Goal: Task Accomplishment & Management: Manage account settings

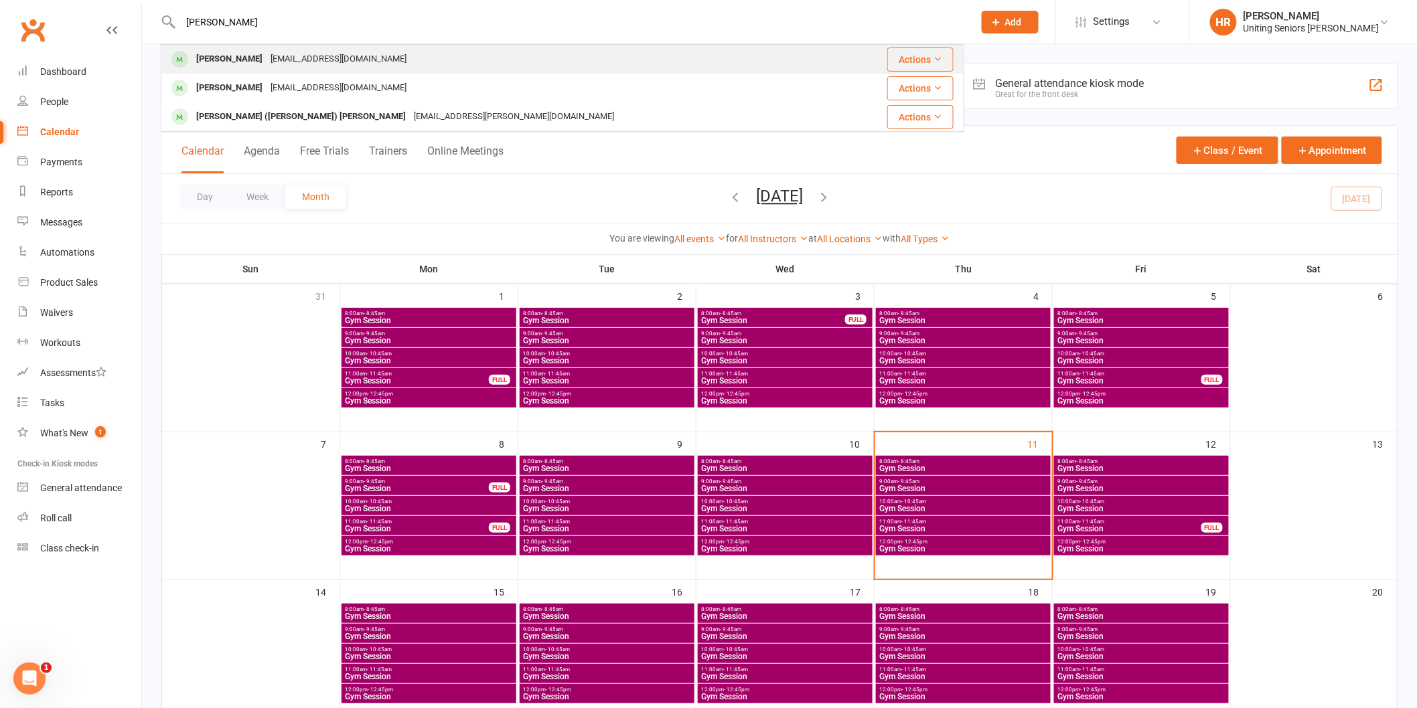
type input "[PERSON_NAME]"
click at [279, 66] on div "[EMAIL_ADDRESS][DOMAIN_NAME]" at bounding box center [338, 59] width 144 height 19
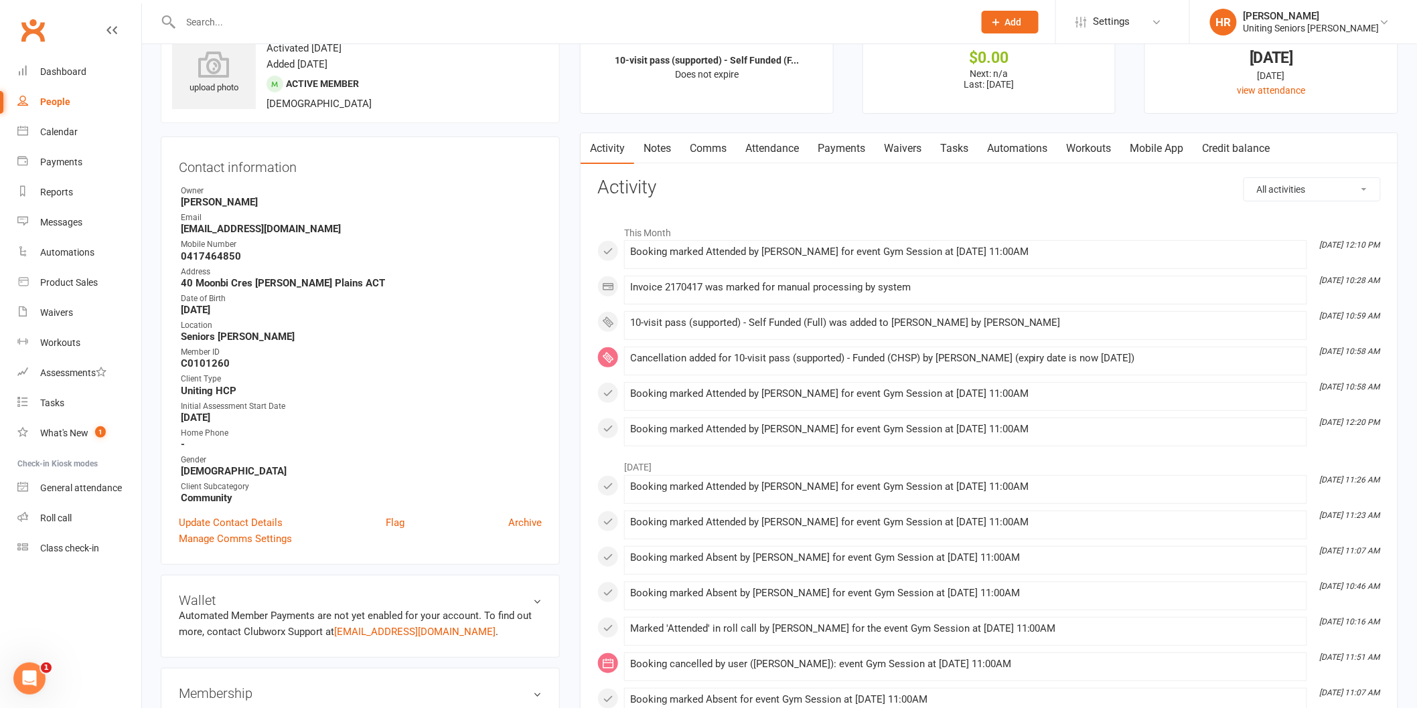
scroll to position [74, 0]
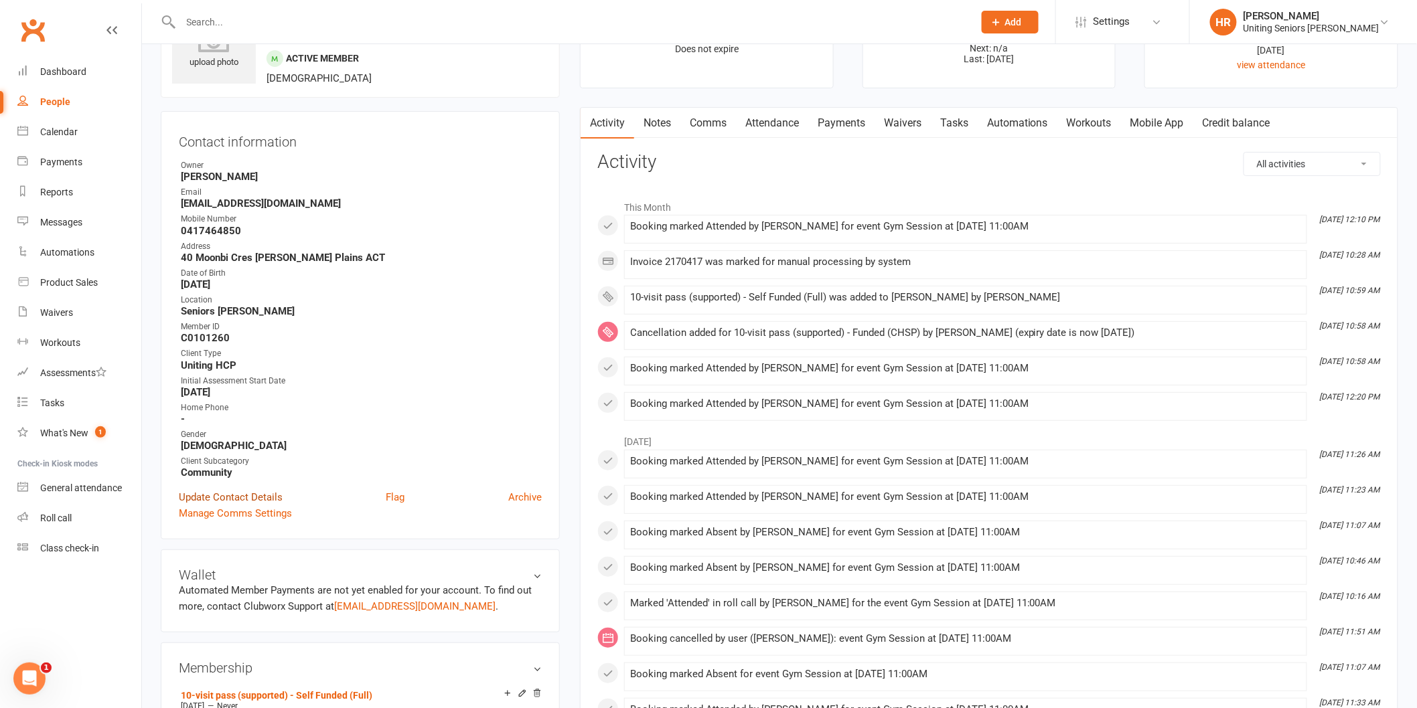
click at [266, 489] on link "Update Contact Details" at bounding box center [231, 497] width 104 height 16
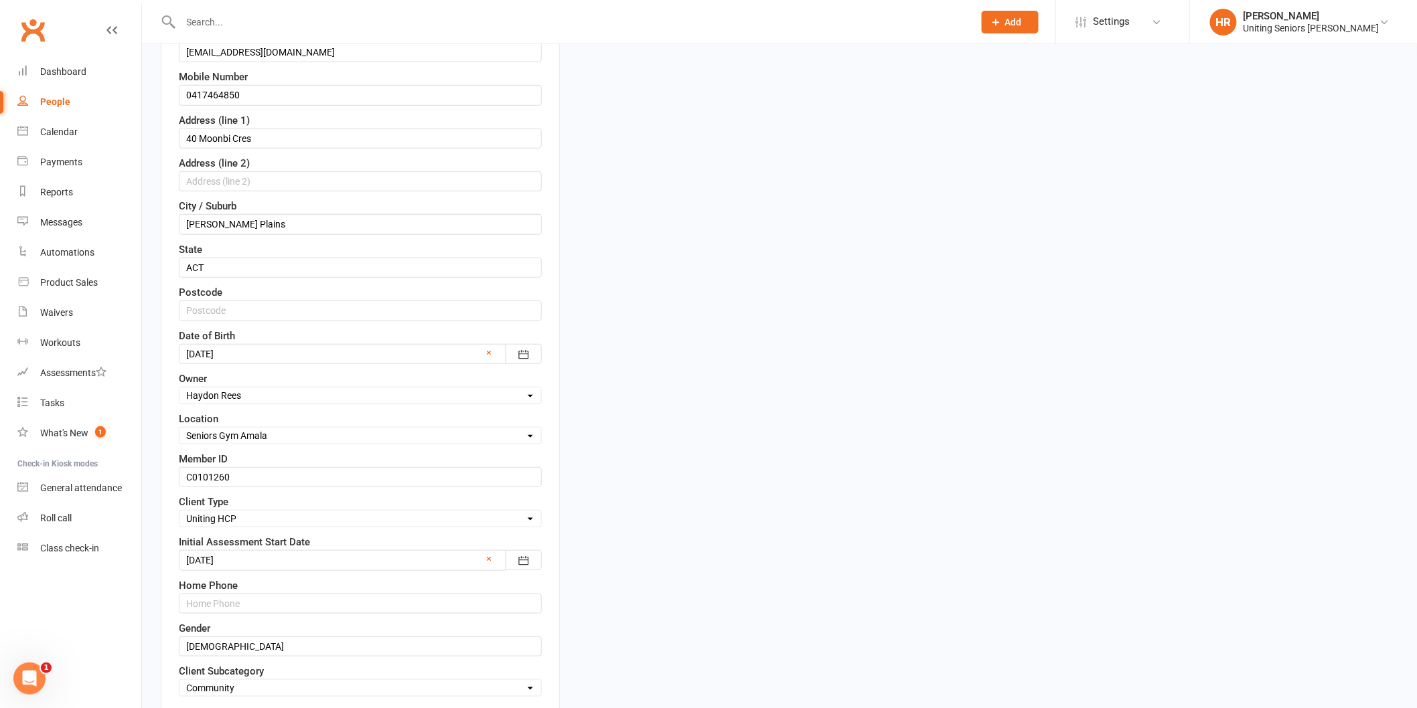
scroll to position [297, 0]
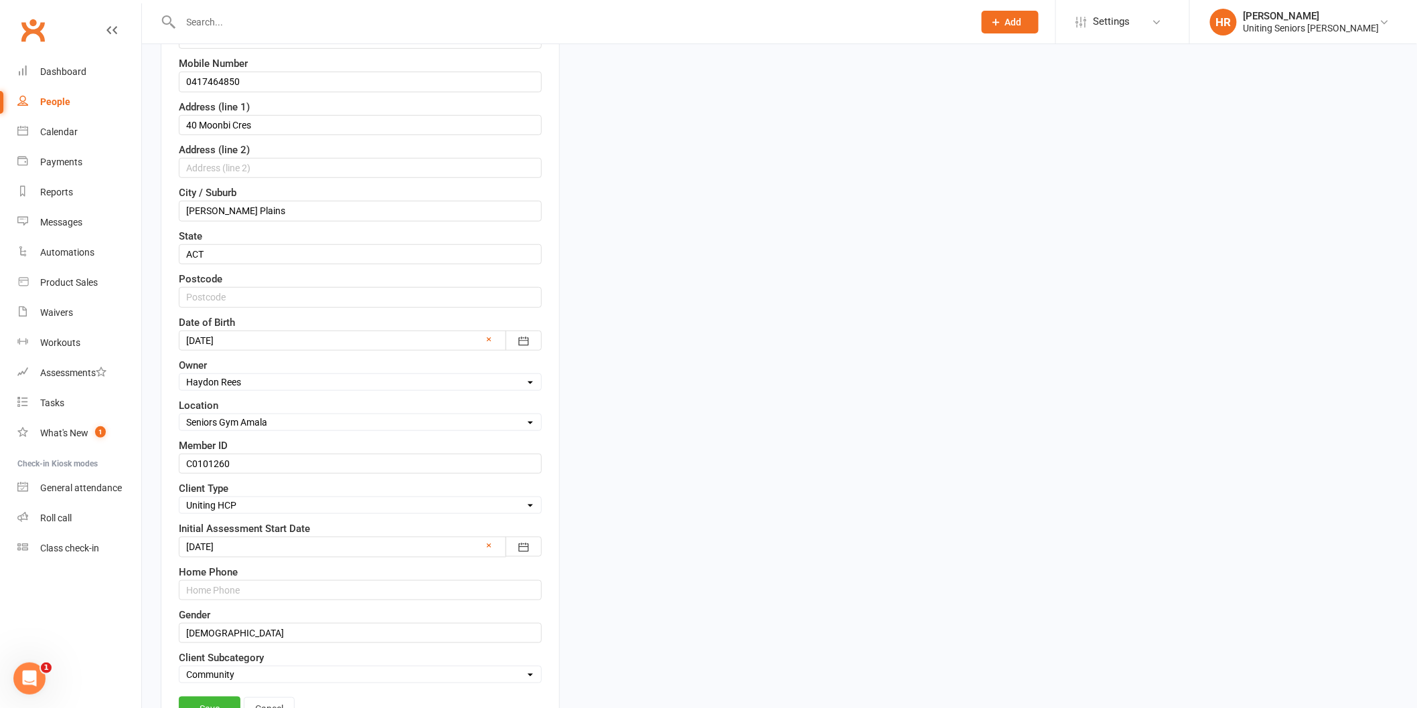
click at [244, 503] on select "Select Funded (CHSP) Foundation & Pensioner (FUP) Self-Funded (Full) DVA Unitin…" at bounding box center [360, 505] width 362 height 15
select select "Foundation & Pensioner (FUP)"
click at [179, 499] on select "Select Funded (CHSP) Foundation & Pensioner (FUP) Self-Funded (Full) DVA Unitin…" at bounding box center [360, 505] width 362 height 15
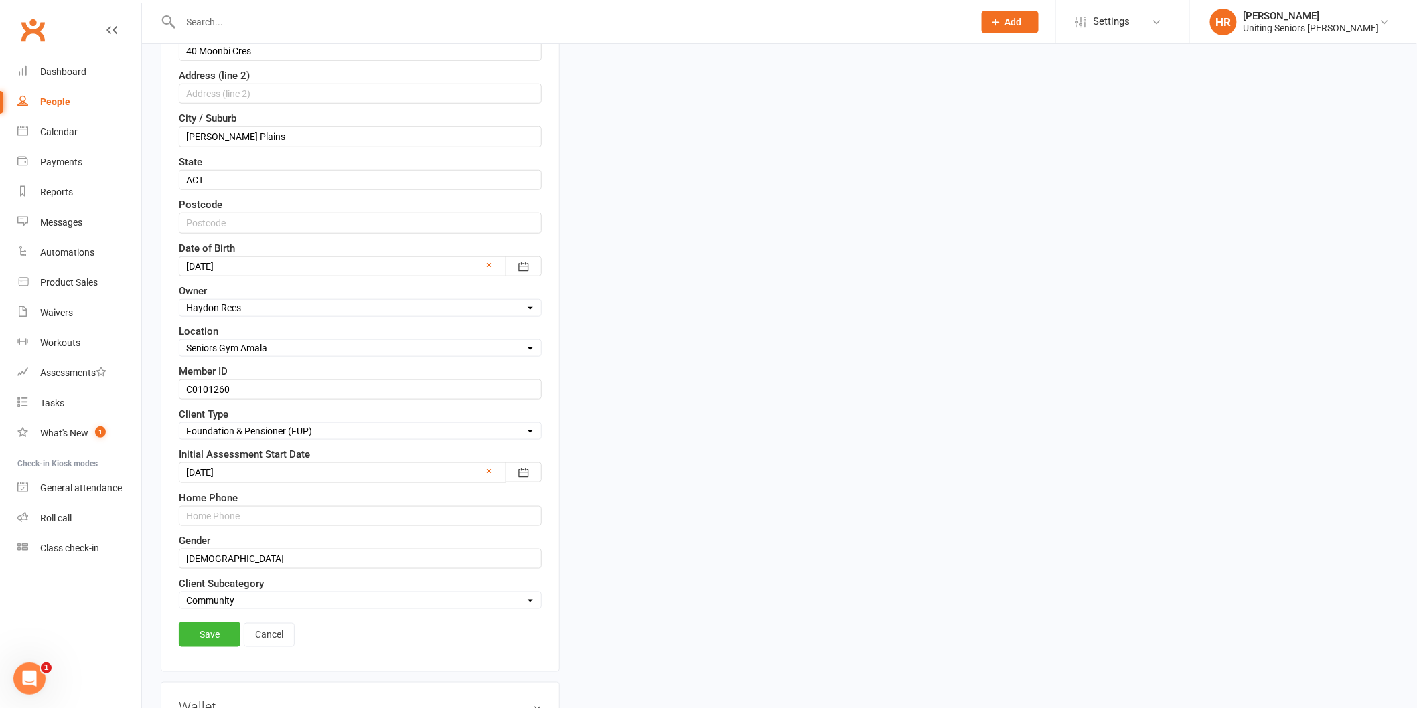
scroll to position [594, 0]
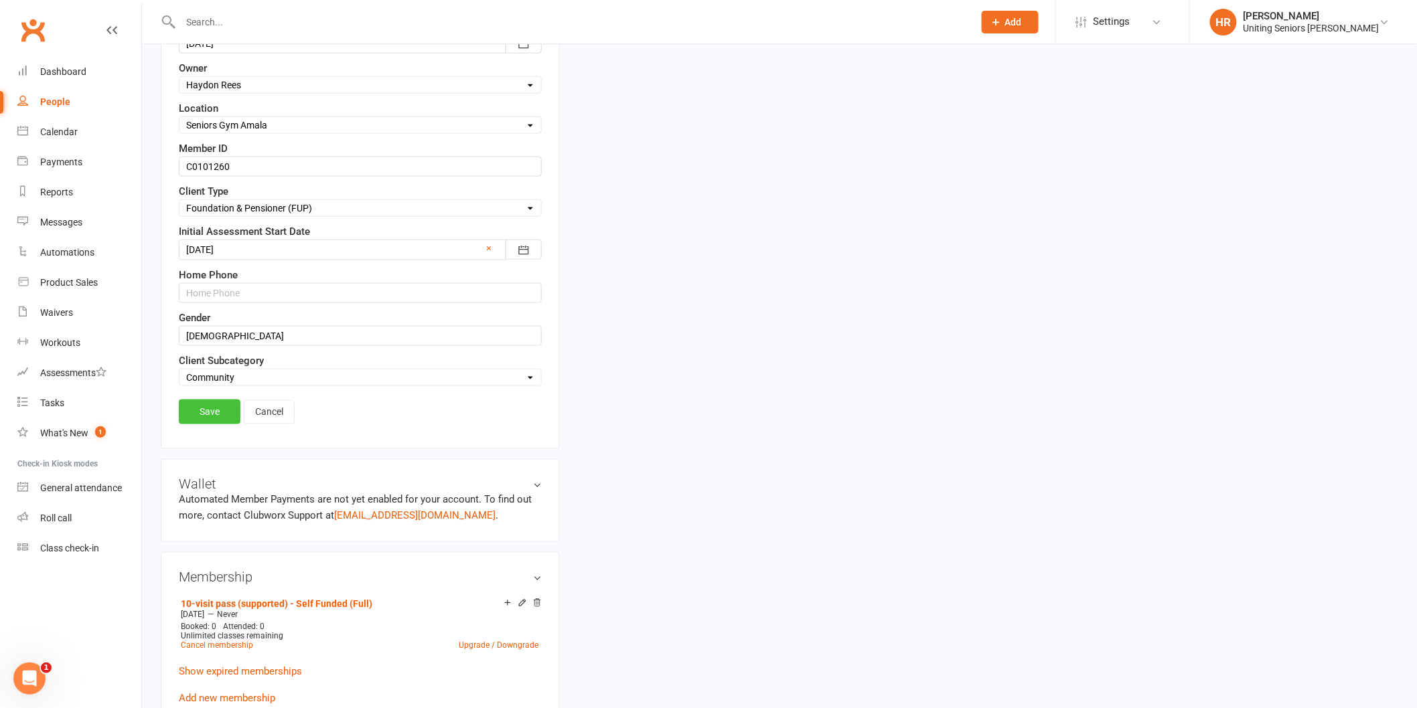
click at [209, 407] on link "Save" at bounding box center [210, 412] width 62 height 24
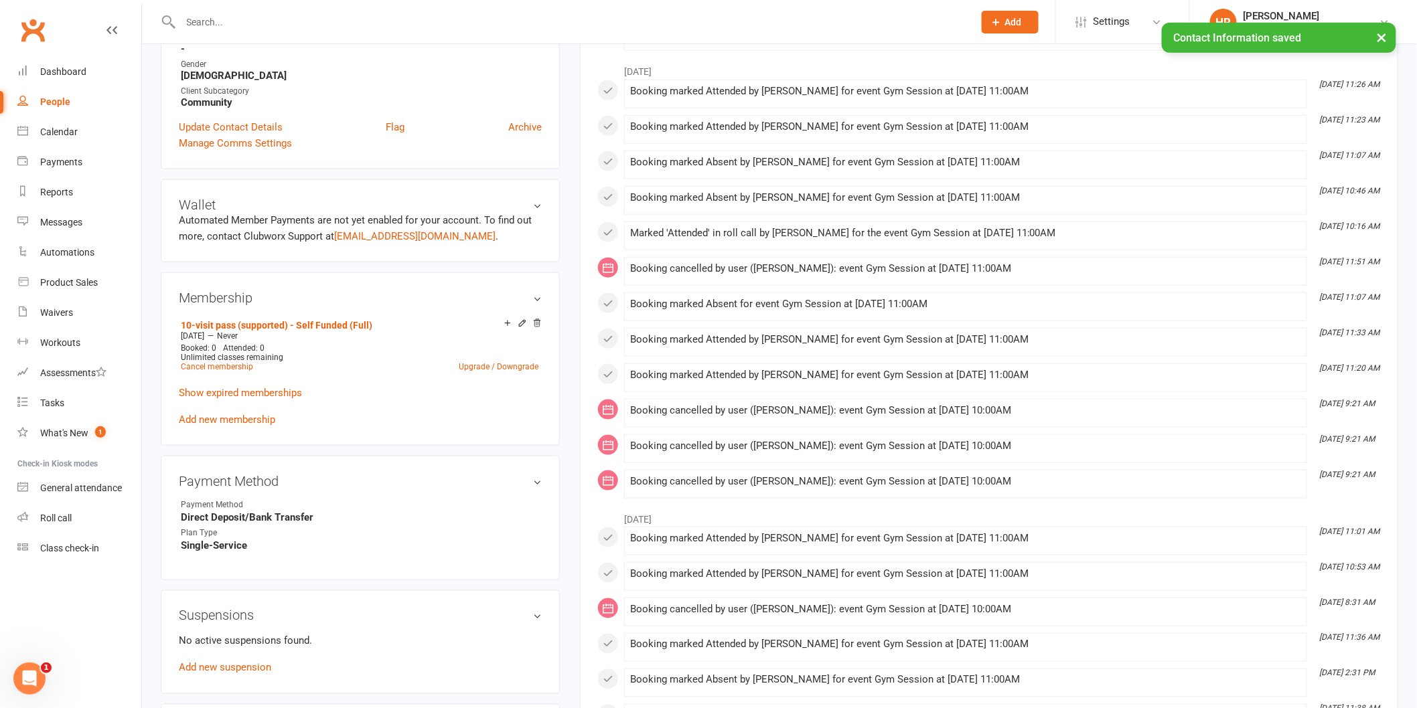
scroll to position [446, 0]
click at [257, 125] on link "Update Contact Details" at bounding box center [231, 126] width 104 height 16
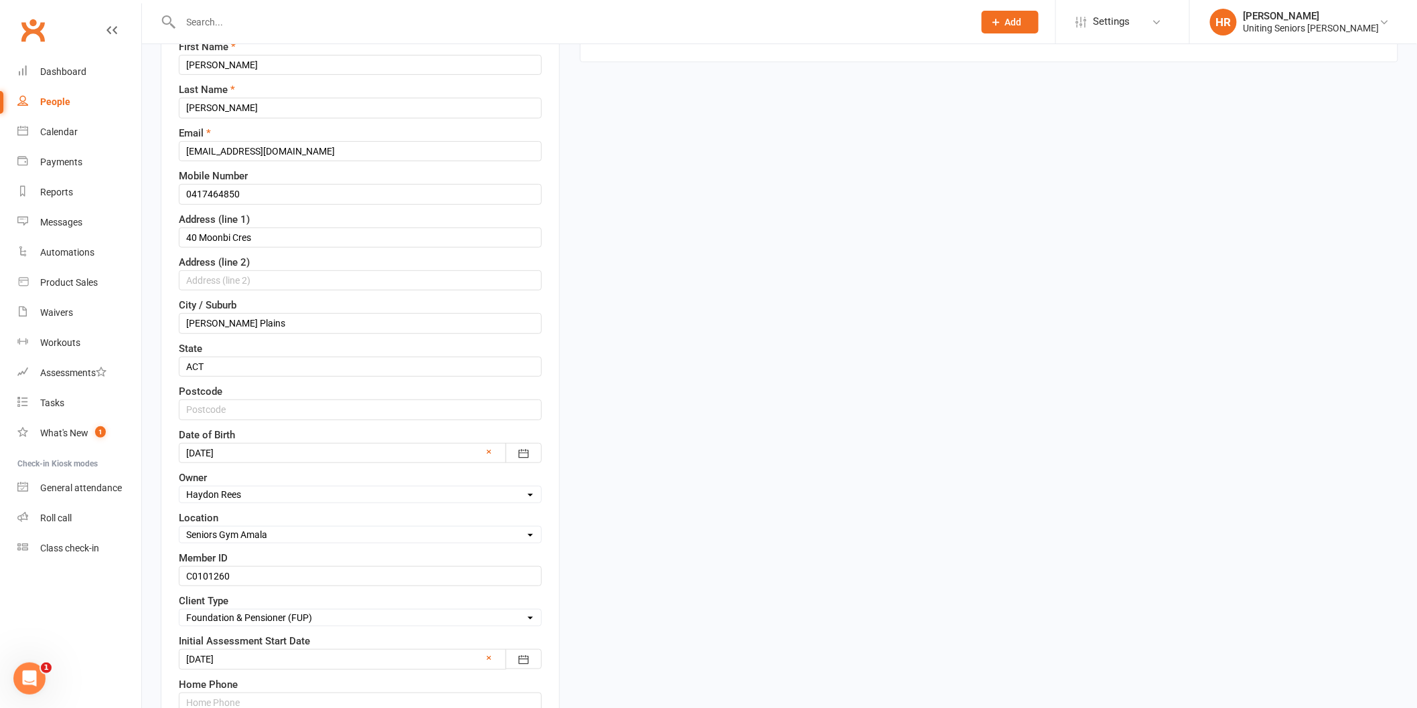
scroll to position [212, 0]
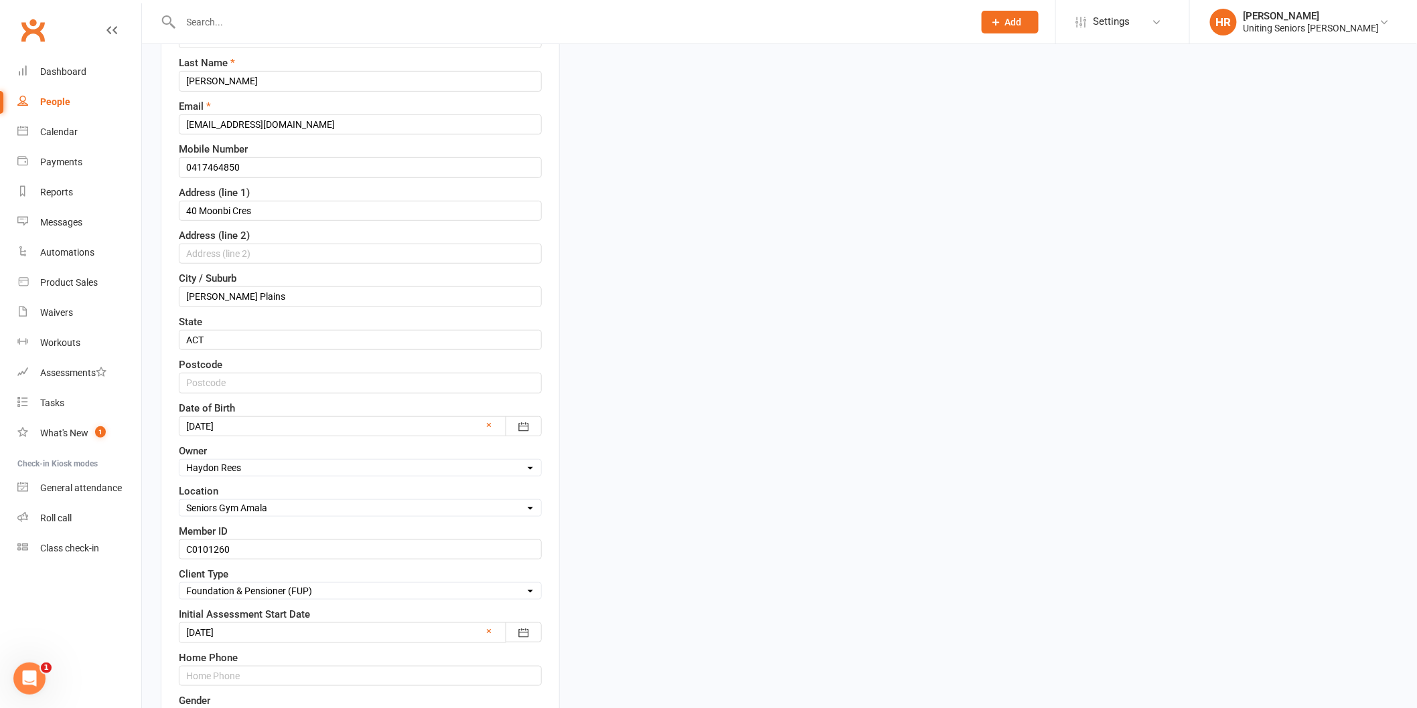
click at [248, 592] on select "Select Funded (CHSP) Foundation & Pensioner (FUP) Self-Funded (Full) DVA Unitin…" at bounding box center [360, 591] width 362 height 15
select select "Self-Funded (Full)"
click at [179, 585] on select "Select Funded (CHSP) Foundation & Pensioner (FUP) Self-Funded (Full) DVA Unitin…" at bounding box center [360, 591] width 362 height 15
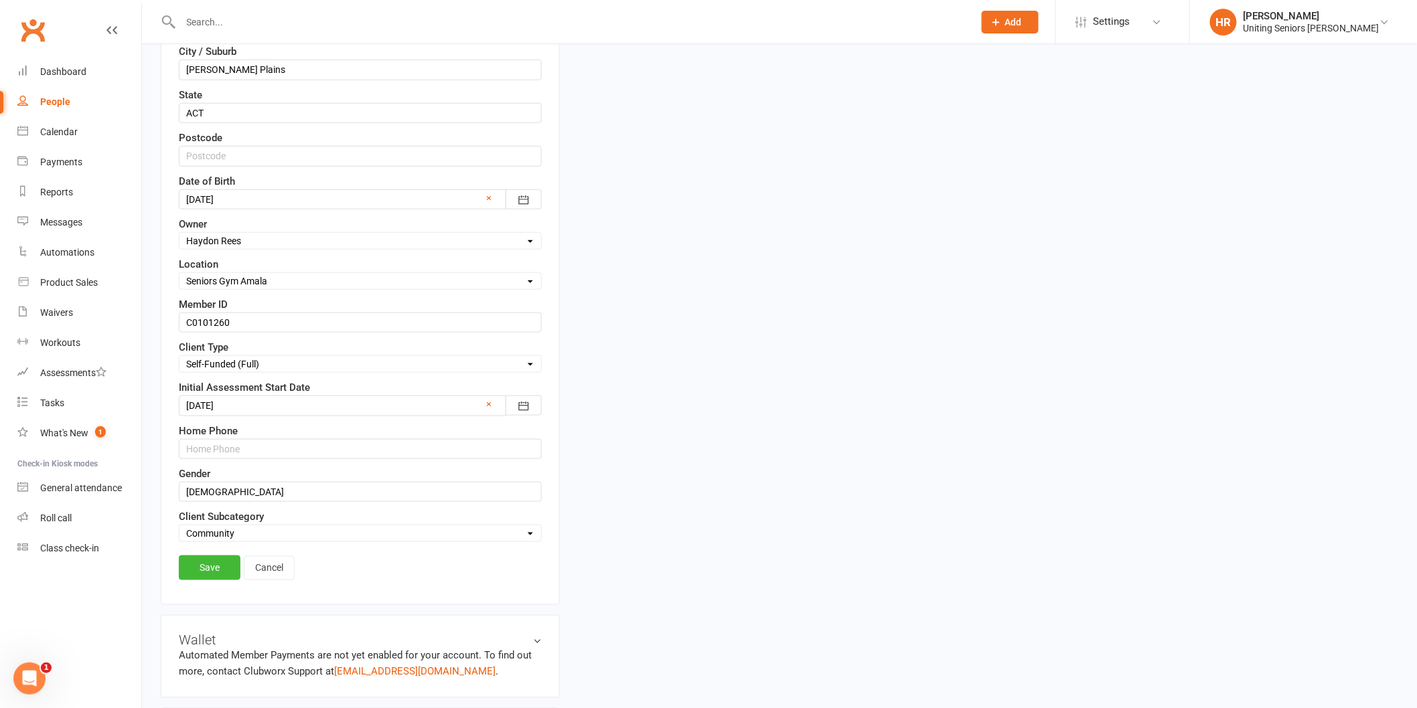
scroll to position [584, 0]
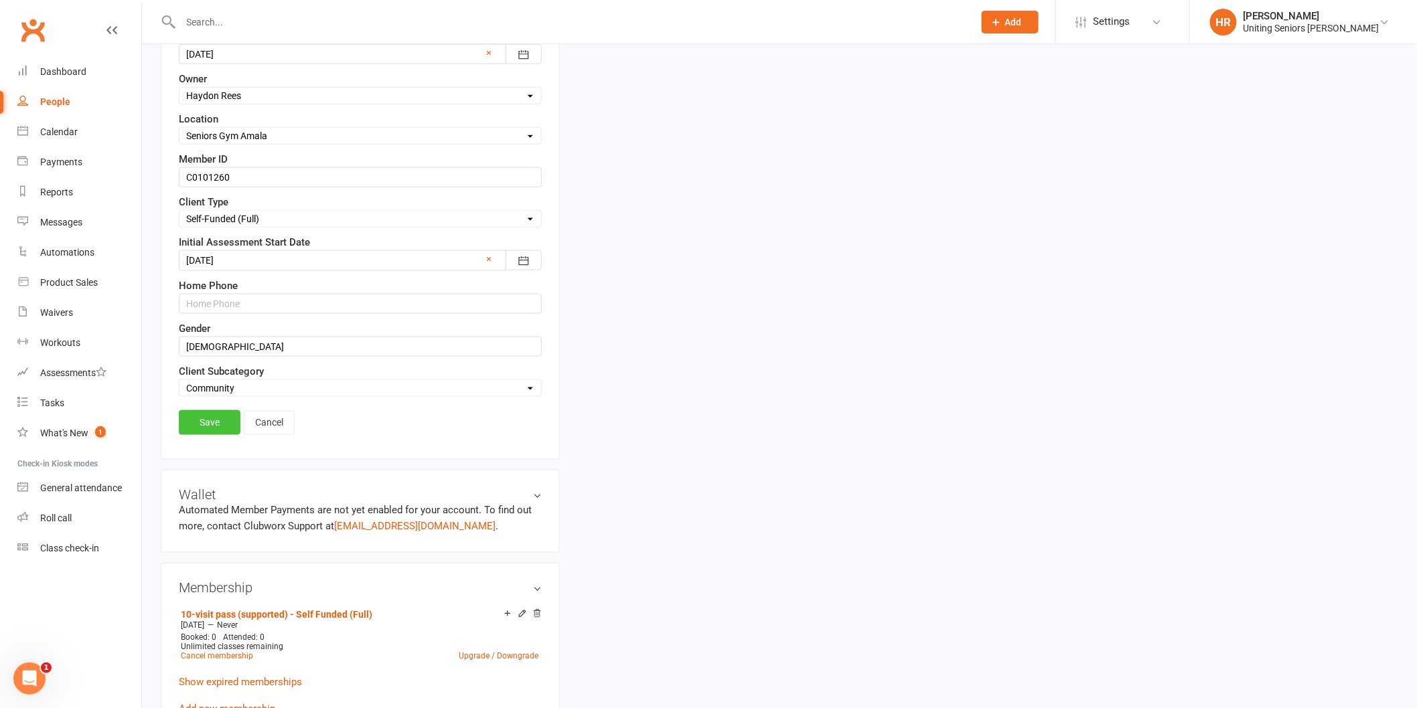
click at [209, 426] on link "Save" at bounding box center [210, 422] width 62 height 24
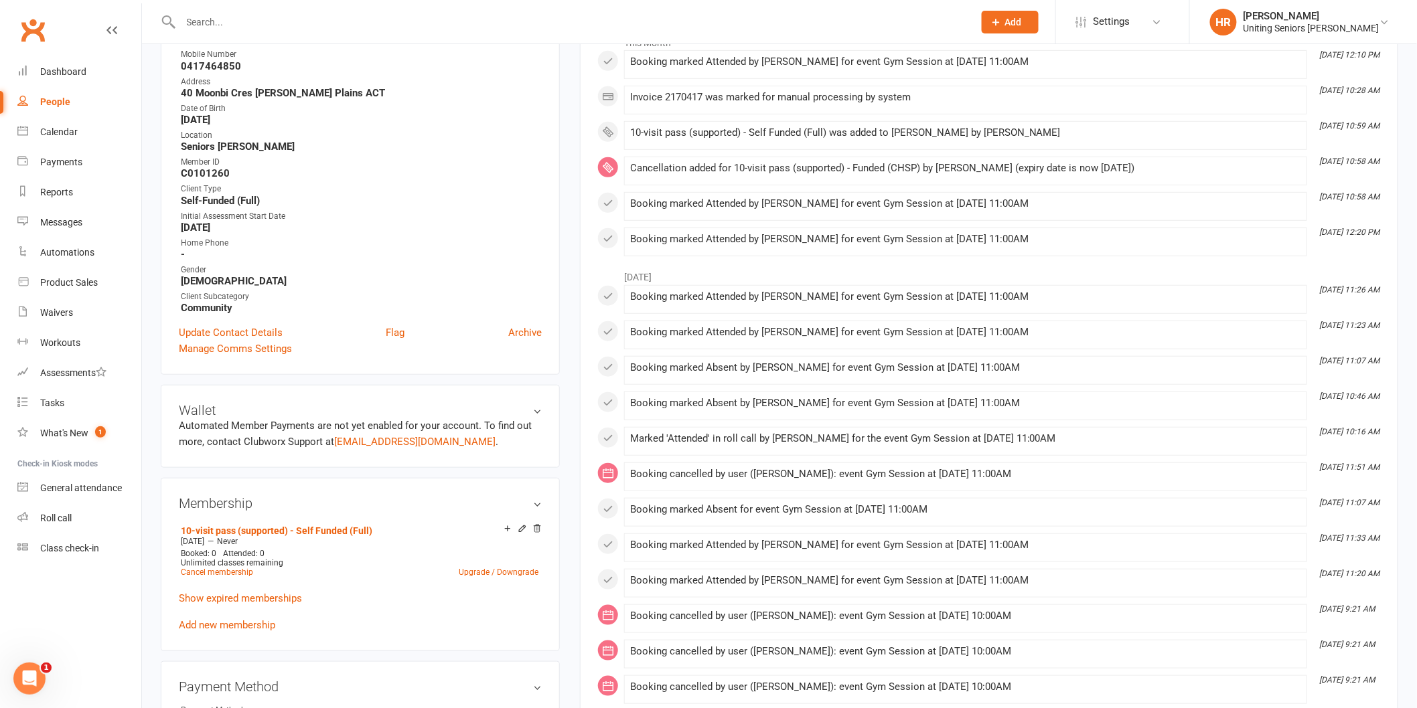
scroll to position [0, 0]
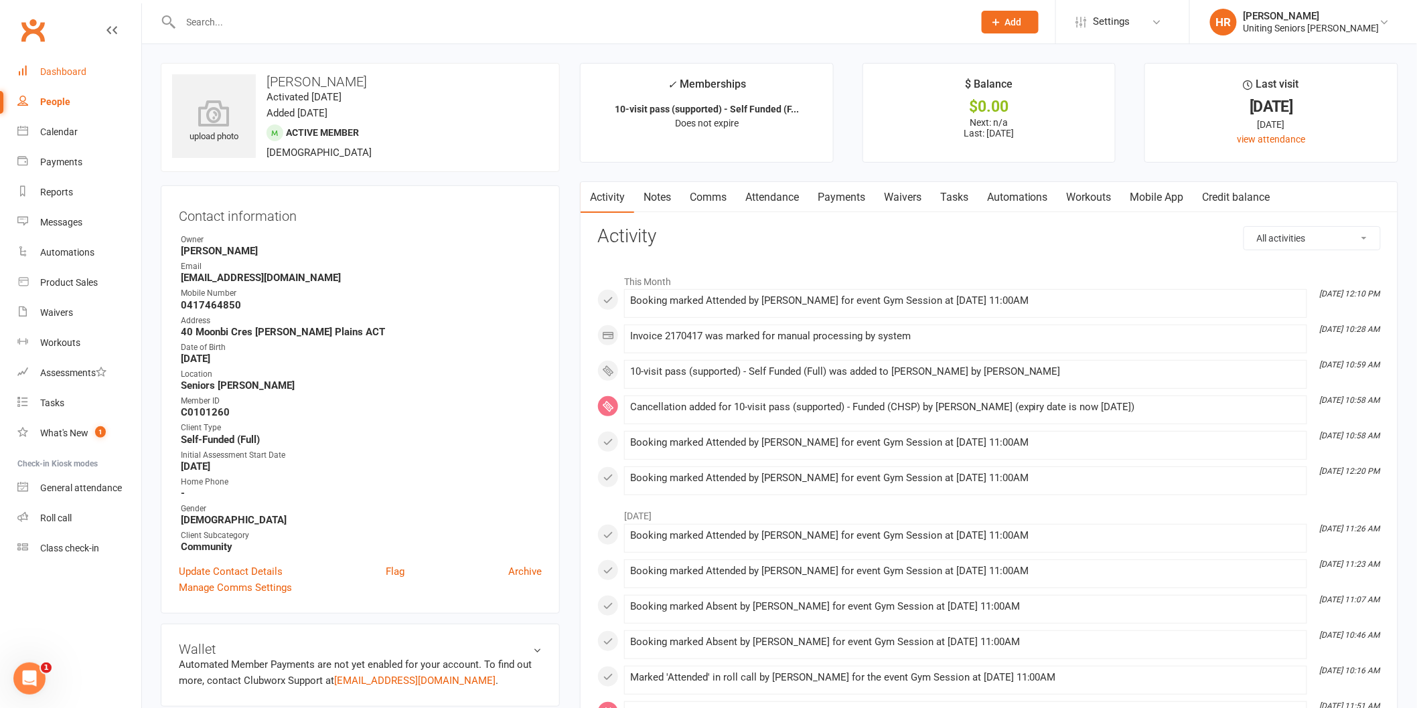
drag, startPoint x: 62, startPoint y: 77, endPoint x: 66, endPoint y: 50, distance: 27.0
click at [63, 78] on link "Dashboard" at bounding box center [79, 72] width 124 height 30
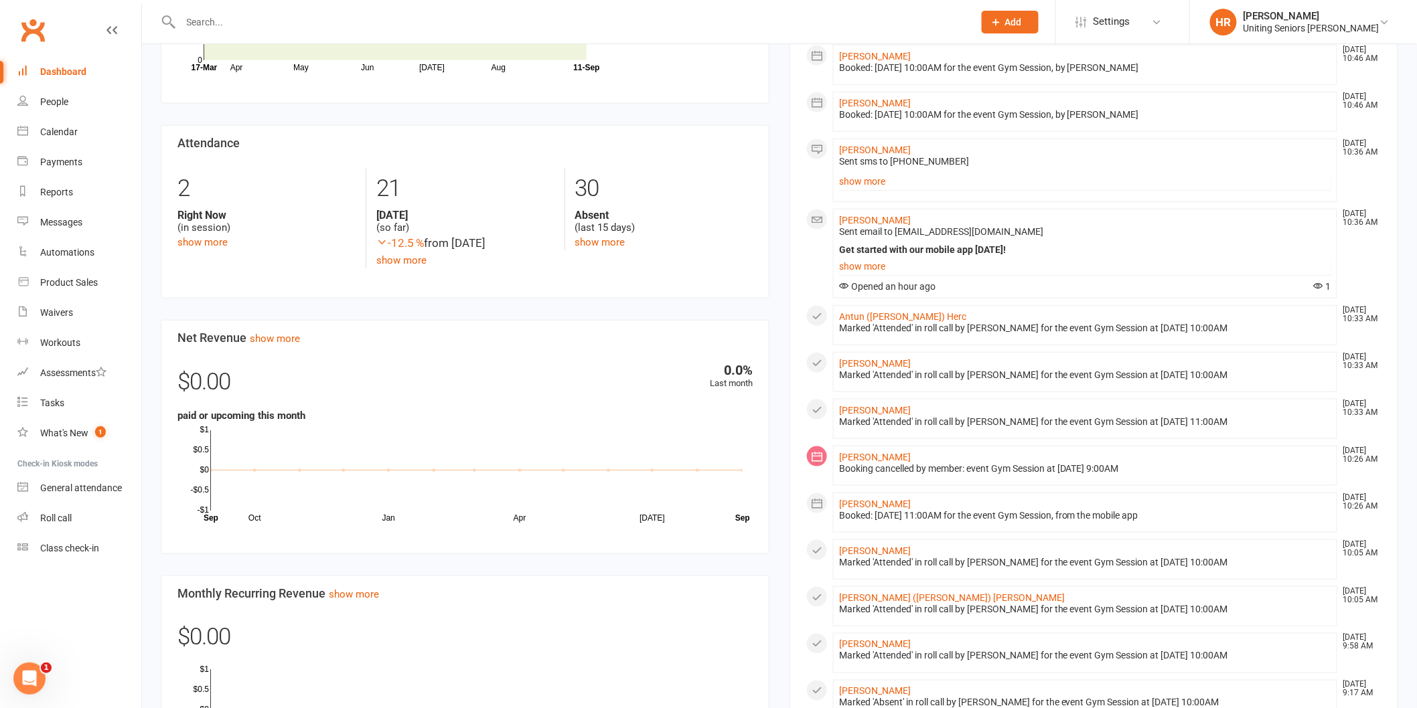
scroll to position [446, 0]
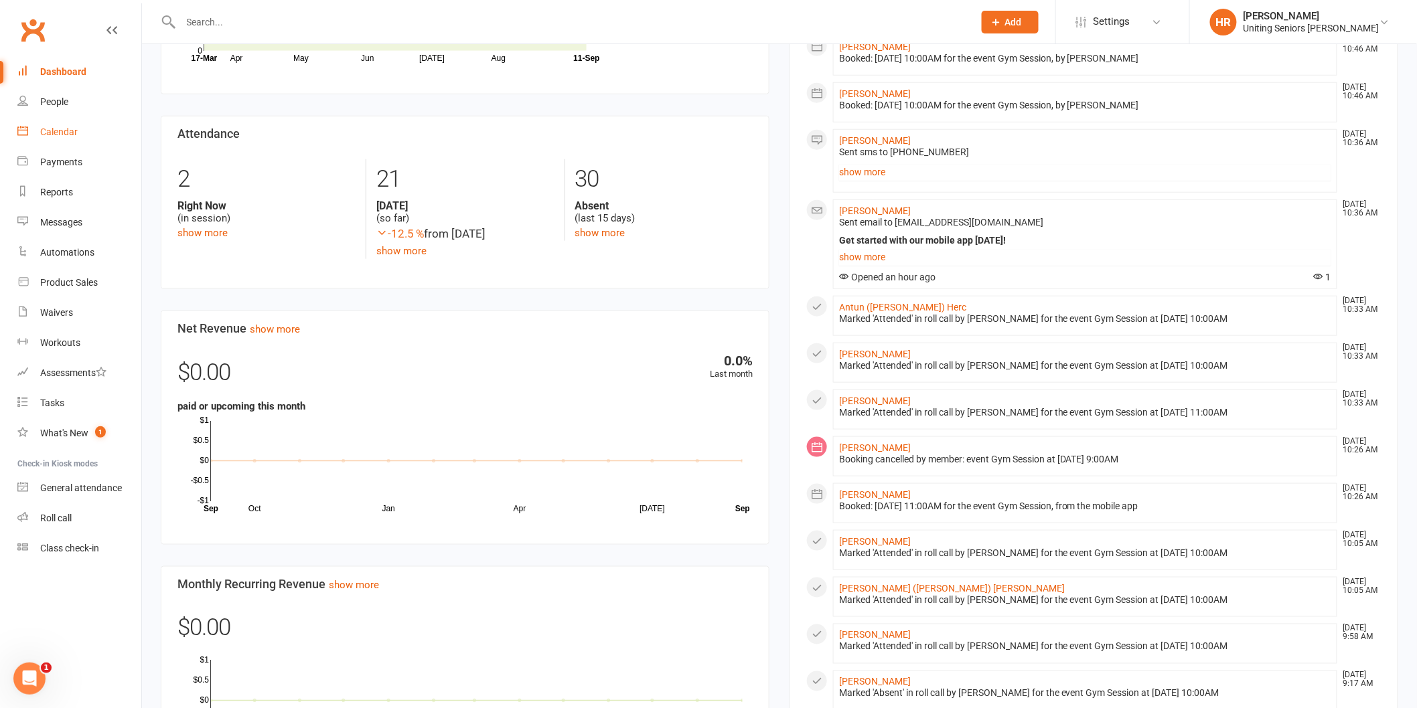
click at [72, 137] on link "Calendar" at bounding box center [79, 132] width 124 height 30
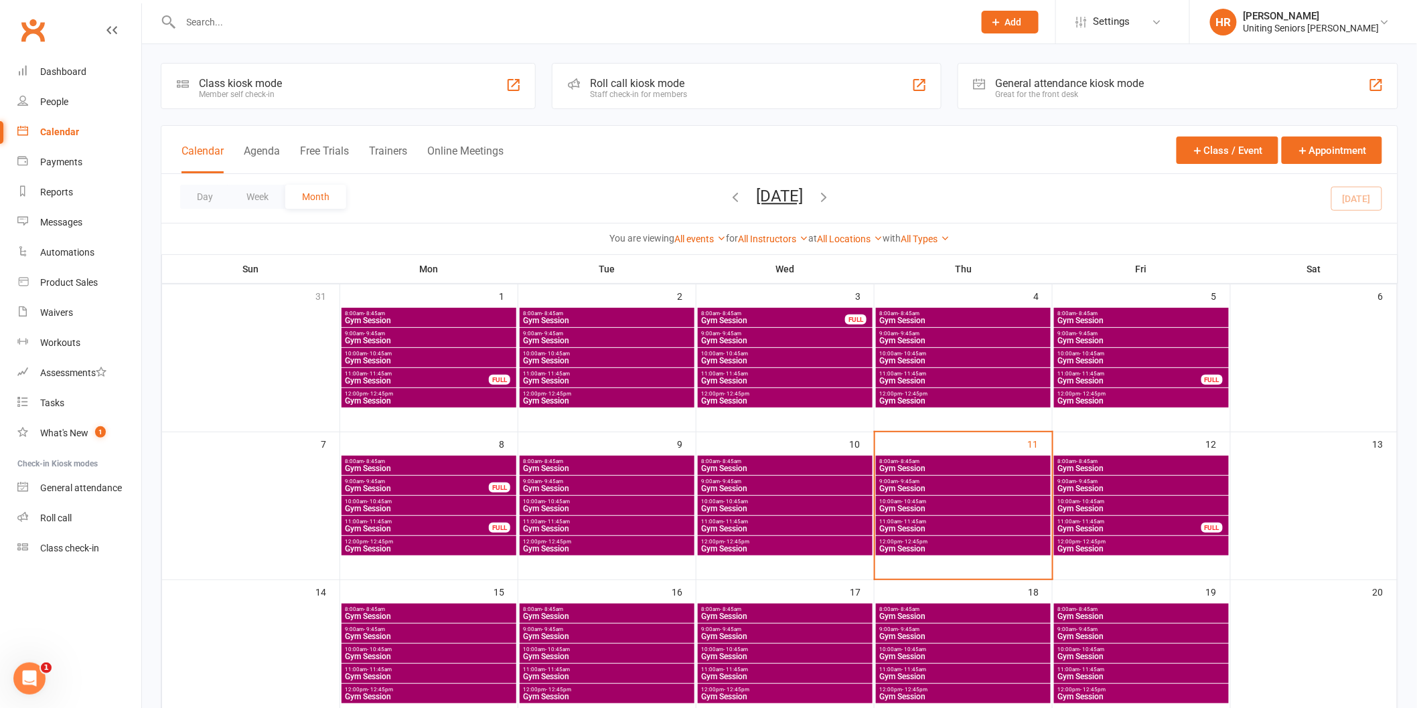
click at [920, 525] on span "Gym Session" at bounding box center [962, 529] width 169 height 8
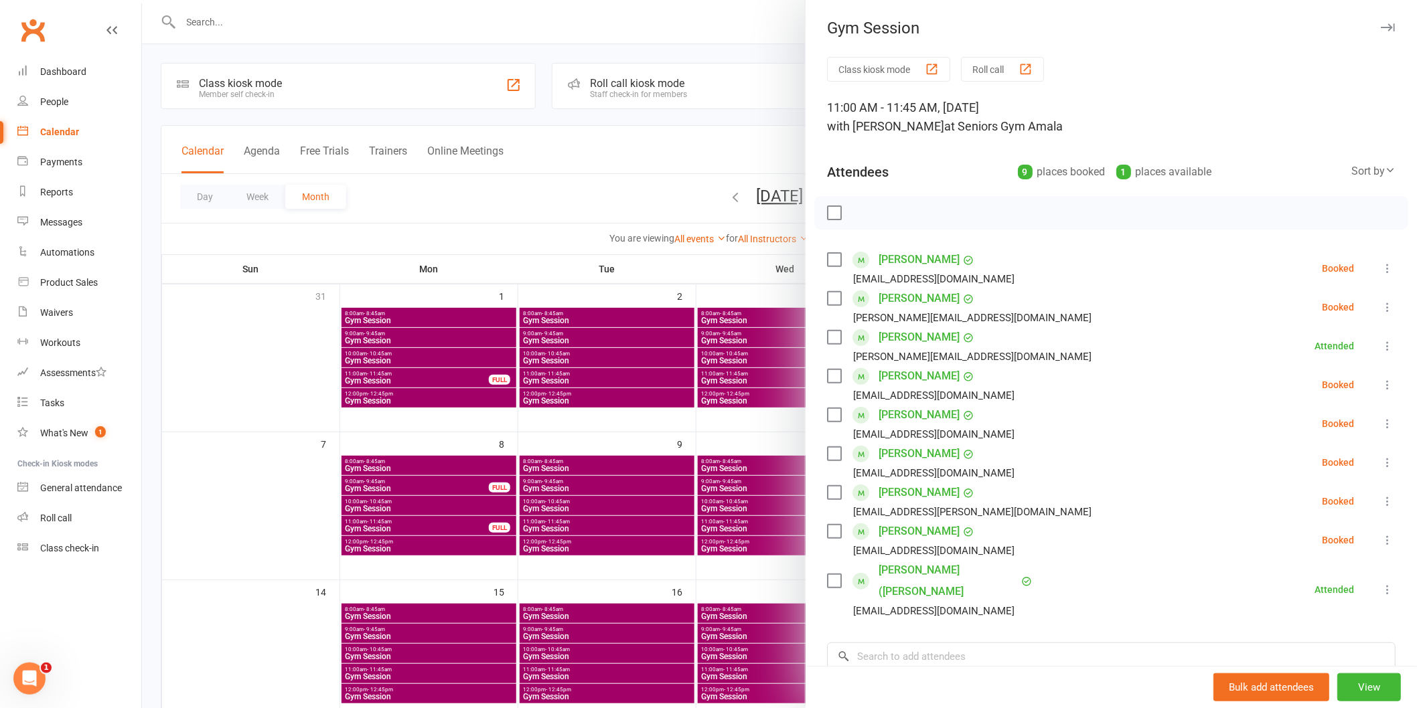
click at [973, 651] on div "Class kiosk mode Roll call 11:00 AM - 11:45 AM, [DATE] with [PERSON_NAME] at Se…" at bounding box center [1110, 458] width 611 height 803
click at [972, 643] on input "search" at bounding box center [1111, 657] width 568 height 28
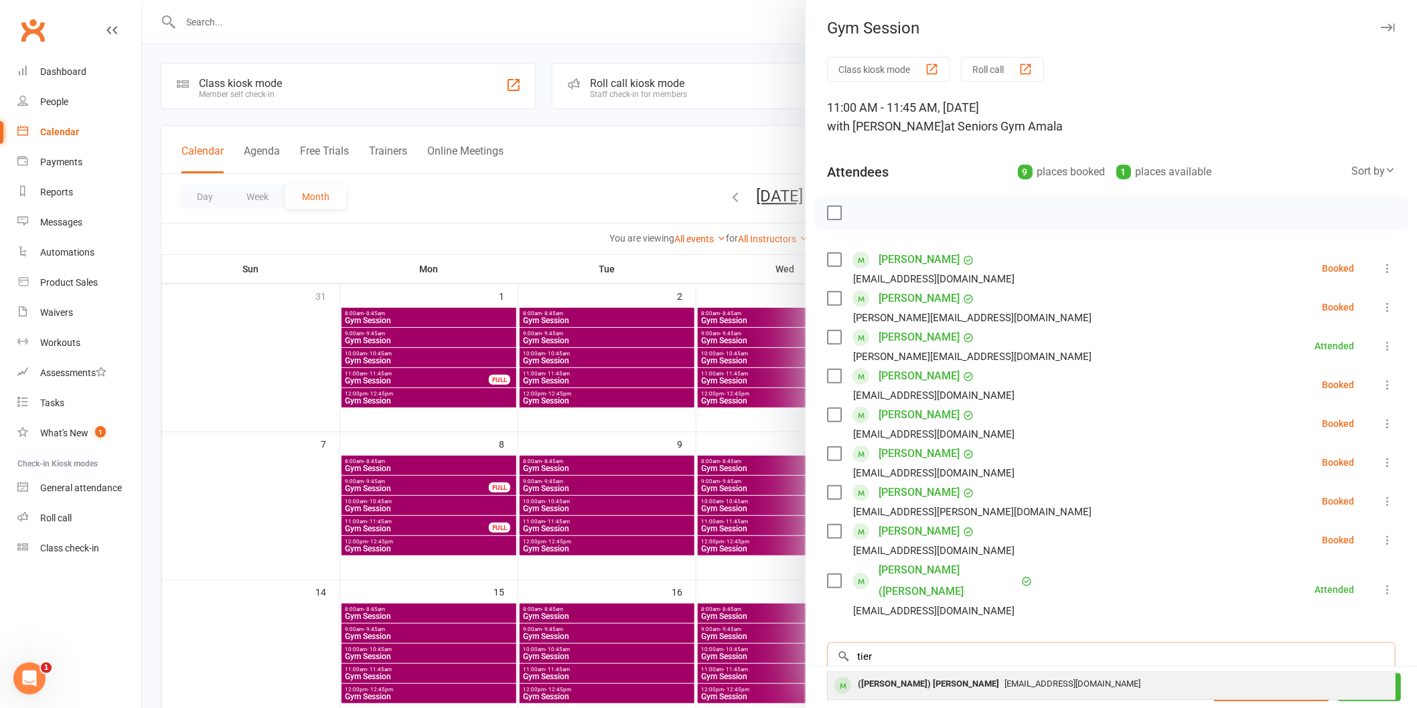
type input "tier"
click at [1004, 679] on span "[EMAIL_ADDRESS][DOMAIN_NAME]" at bounding box center [1072, 684] width 136 height 10
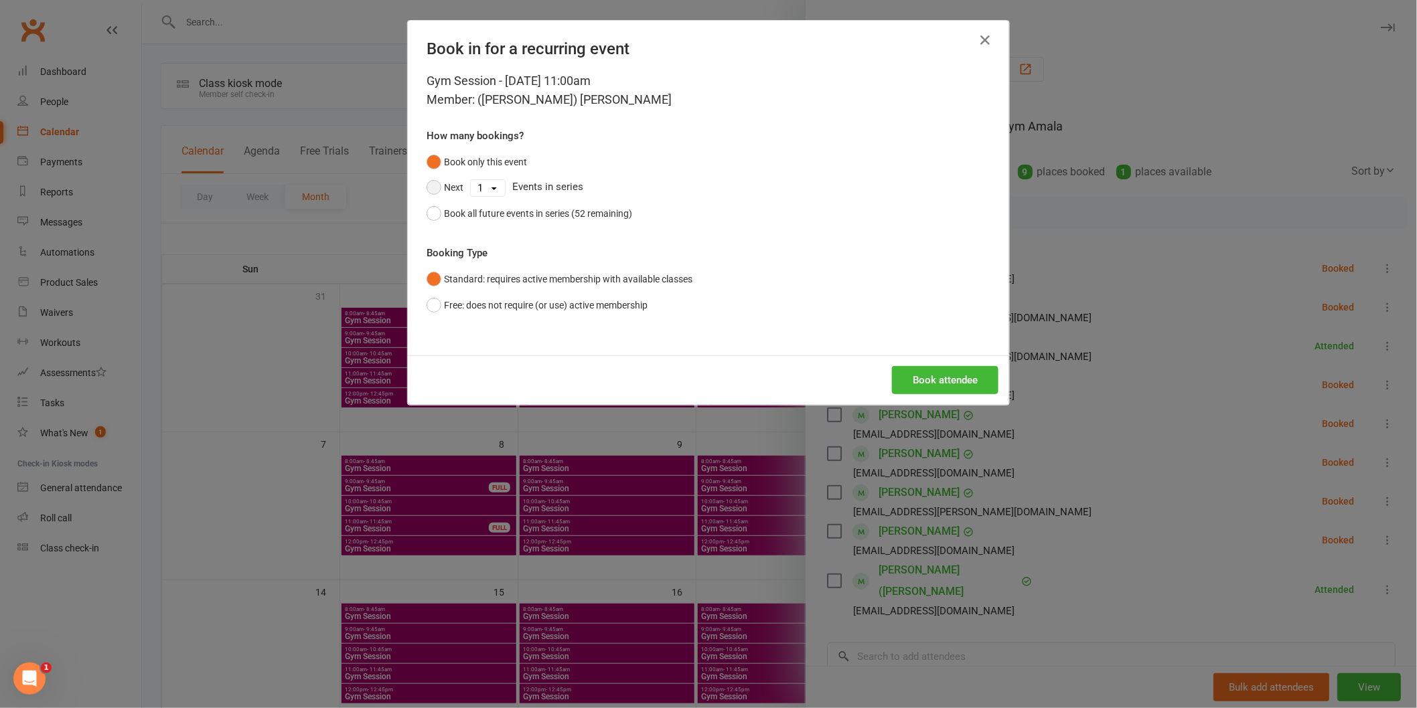
drag, startPoint x: 432, startPoint y: 188, endPoint x: 491, endPoint y: 191, distance: 59.6
click at [441, 190] on button "Next" at bounding box center [444, 187] width 37 height 25
click at [505, 191] on div "Next 1 2 3 4 5 6 7 8 9 10 11 12 13 14 15 16 17 18 19 20 21 22 23 24 25 26 27 28…" at bounding box center [708, 187] width 564 height 25
click at [491, 191] on select "1 2 3 4 5 6 7 8 9 10 11 12 13 14 15 16 17 18 19 20 21 22 23 24 25 26 27 28 29 3…" at bounding box center [488, 188] width 34 height 16
select select "11"
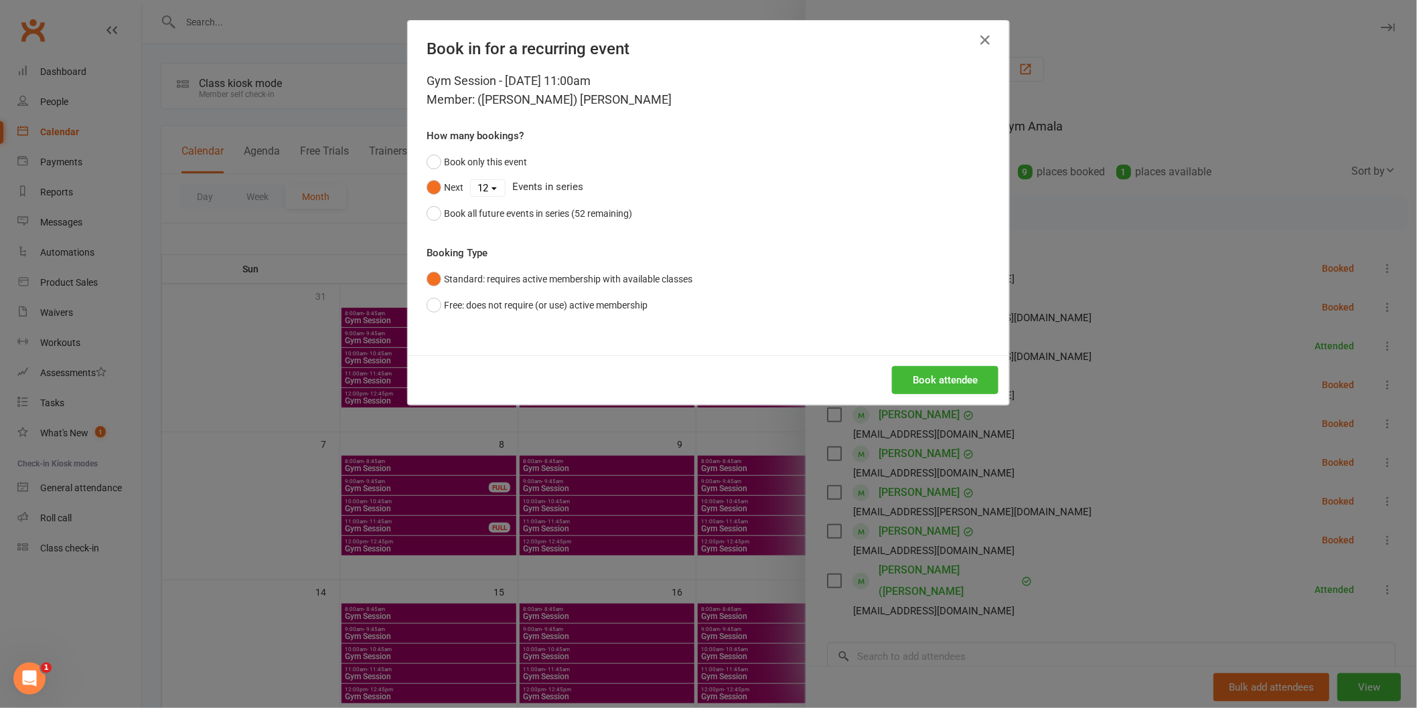
click at [471, 180] on select "1 2 3 4 5 6 7 8 9 10 11 12 13 14 15 16 17 18 19 20 21 22 23 24 25 26 27 28 29 3…" at bounding box center [488, 188] width 34 height 16
click at [906, 382] on button "Book attendee" at bounding box center [945, 380] width 106 height 28
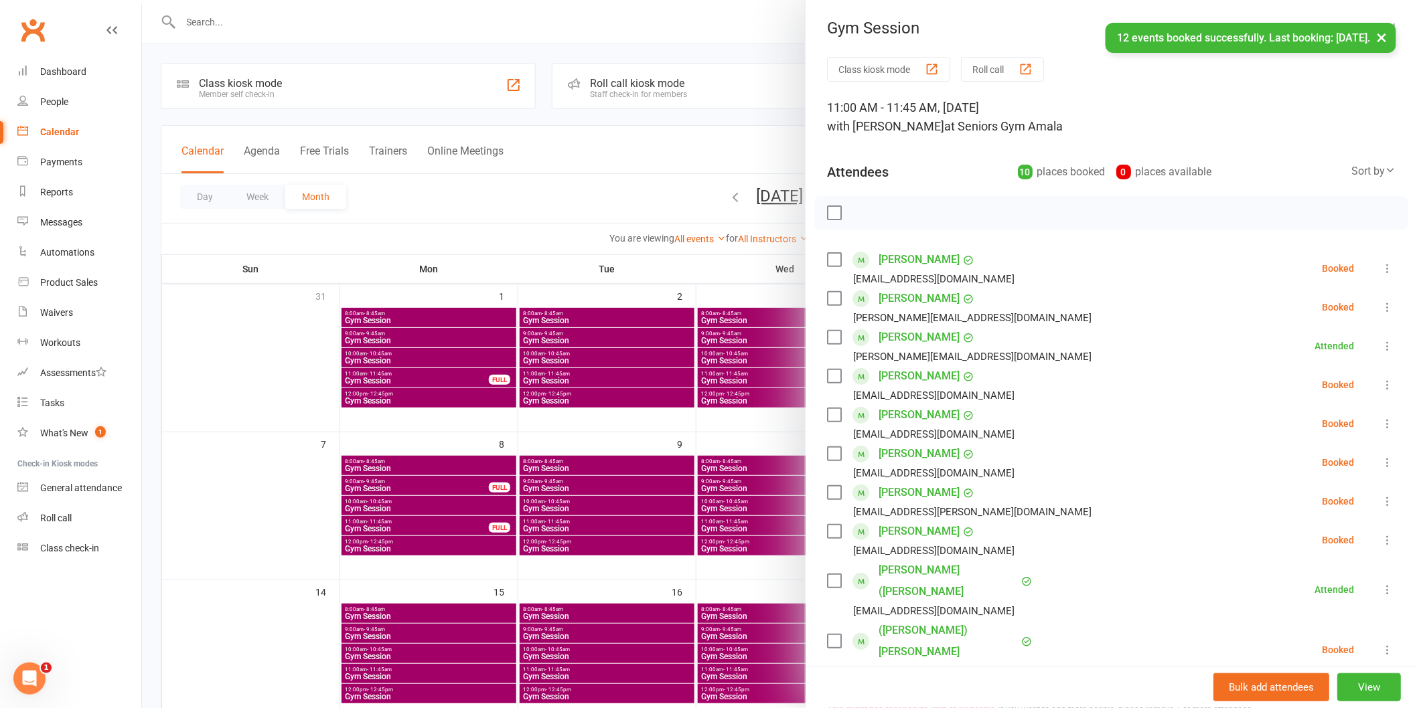
drag, startPoint x: 1373, startPoint y: 266, endPoint x: 1356, endPoint y: 285, distance: 25.6
click at [1379, 266] on button at bounding box center [1387, 268] width 16 height 16
click at [1336, 347] on link "Check in" at bounding box center [1323, 348] width 144 height 27
drag, startPoint x: 1366, startPoint y: 308, endPoint x: 1348, endPoint y: 370, distance: 64.8
click at [1380, 309] on icon at bounding box center [1386, 307] width 13 height 13
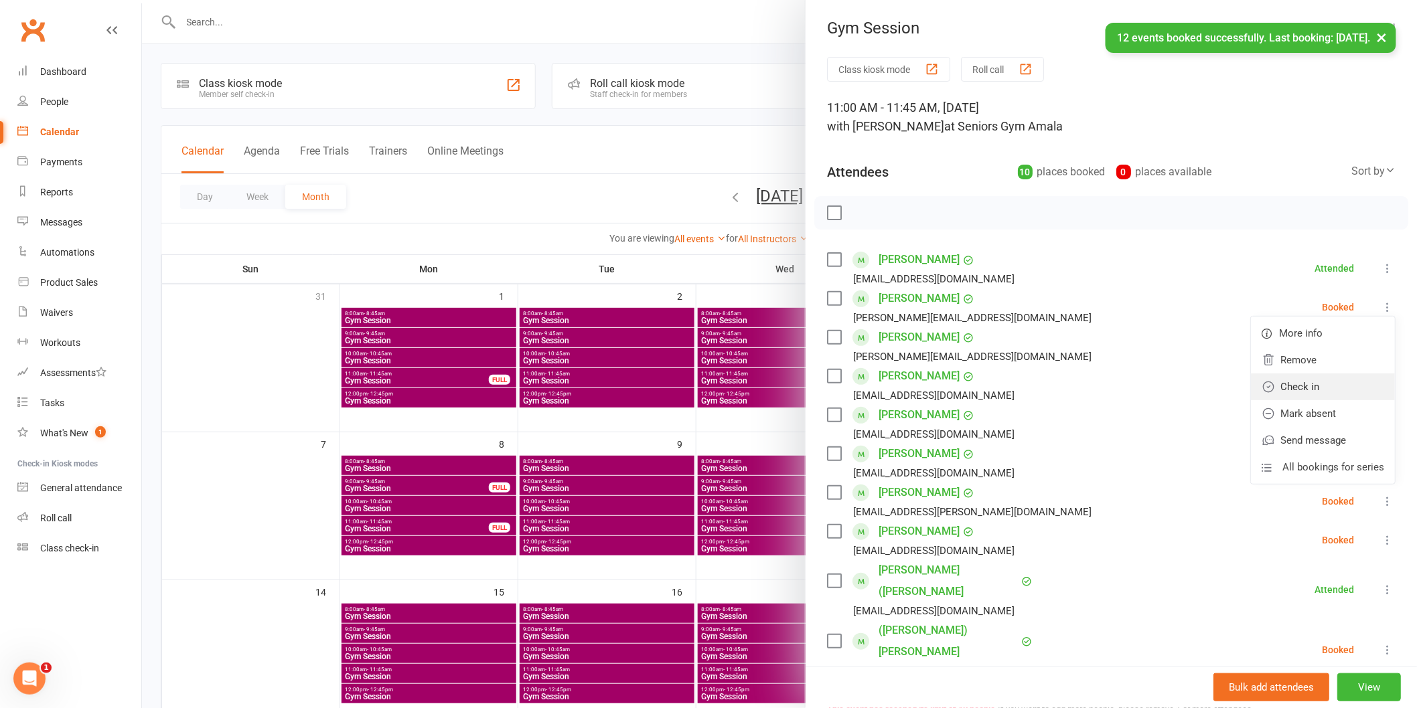
click at [1343, 378] on link "Check in" at bounding box center [1323, 387] width 144 height 27
click at [1362, 376] on li "[PERSON_NAME] [EMAIL_ADDRESS][DOMAIN_NAME] Booked More info Remove Check in Mar…" at bounding box center [1111, 385] width 568 height 39
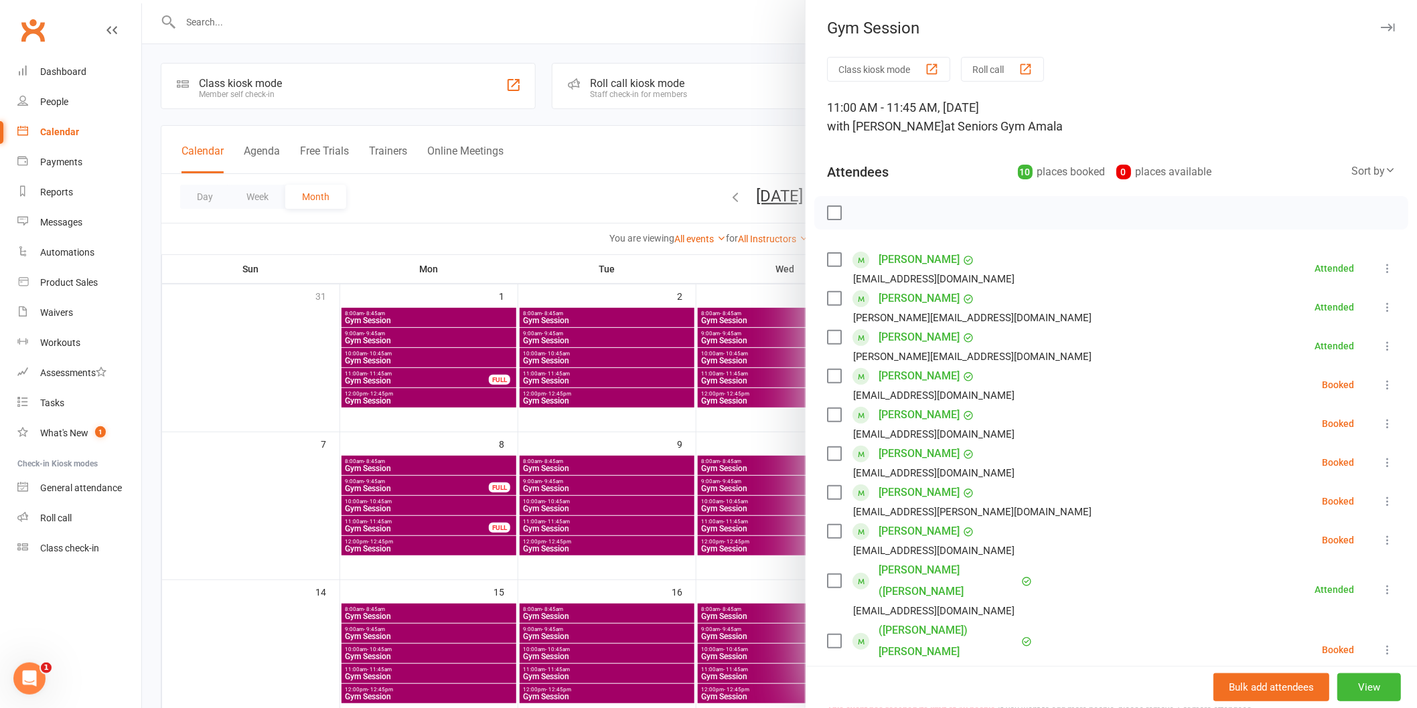
click at [1380, 387] on icon at bounding box center [1386, 384] width 13 height 13
click at [1335, 463] on link "Check in" at bounding box center [1323, 464] width 144 height 27
drag, startPoint x: 1363, startPoint y: 429, endPoint x: 1361, endPoint y: 437, distance: 7.6
click at [1362, 432] on li "[PERSON_NAME] [EMAIL_ADDRESS][DOMAIN_NAME] Booked More info Remove Check in Mar…" at bounding box center [1111, 423] width 568 height 39
click at [1380, 426] on icon at bounding box center [1386, 423] width 13 height 13
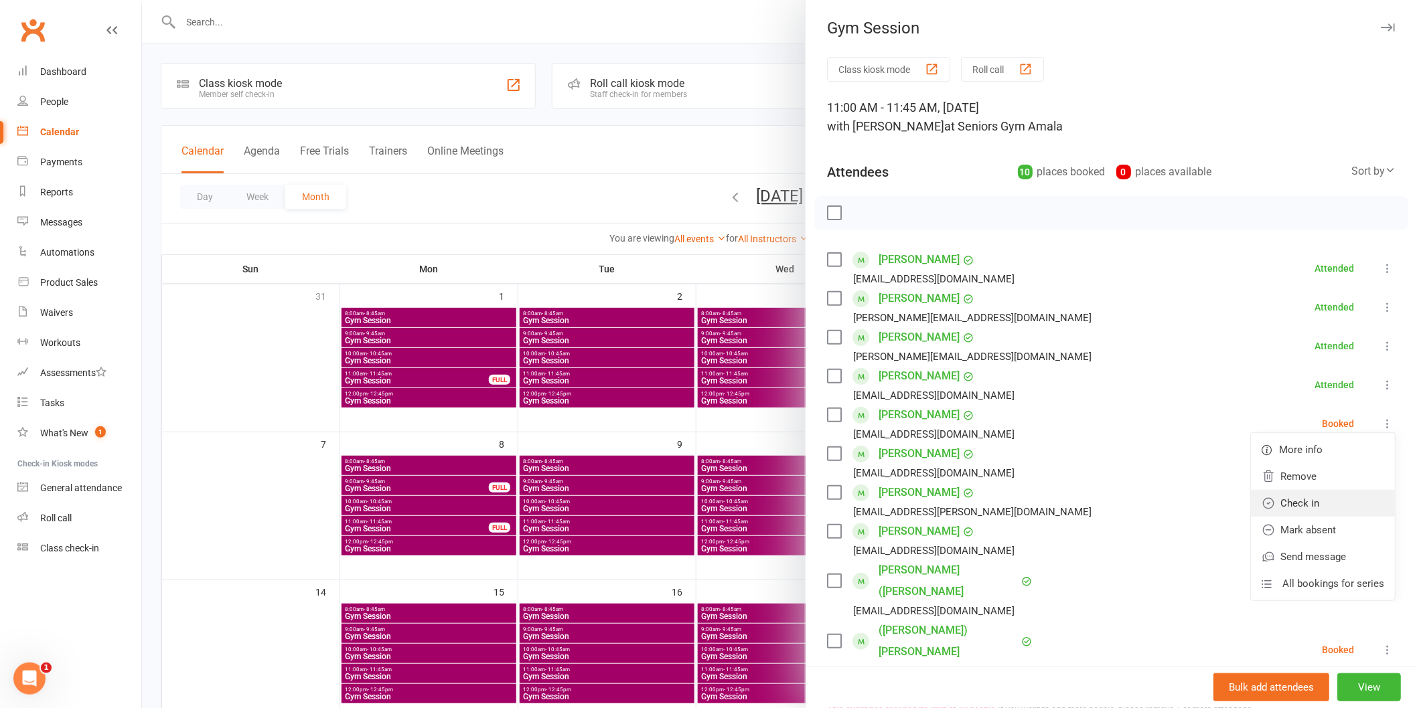
click at [1337, 497] on link "Check in" at bounding box center [1323, 503] width 144 height 27
click at [1380, 459] on icon at bounding box center [1386, 462] width 13 height 13
click at [1324, 542] on link "Check in" at bounding box center [1323, 542] width 144 height 27
drag, startPoint x: 1366, startPoint y: 504, endPoint x: 1341, endPoint y: 564, distance: 65.1
click at [1380, 507] on icon at bounding box center [1386, 501] width 13 height 13
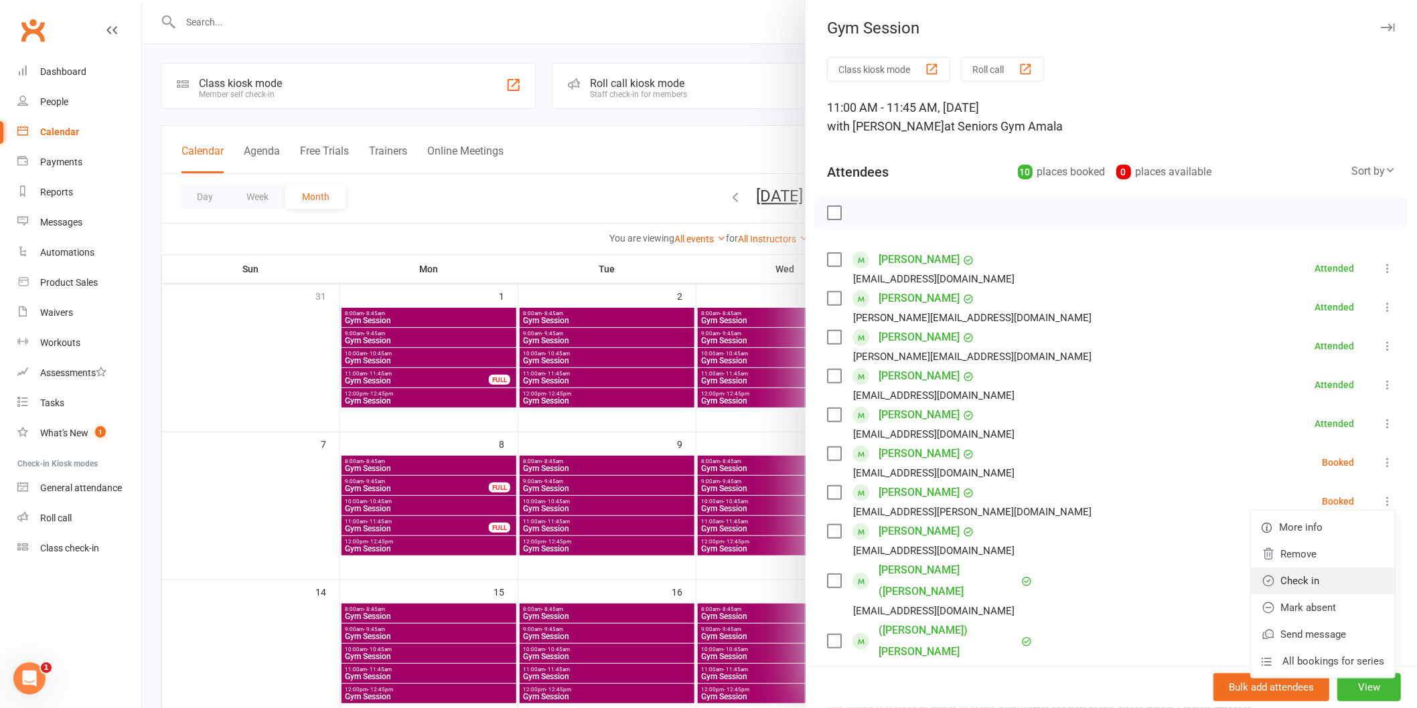
click at [1336, 578] on link "Check in" at bounding box center [1323, 581] width 144 height 27
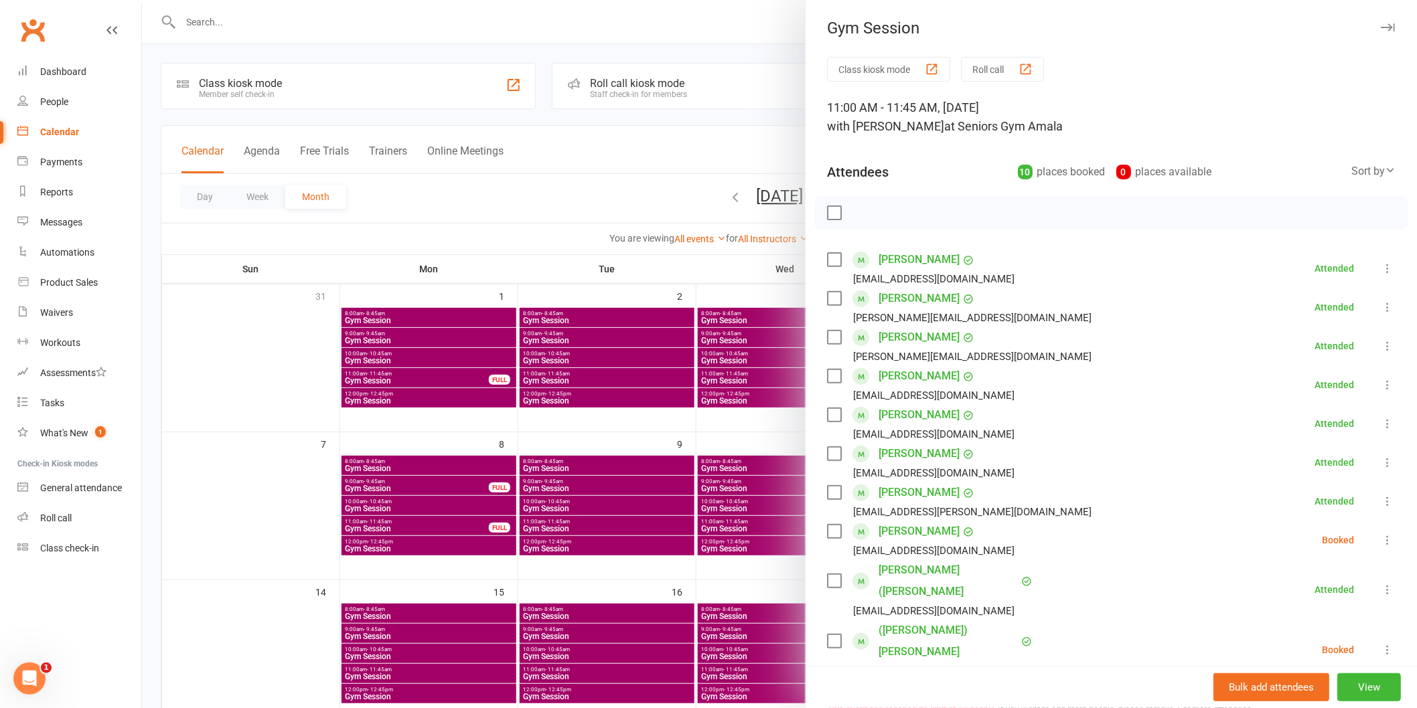
click at [1380, 546] on icon at bounding box center [1386, 540] width 13 height 13
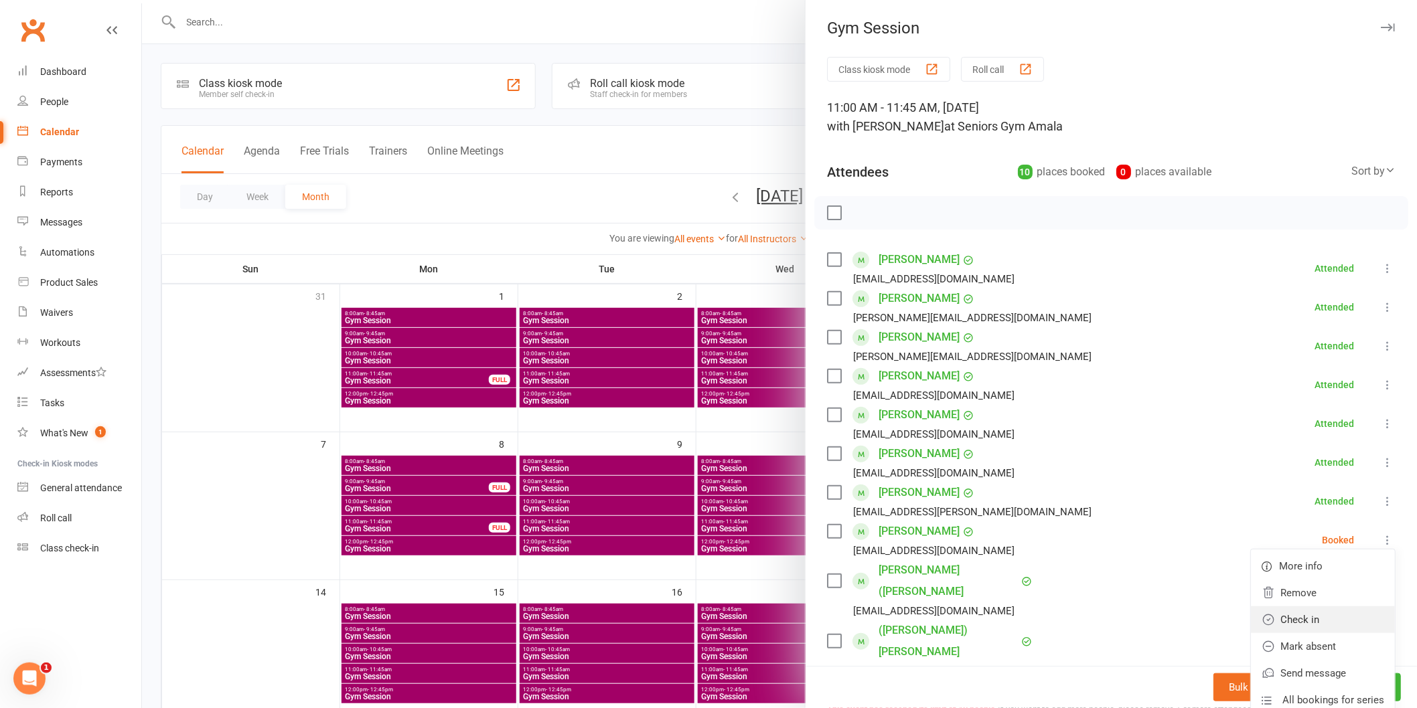
click at [1335, 620] on link "Check in" at bounding box center [1323, 620] width 144 height 27
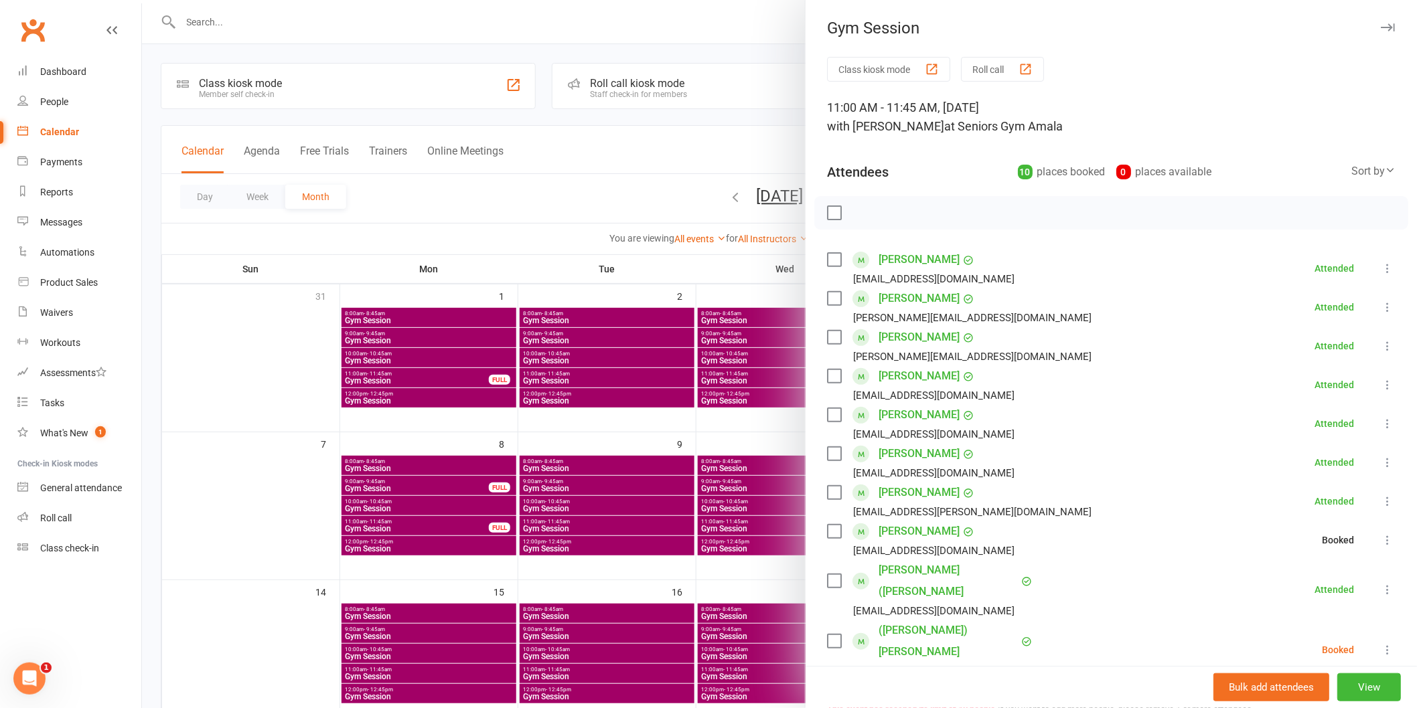
click at [1379, 642] on button at bounding box center [1387, 650] width 16 height 16
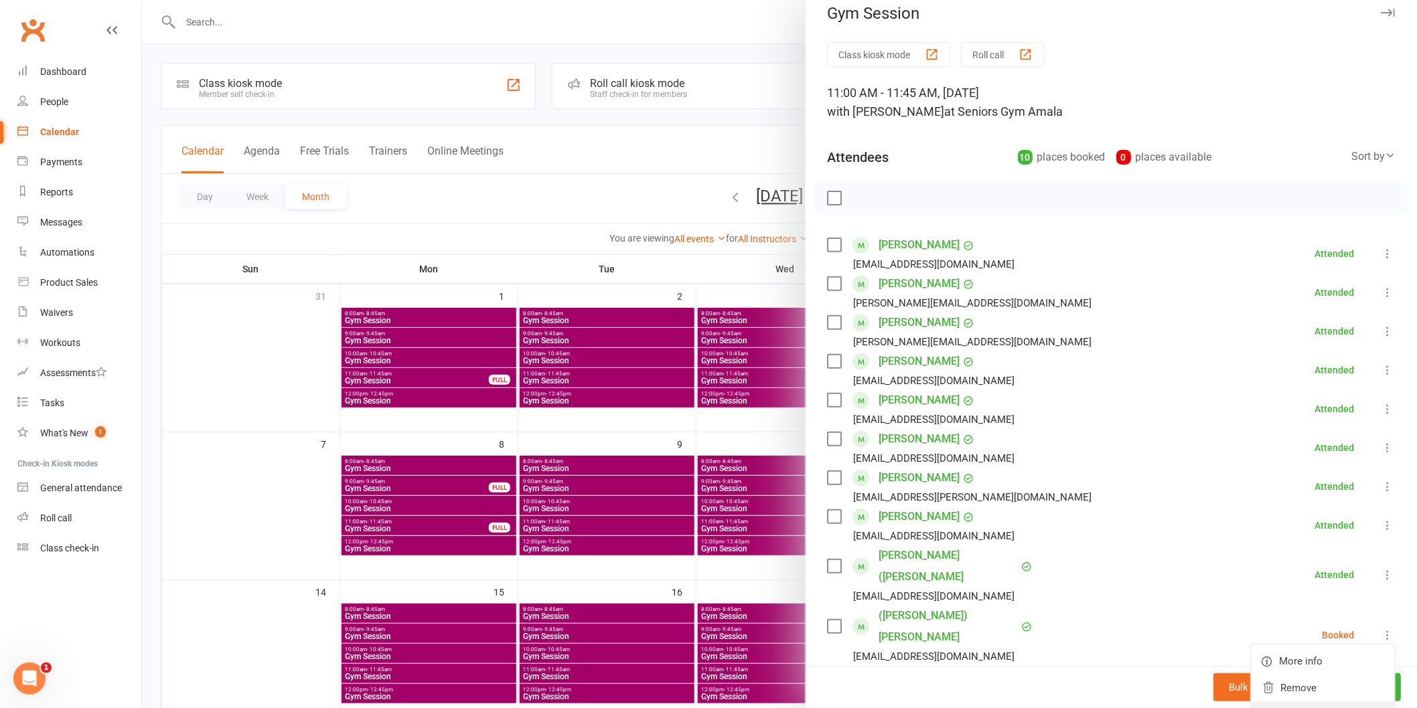
click at [1334, 702] on link "Check in" at bounding box center [1323, 715] width 144 height 27
click at [735, 558] on div at bounding box center [779, 354] width 1275 height 708
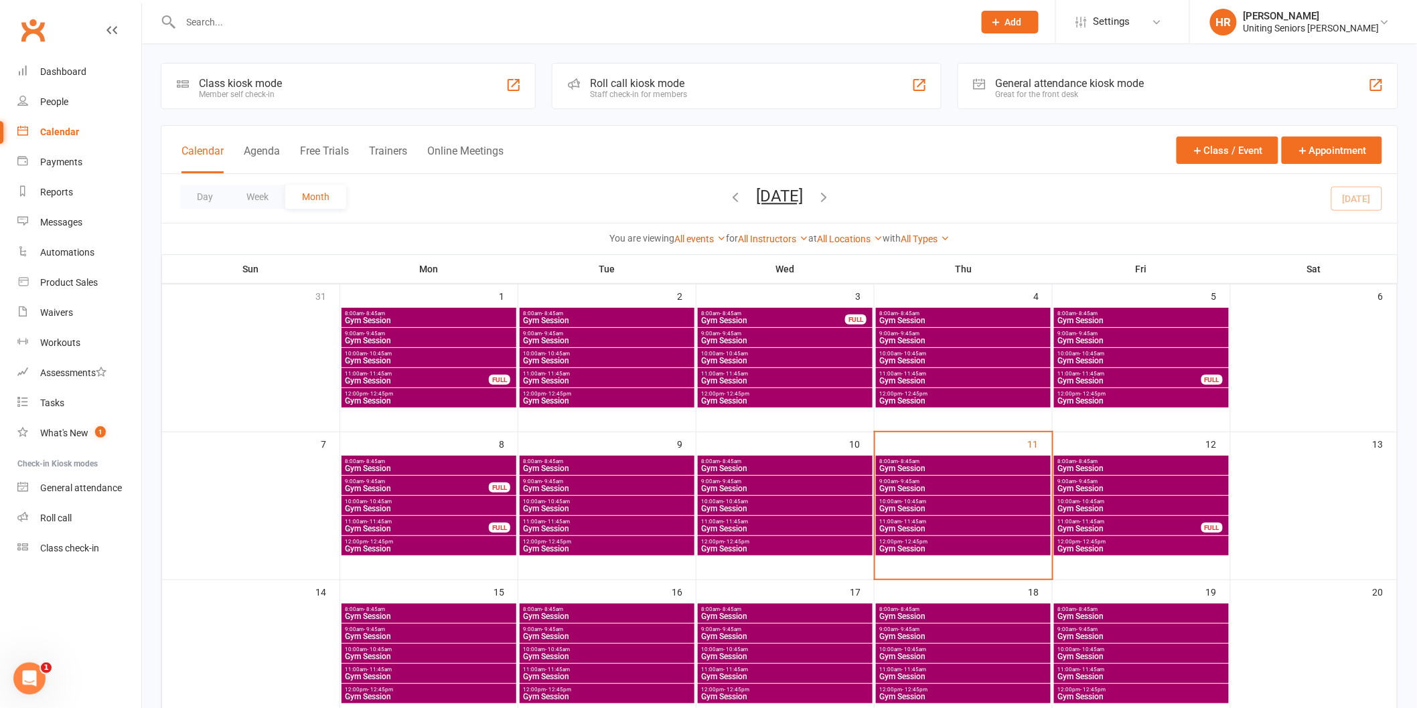
click at [909, 546] on span "Gym Session" at bounding box center [962, 549] width 169 height 8
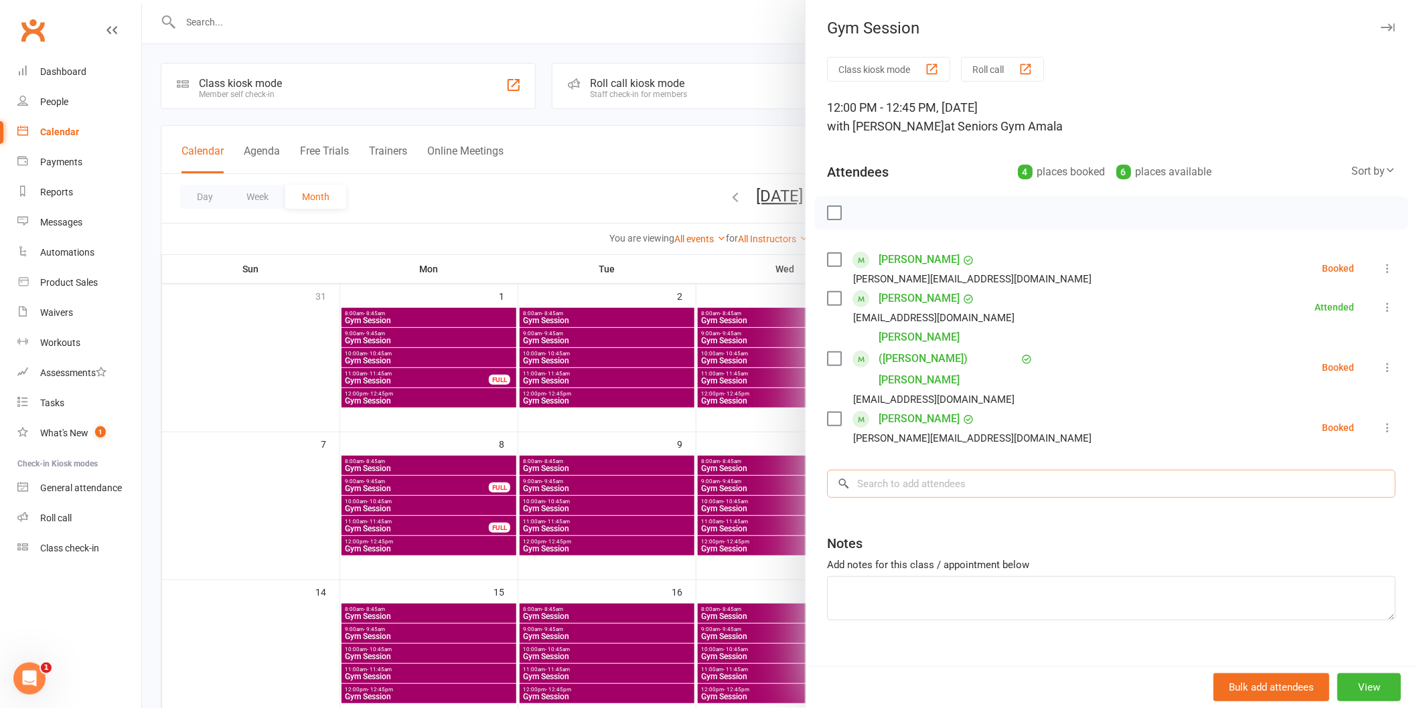
click at [915, 470] on input "search" at bounding box center [1111, 484] width 568 height 28
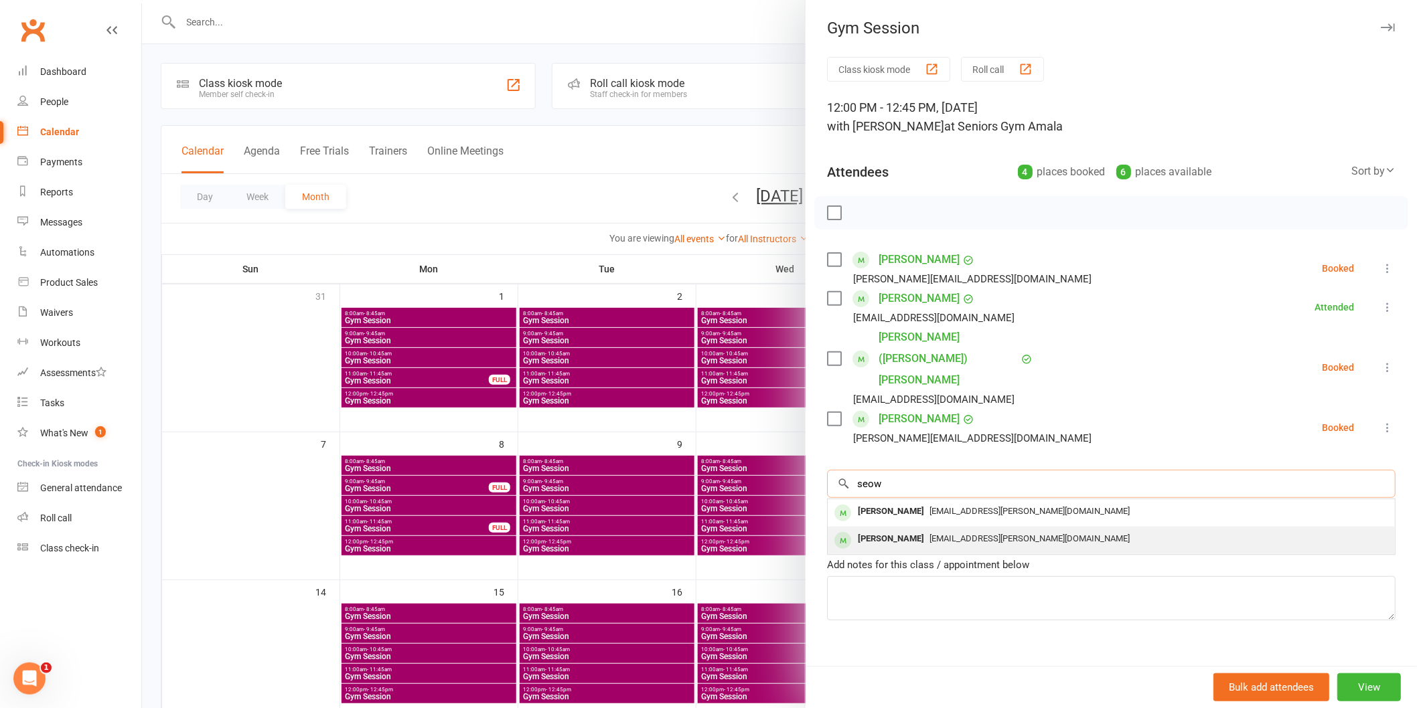
type input "seow"
click at [906, 530] on div "[PERSON_NAME]" at bounding box center [890, 539] width 77 height 19
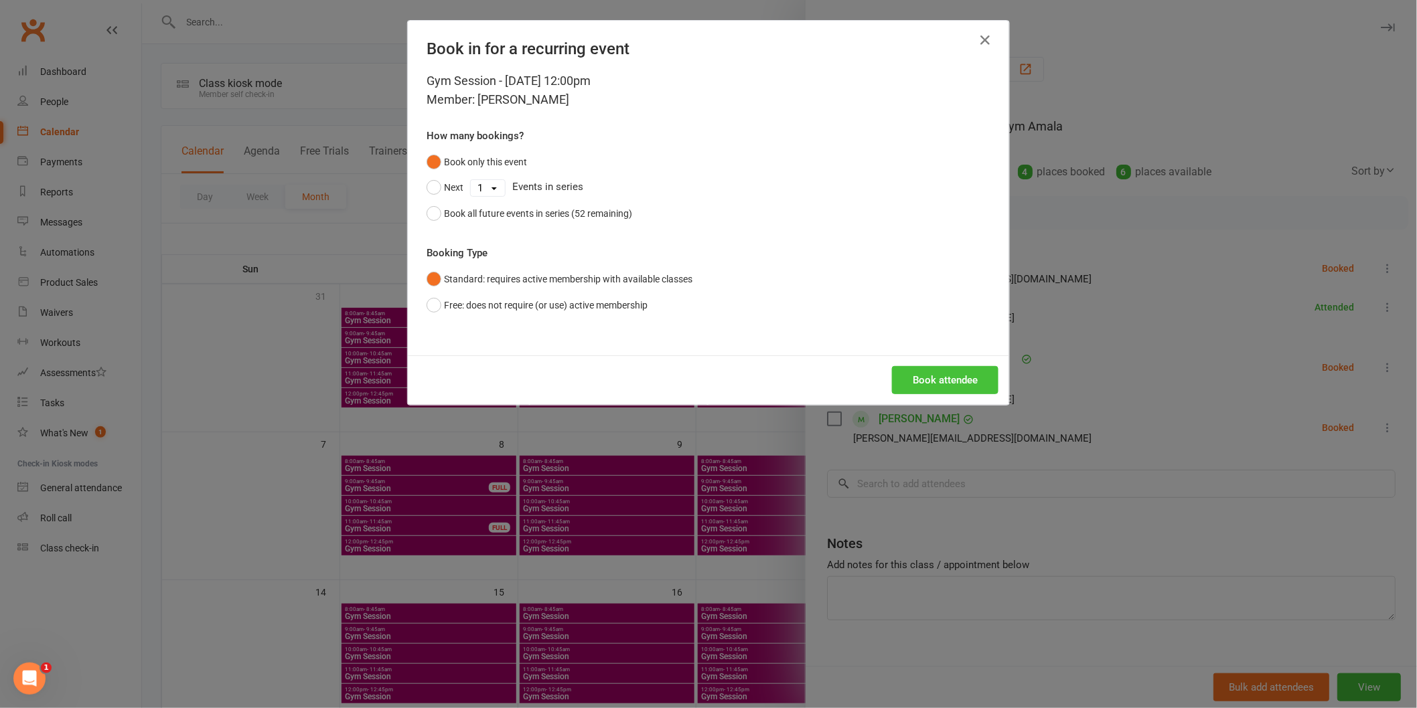
click at [927, 370] on button "Book attendee" at bounding box center [945, 380] width 106 height 28
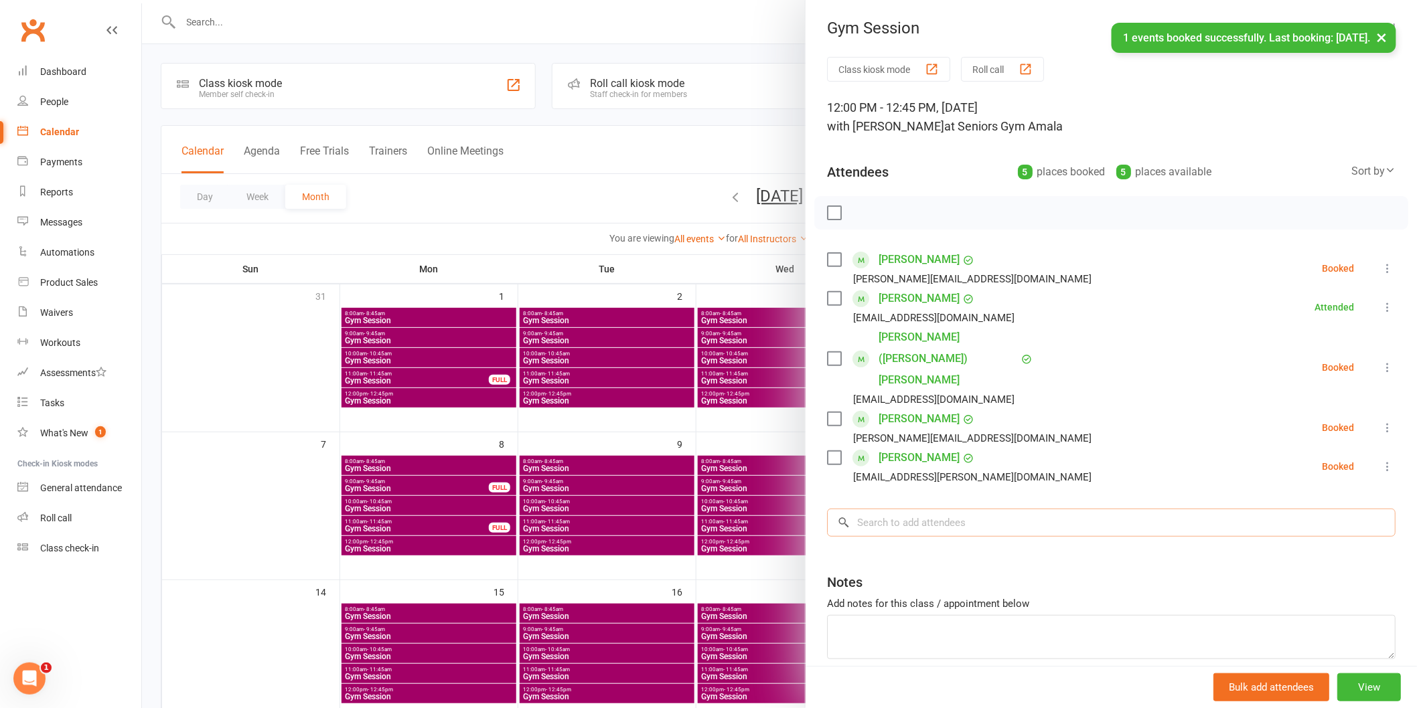
drag, startPoint x: 895, startPoint y: 491, endPoint x: 894, endPoint y: 484, distance: 6.8
click at [894, 509] on input "search" at bounding box center [1111, 523] width 568 height 28
type input "[PERSON_NAME]"
click at [895, 538] on div "[PERSON_NAME] [EMAIL_ADDRESS][DOMAIN_NAME]" at bounding box center [1110, 551] width 567 height 27
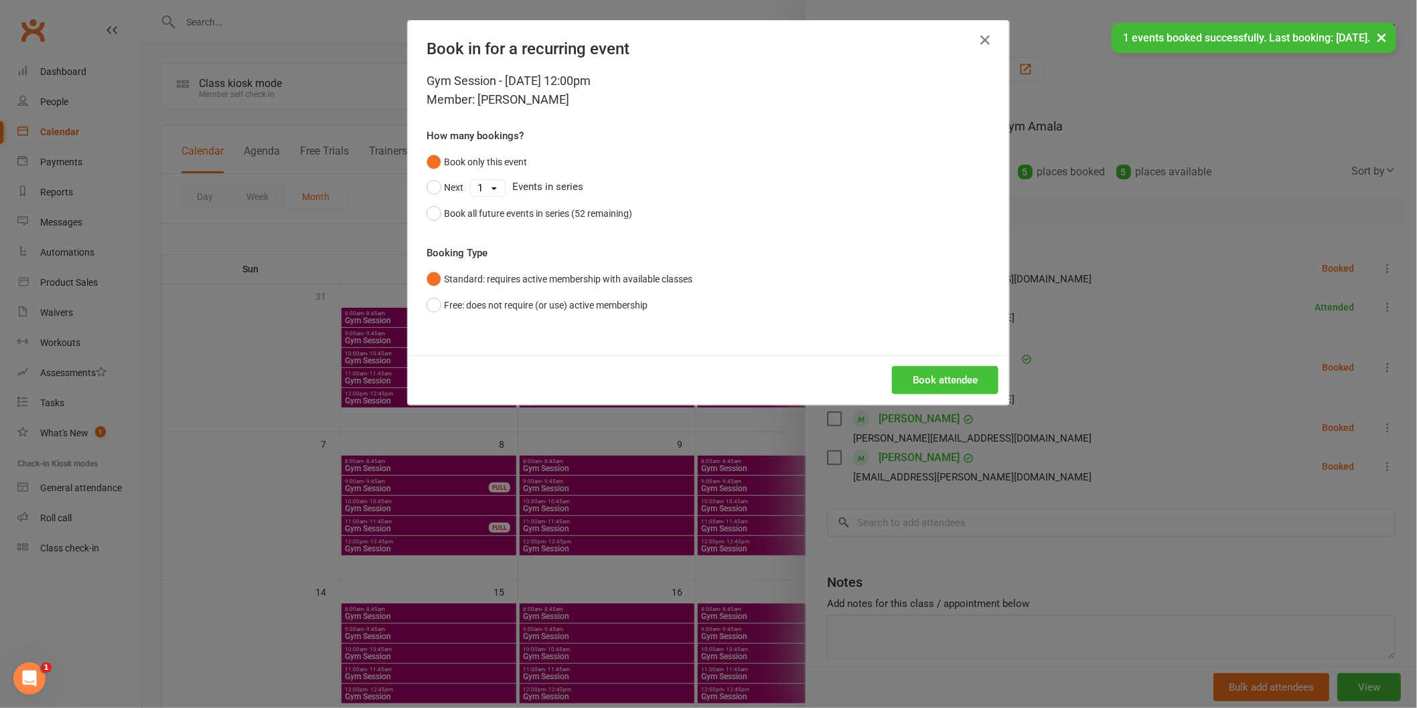
click at [953, 370] on button "Book attendee" at bounding box center [945, 380] width 106 height 28
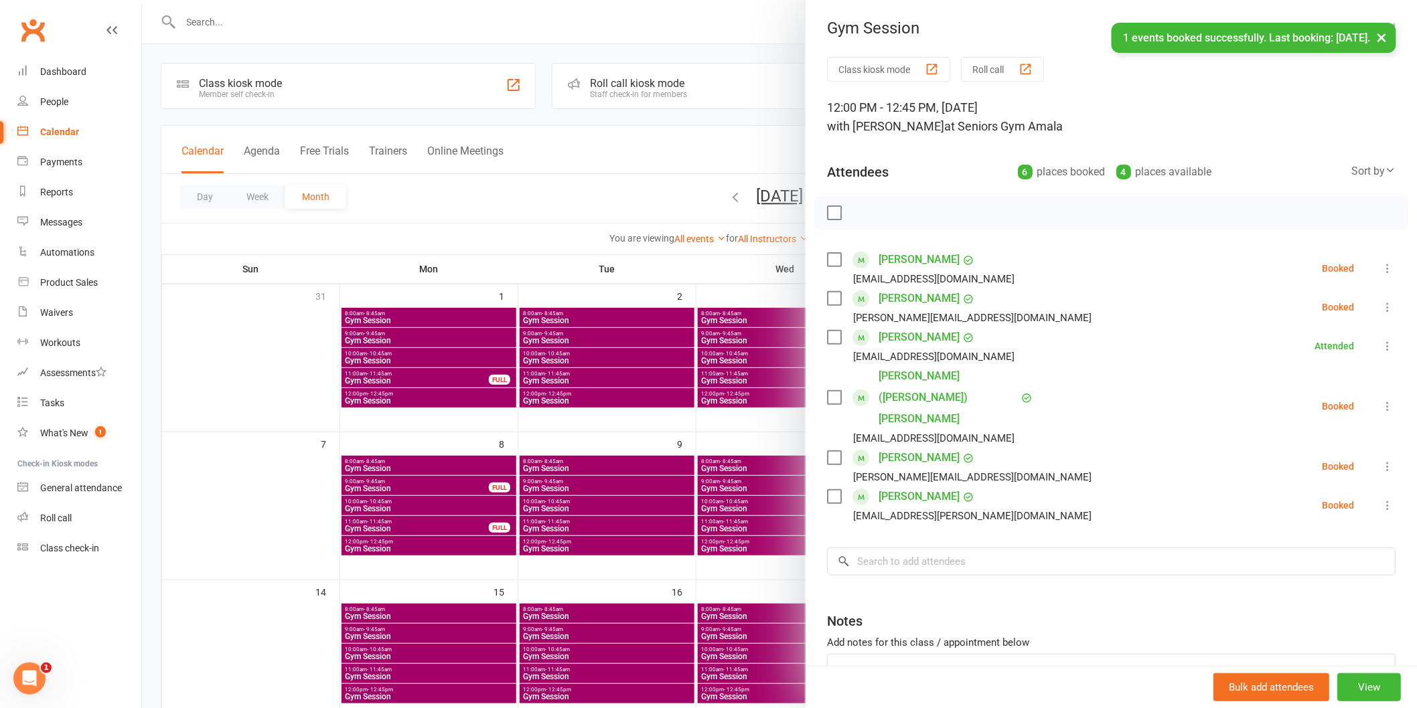
click at [1380, 268] on icon at bounding box center [1386, 268] width 13 height 13
click at [1348, 339] on link "Check in" at bounding box center [1323, 348] width 144 height 27
click at [1380, 499] on icon at bounding box center [1386, 505] width 13 height 13
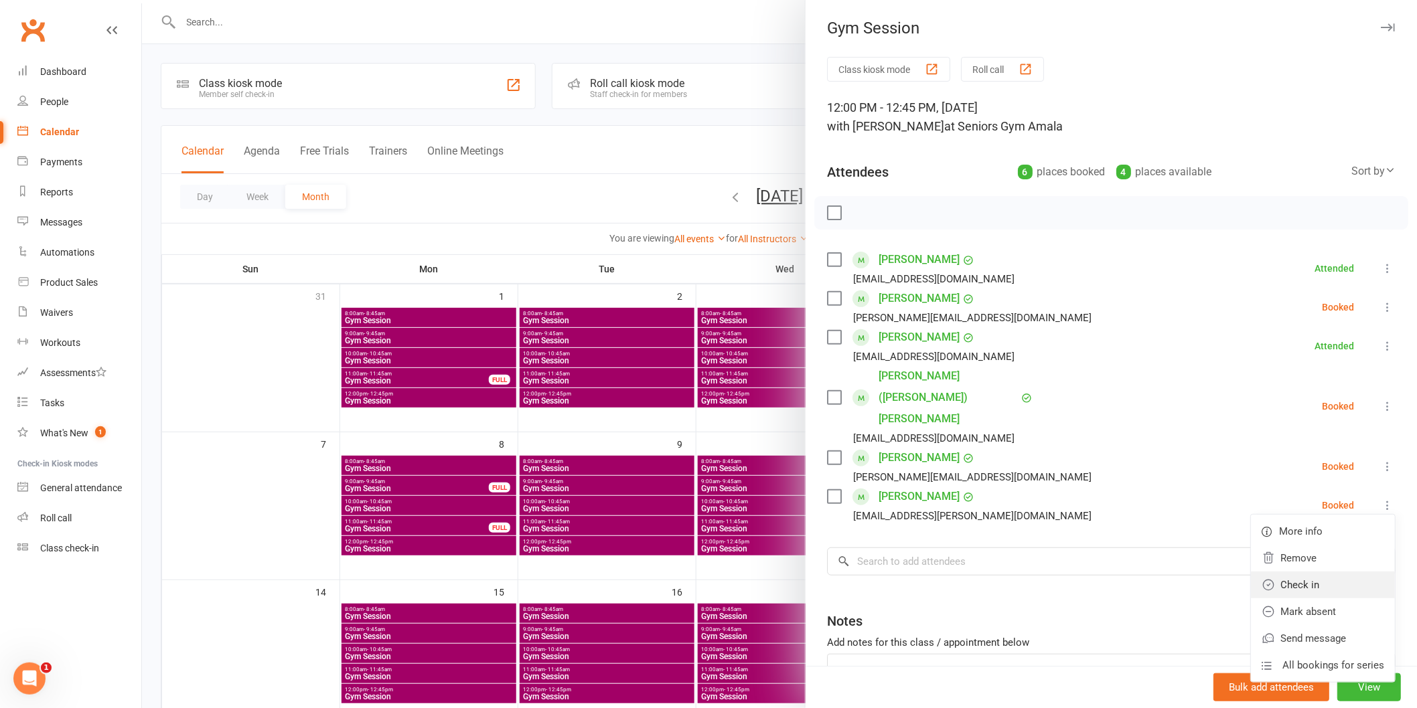
click at [1350, 572] on link "Check in" at bounding box center [1323, 585] width 144 height 27
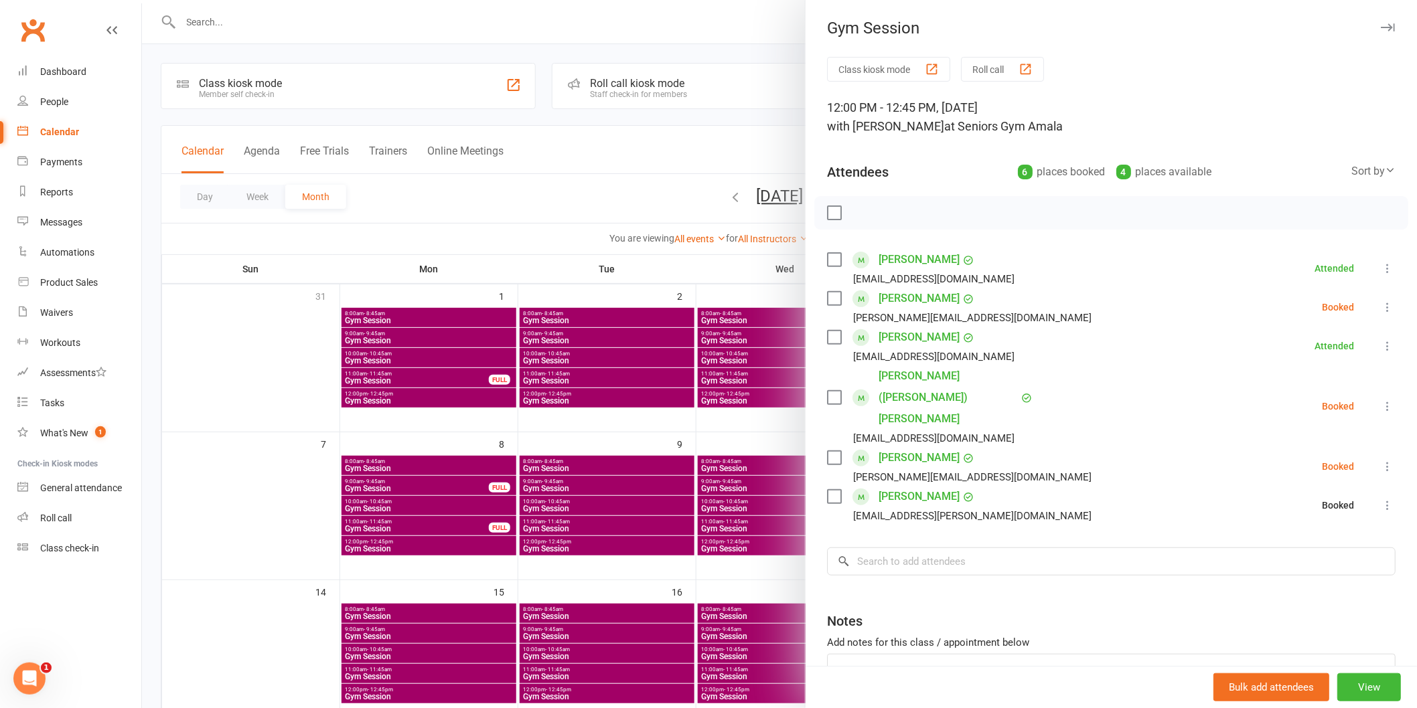
drag, startPoint x: 767, startPoint y: 560, endPoint x: 904, endPoint y: 515, distance: 144.4
click at [771, 560] on div at bounding box center [779, 354] width 1275 height 708
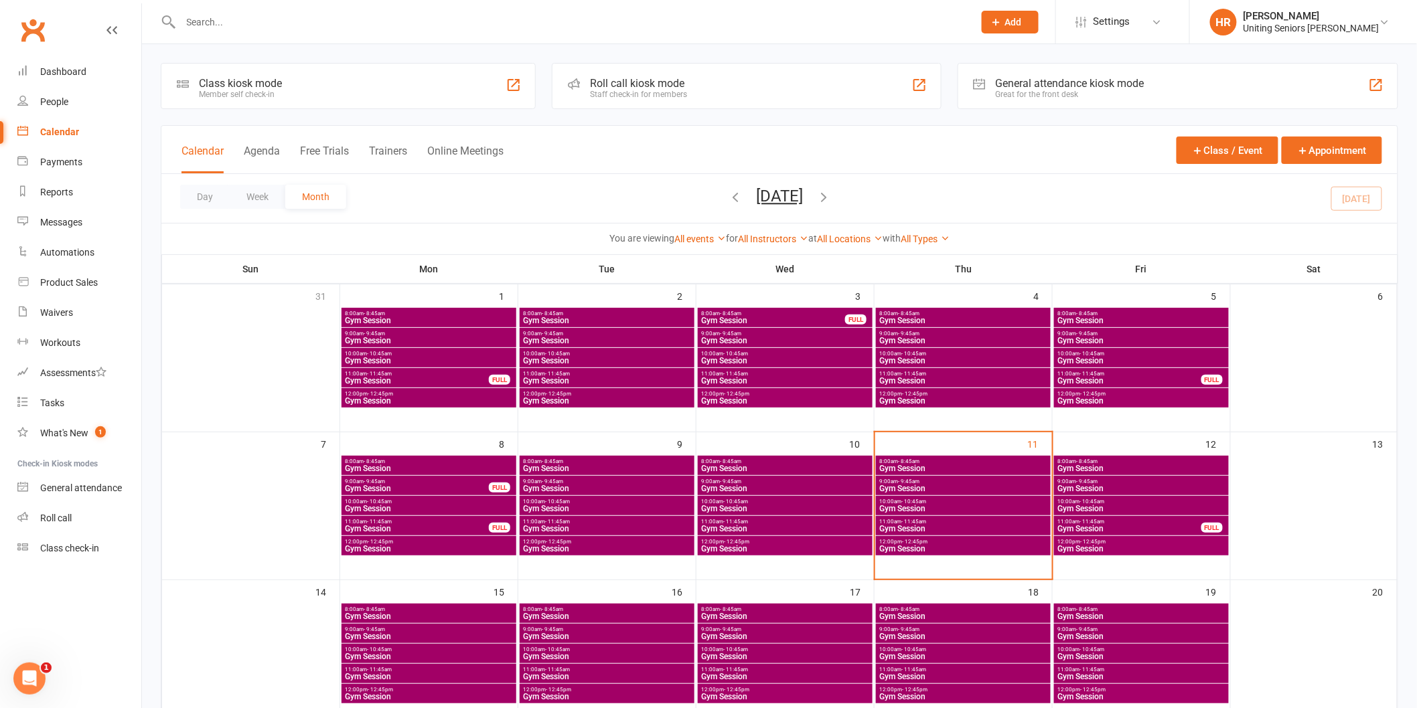
click at [920, 669] on span "- 11:45am" at bounding box center [913, 670] width 25 height 6
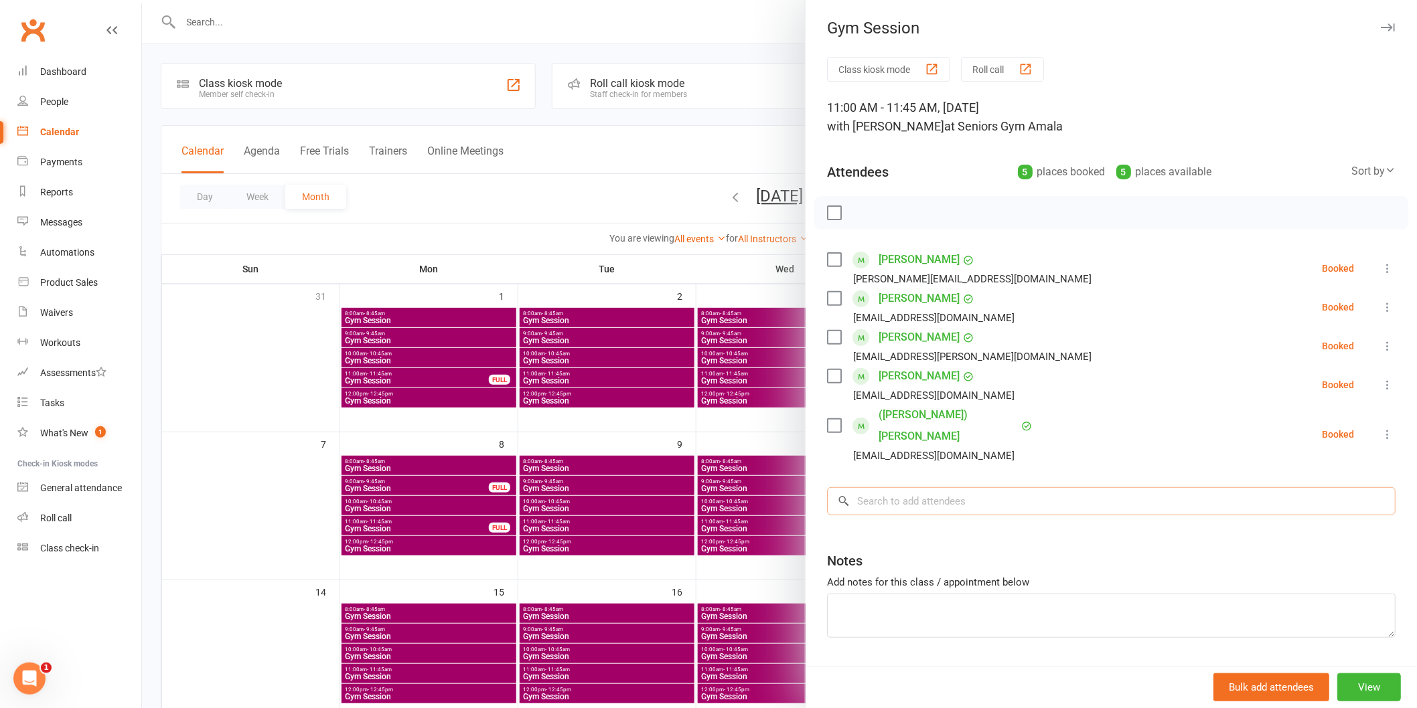
click at [934, 487] on input "search" at bounding box center [1111, 501] width 568 height 28
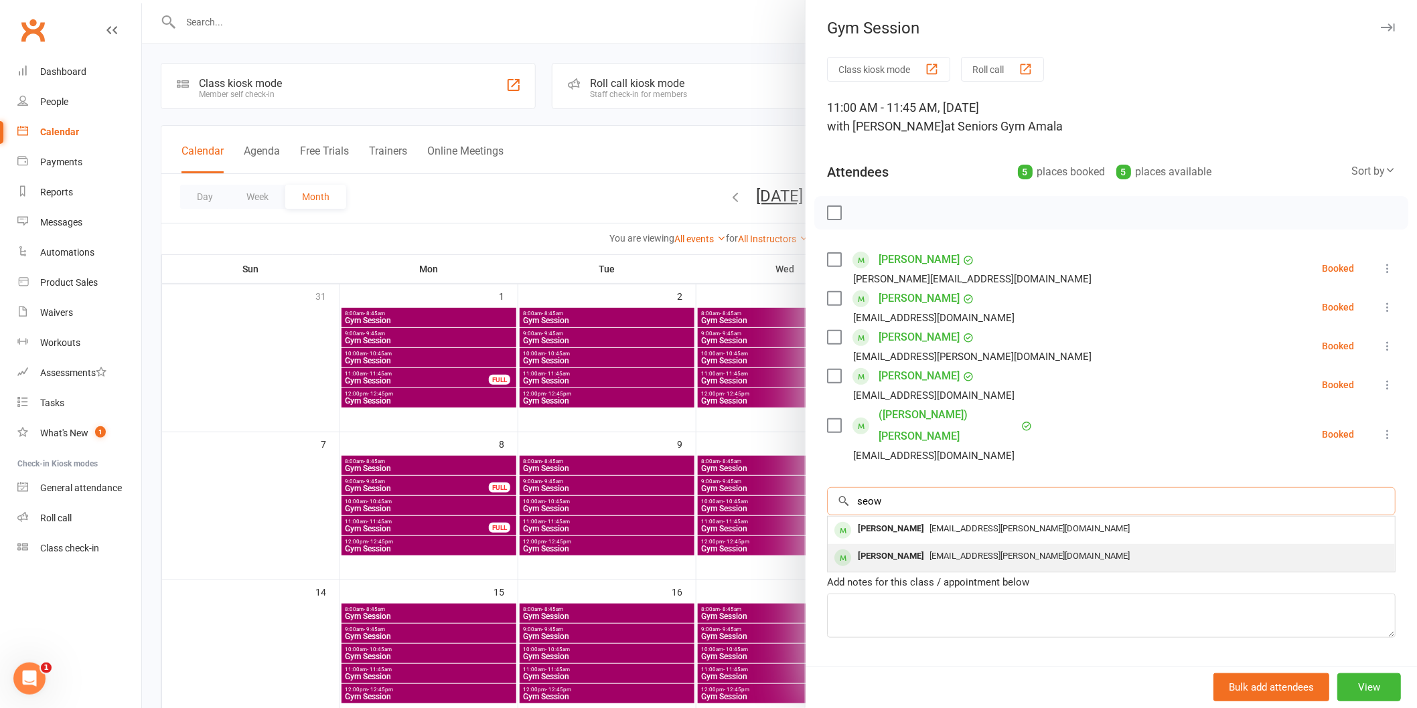
type input "seow"
click at [925, 547] on div "[EMAIL_ADDRESS][PERSON_NAME][DOMAIN_NAME]" at bounding box center [1111, 556] width 556 height 19
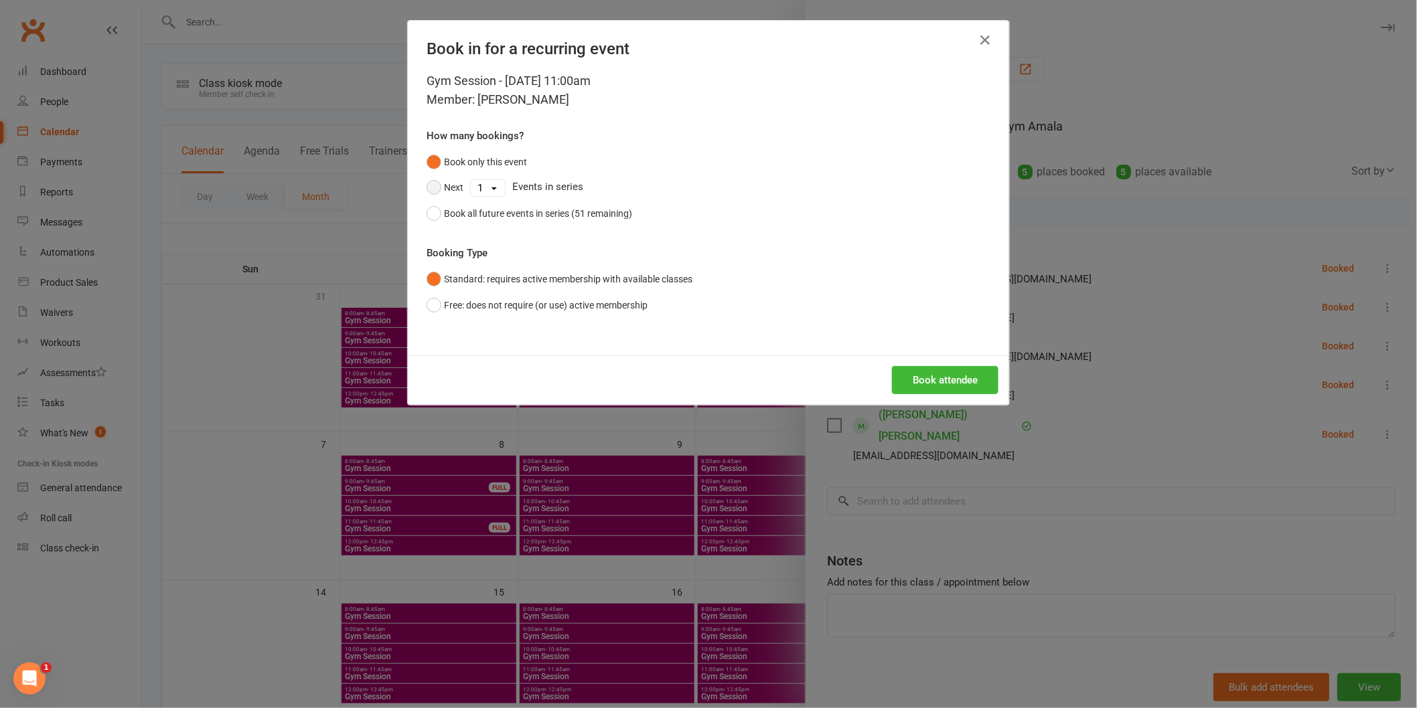
click at [443, 191] on button "Next" at bounding box center [444, 187] width 37 height 25
click at [473, 191] on select "1 2 3 4 5 6 7 8 9 10 11 12 13 14 15 16 17 18 19 20 21 22 23 24 25 26 27 28 29 3…" at bounding box center [488, 188] width 34 height 16
select select "9"
click at [471, 180] on select "1 2 3 4 5 6 7 8 9 10 11 12 13 14 15 16 17 18 19 20 21 22 23 24 25 26 27 28 29 3…" at bounding box center [488, 188] width 34 height 16
click at [917, 372] on button "Book attendee" at bounding box center [945, 380] width 106 height 28
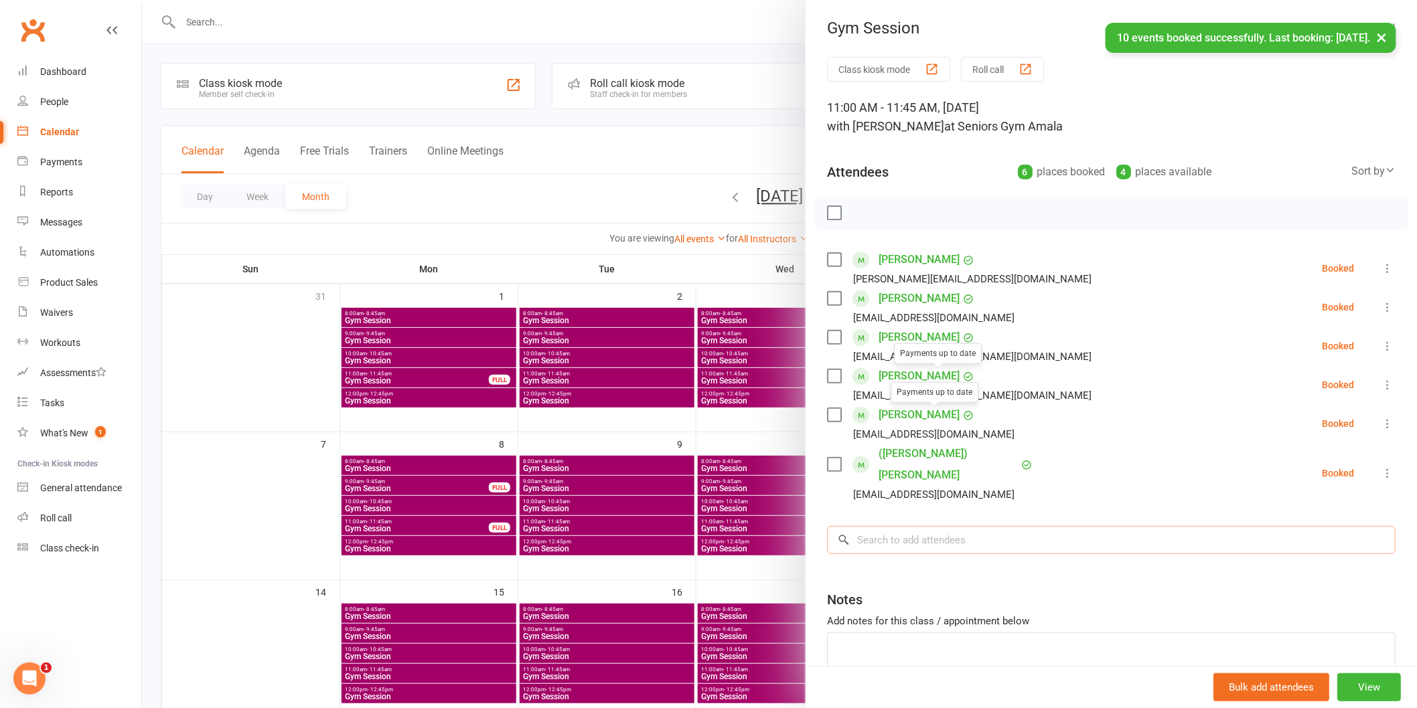
click at [901, 526] on input "search" at bounding box center [1111, 540] width 568 height 28
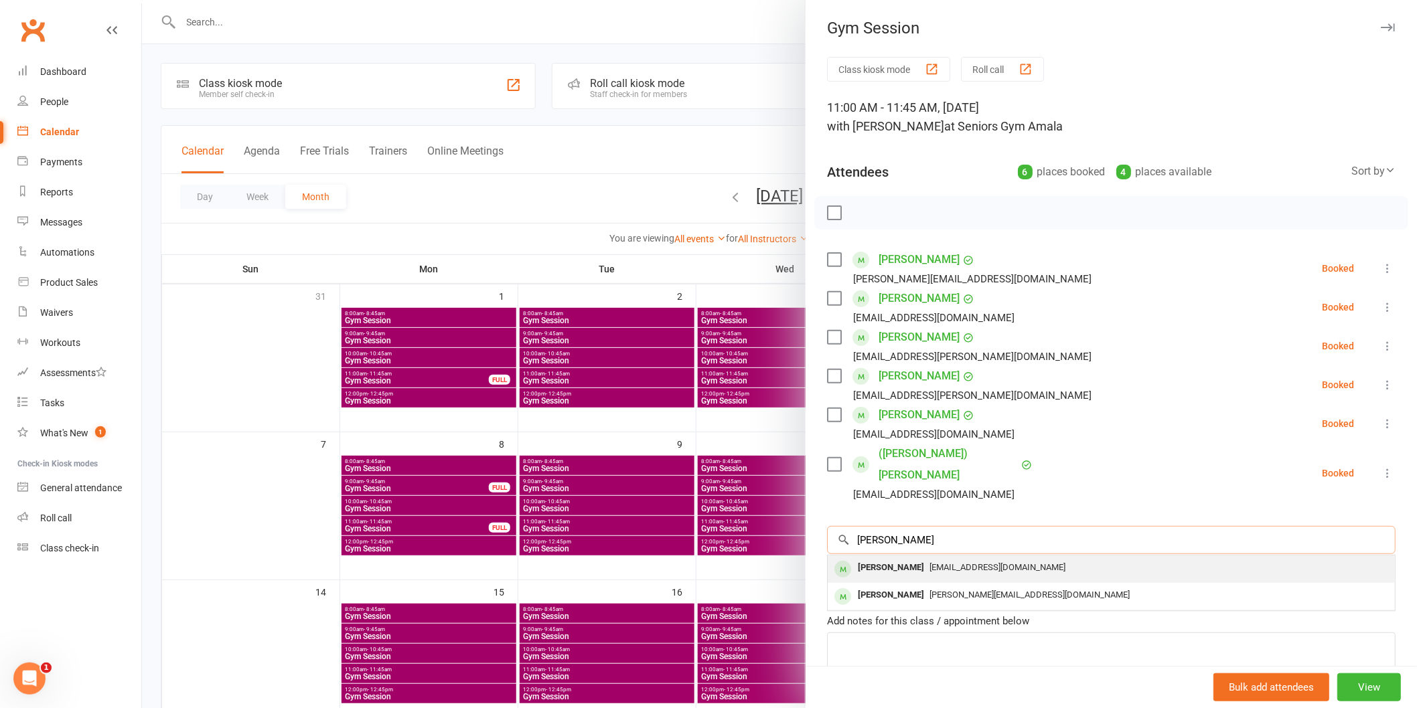
type input "[PERSON_NAME]"
click at [939, 558] on div "[PERSON_NAME] [EMAIL_ADDRESS][DOMAIN_NAME]" at bounding box center [1110, 569] width 567 height 27
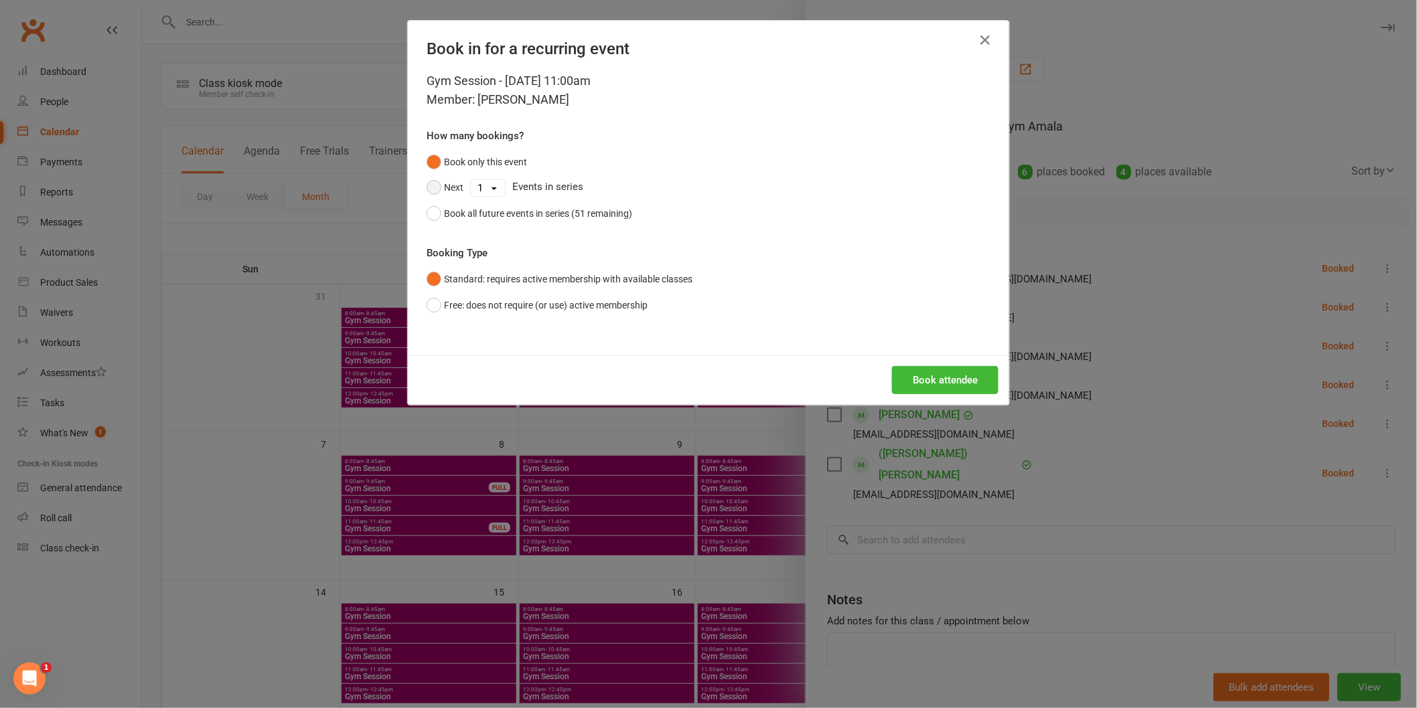
drag, startPoint x: 443, startPoint y: 178, endPoint x: 485, endPoint y: 179, distance: 42.2
click at [453, 177] on button "Next" at bounding box center [444, 187] width 37 height 25
drag, startPoint x: 485, startPoint y: 179, endPoint x: 487, endPoint y: 192, distance: 13.5
click at [485, 181] on select "1 2 3 4 5 6 7 8 9 10 11 12 13 14 15 16 17 18 19 20 21 22 23 24 25 26 27 28 29 3…" at bounding box center [488, 188] width 34 height 16
select select "9"
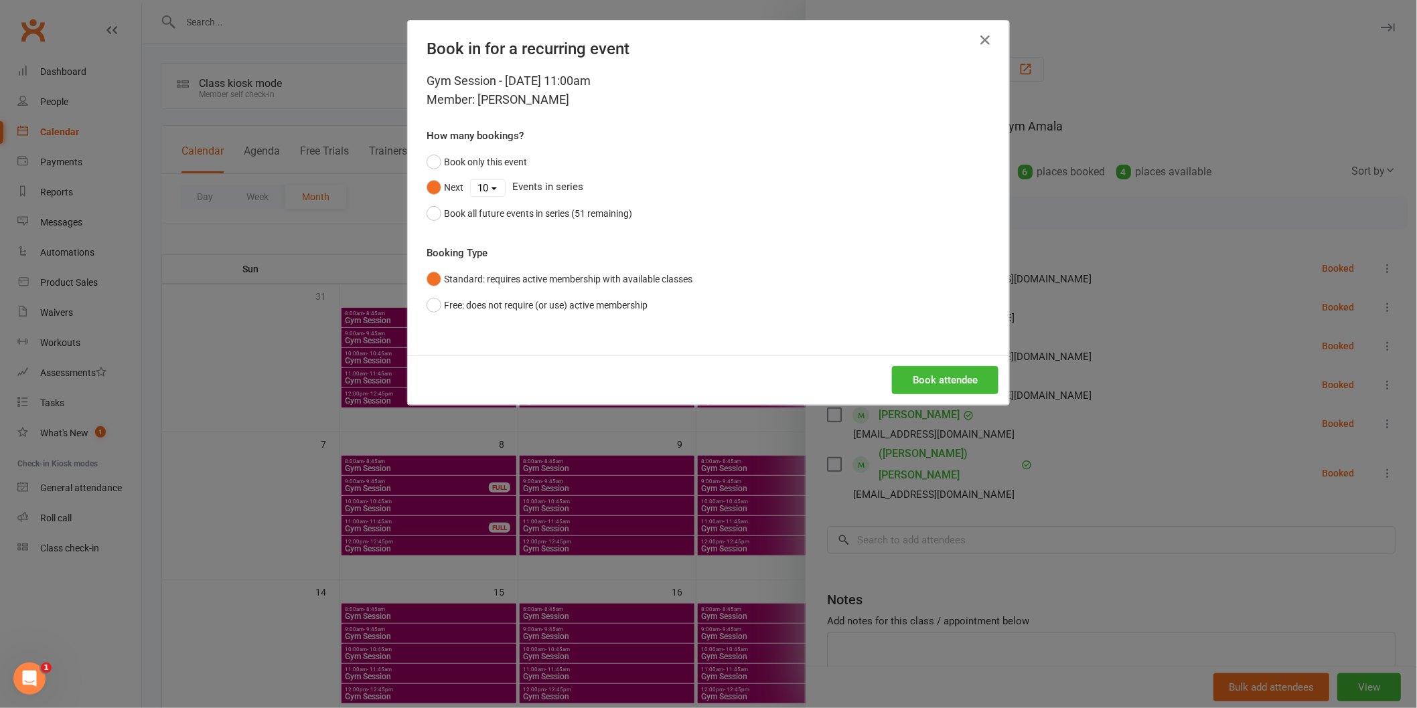
click at [471, 180] on select "1 2 3 4 5 6 7 8 9 10 11 12 13 14 15 16 17 18 19 20 21 22 23 24 25 26 27 28 29 3…" at bounding box center [488, 188] width 34 height 16
click at [945, 392] on button "Book attendee" at bounding box center [945, 380] width 106 height 28
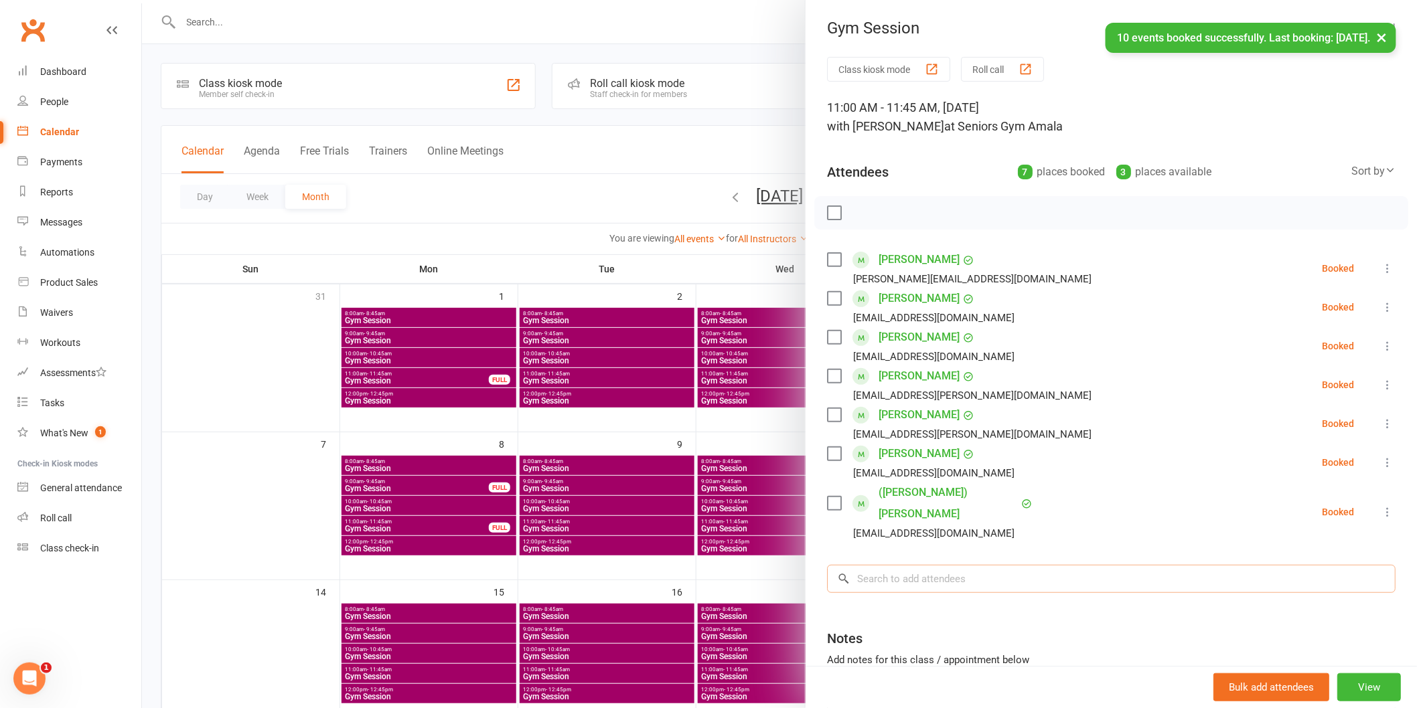
click at [927, 565] on input "search" at bounding box center [1111, 579] width 568 height 28
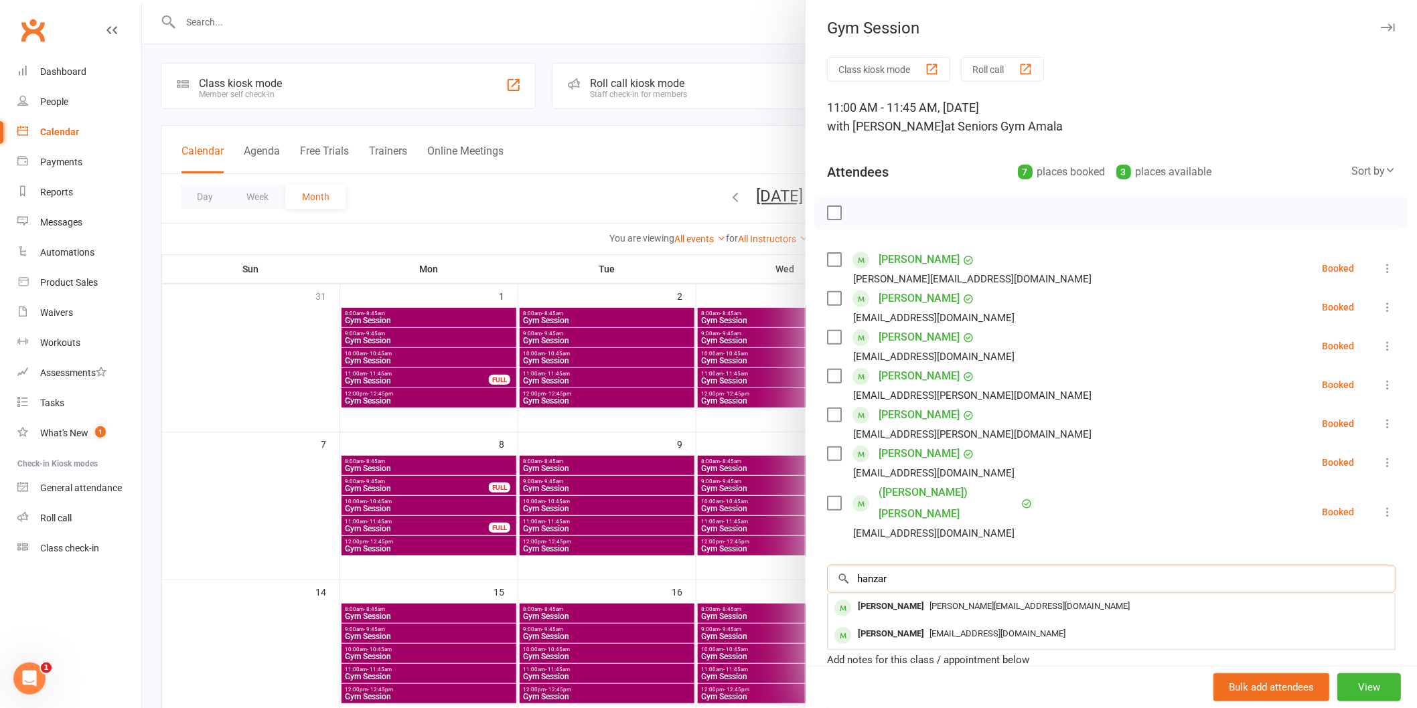
type input "hanzar"
click at [908, 597] on div "[PERSON_NAME]" at bounding box center [890, 606] width 77 height 19
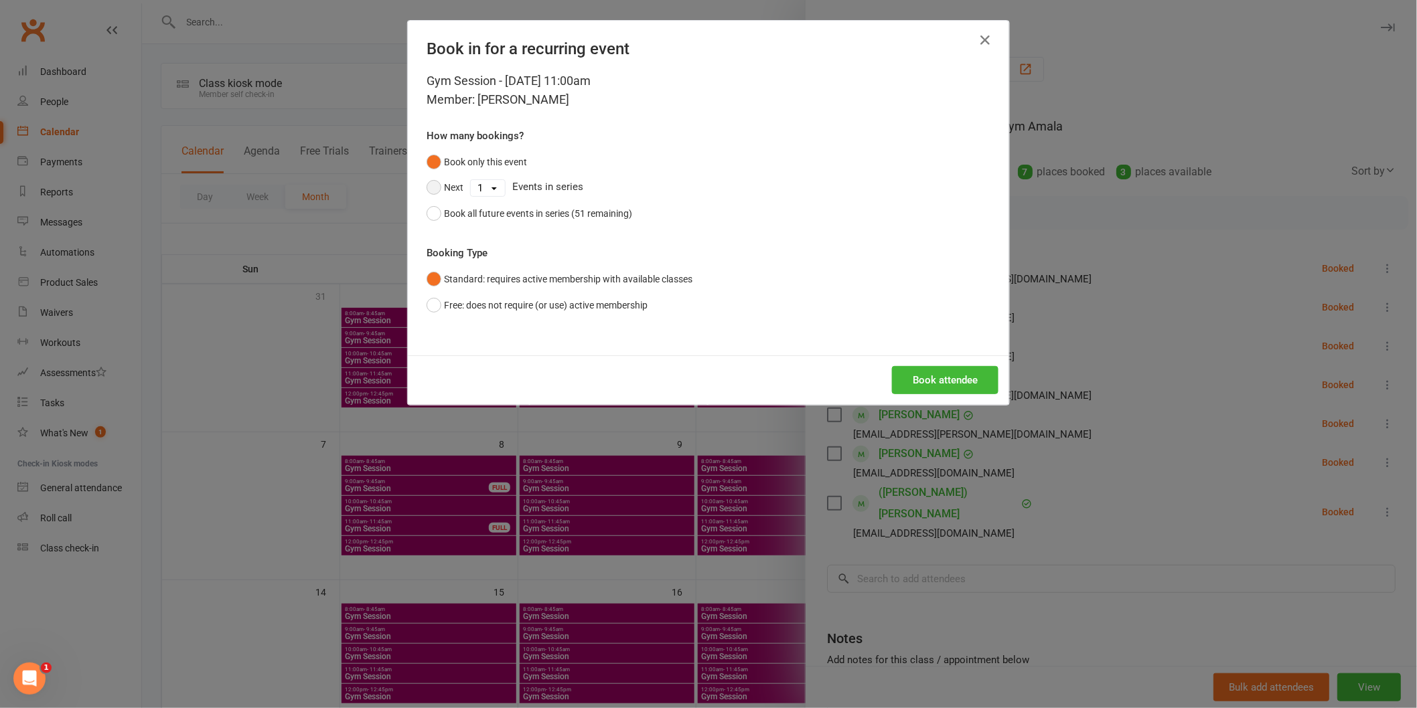
click at [450, 182] on button "Next" at bounding box center [444, 187] width 37 height 25
click at [483, 189] on select "1 2 3 4 5 6 7 8 9 10 11 12 13 14 15 16 17 18 19 20 21 22 23 24 25 26 27 28 29 3…" at bounding box center [488, 188] width 34 height 16
select select "27"
click at [471, 180] on select "1 2 3 4 5 6 7 8 9 10 11 12 13 14 15 16 17 18 19 20 21 22 23 24 25 26 27 28 29 3…" at bounding box center [488, 188] width 34 height 16
click at [979, 396] on div "Book attendee" at bounding box center [708, 380] width 601 height 50
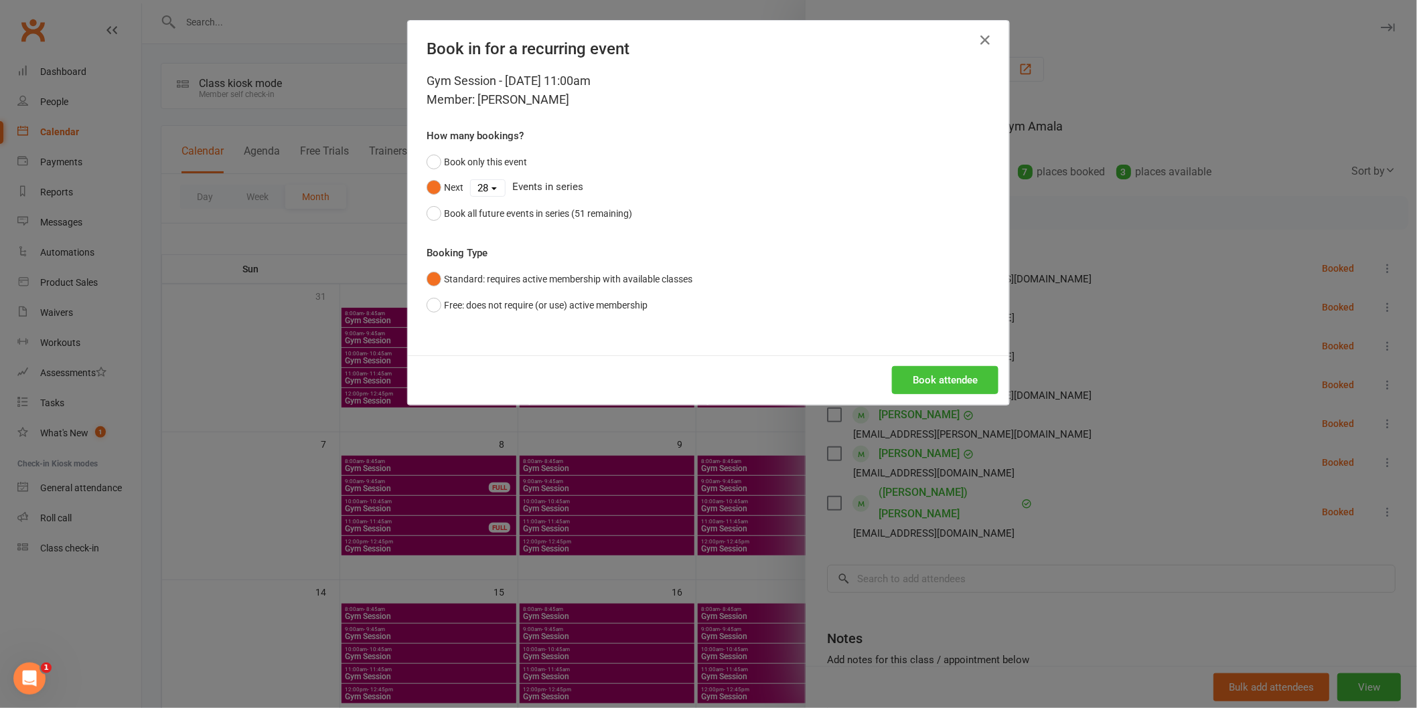
click at [959, 376] on button "Book attendee" at bounding box center [945, 380] width 106 height 28
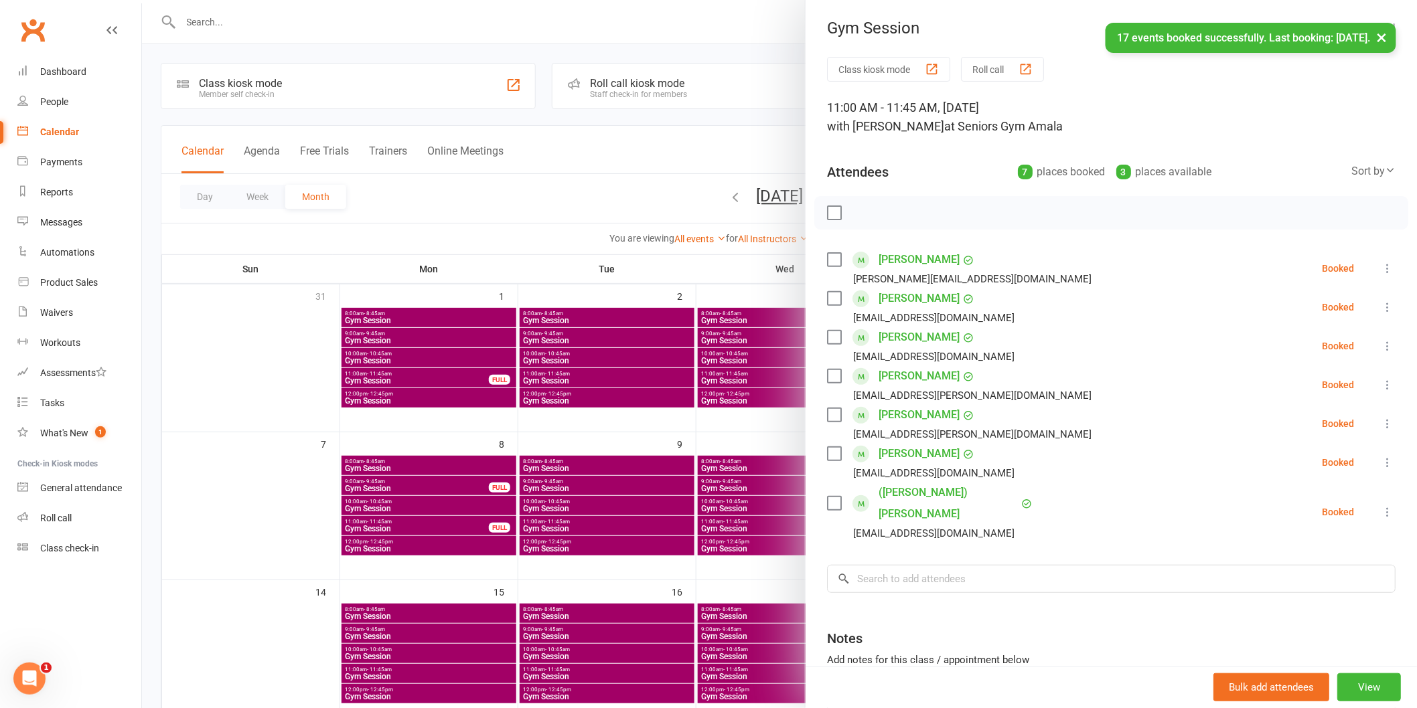
click at [760, 515] on div at bounding box center [779, 354] width 1275 height 708
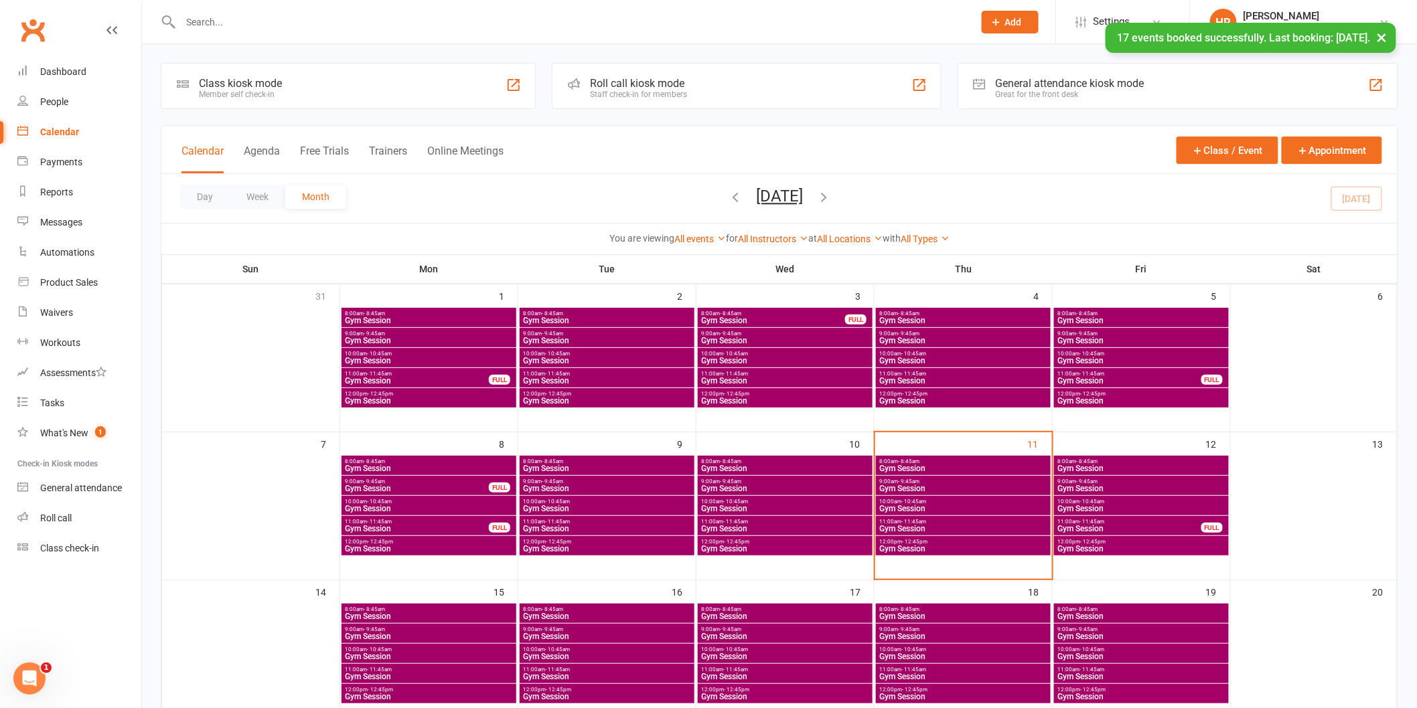
click at [915, 373] on span "- 11:45am" at bounding box center [913, 374] width 25 height 6
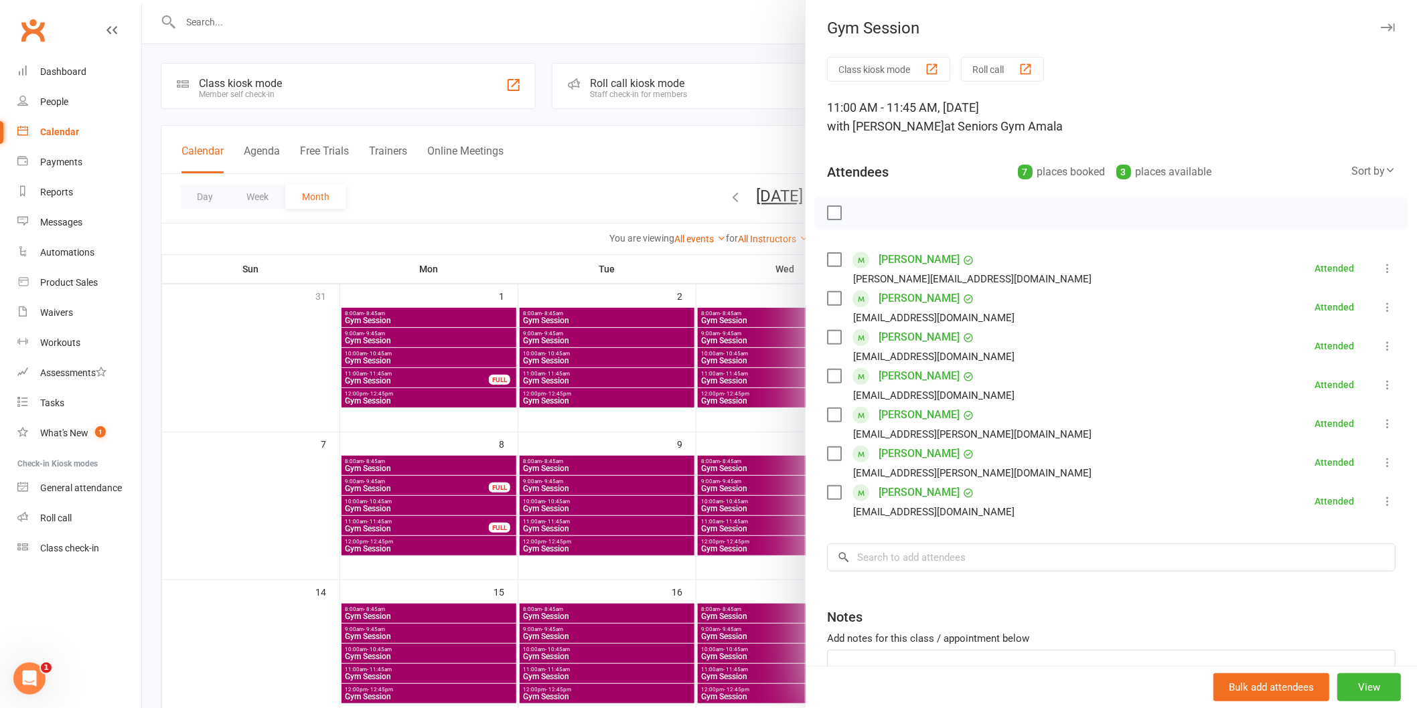
click at [670, 447] on div at bounding box center [779, 354] width 1275 height 708
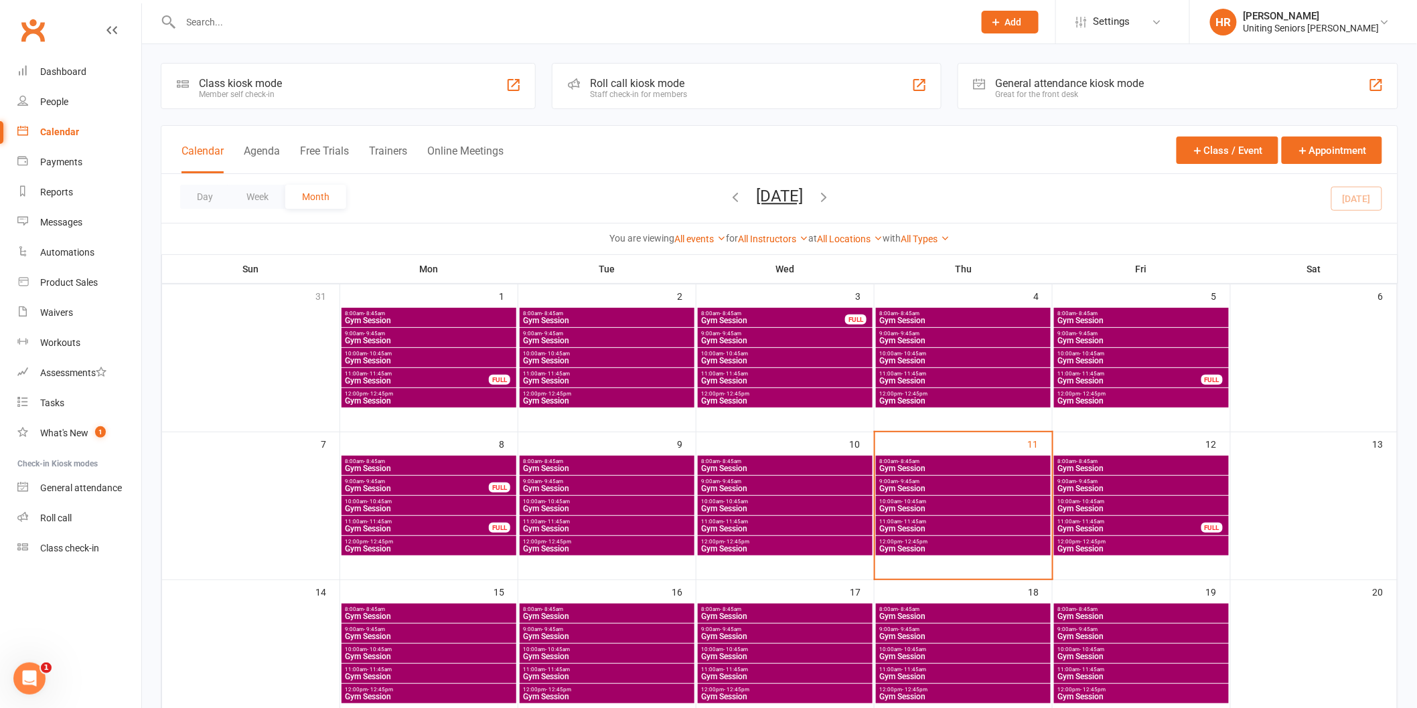
click at [921, 520] on span "- 11:45am" at bounding box center [913, 522] width 25 height 6
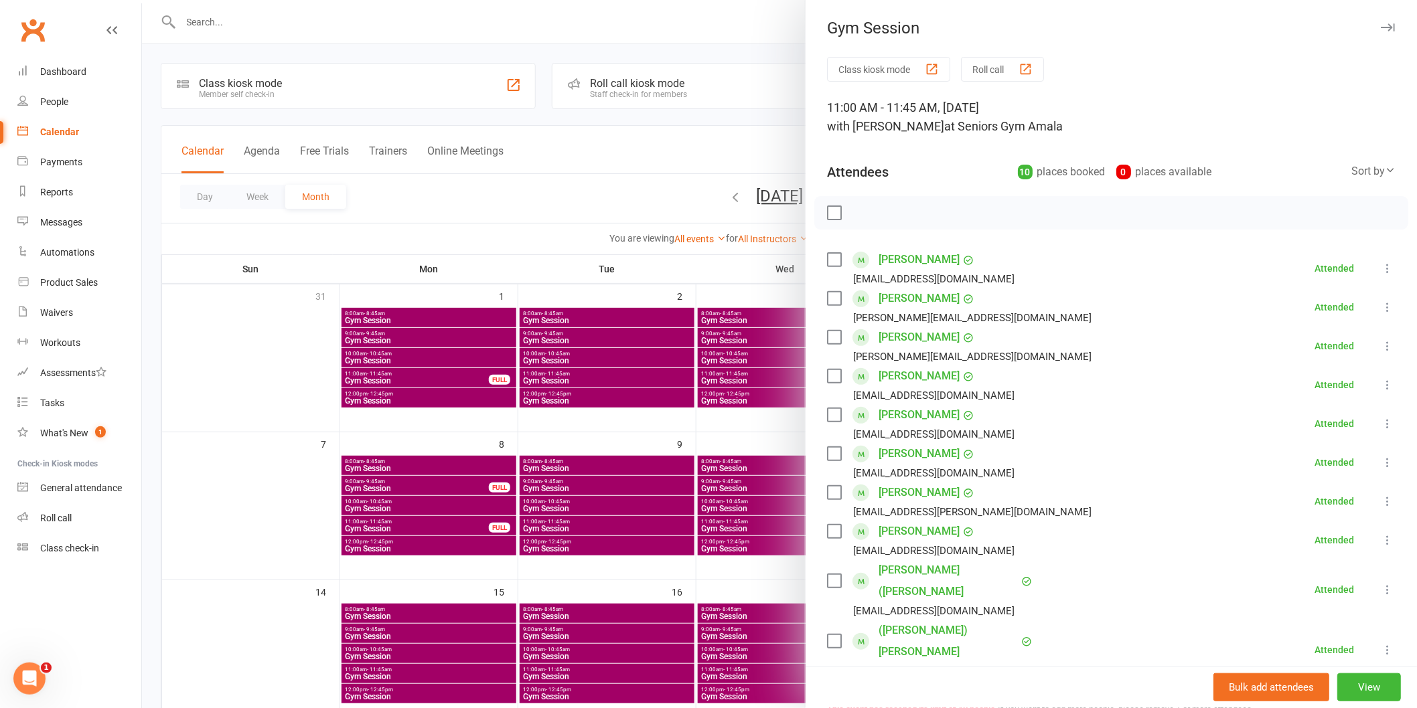
scroll to position [74, 0]
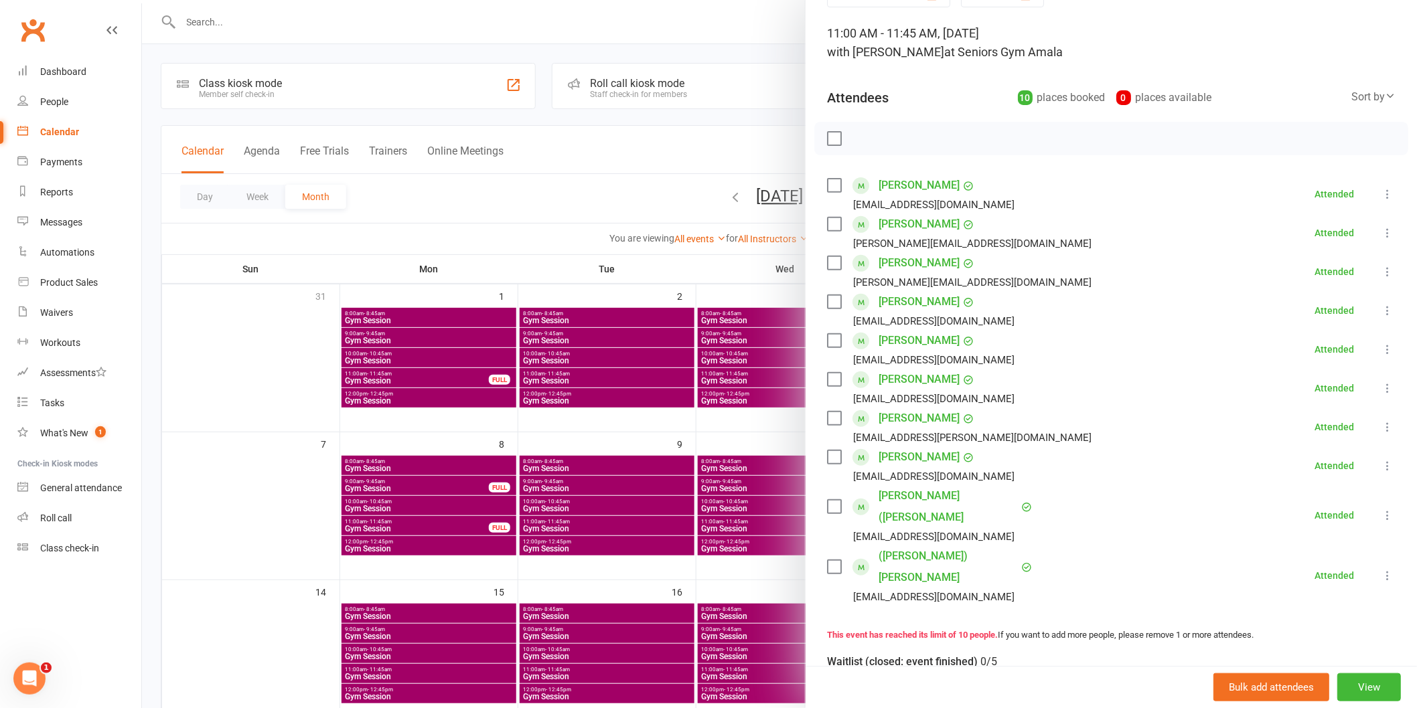
drag, startPoint x: 759, startPoint y: 487, endPoint x: 985, endPoint y: 473, distance: 227.3
click at [759, 486] on div at bounding box center [779, 354] width 1275 height 708
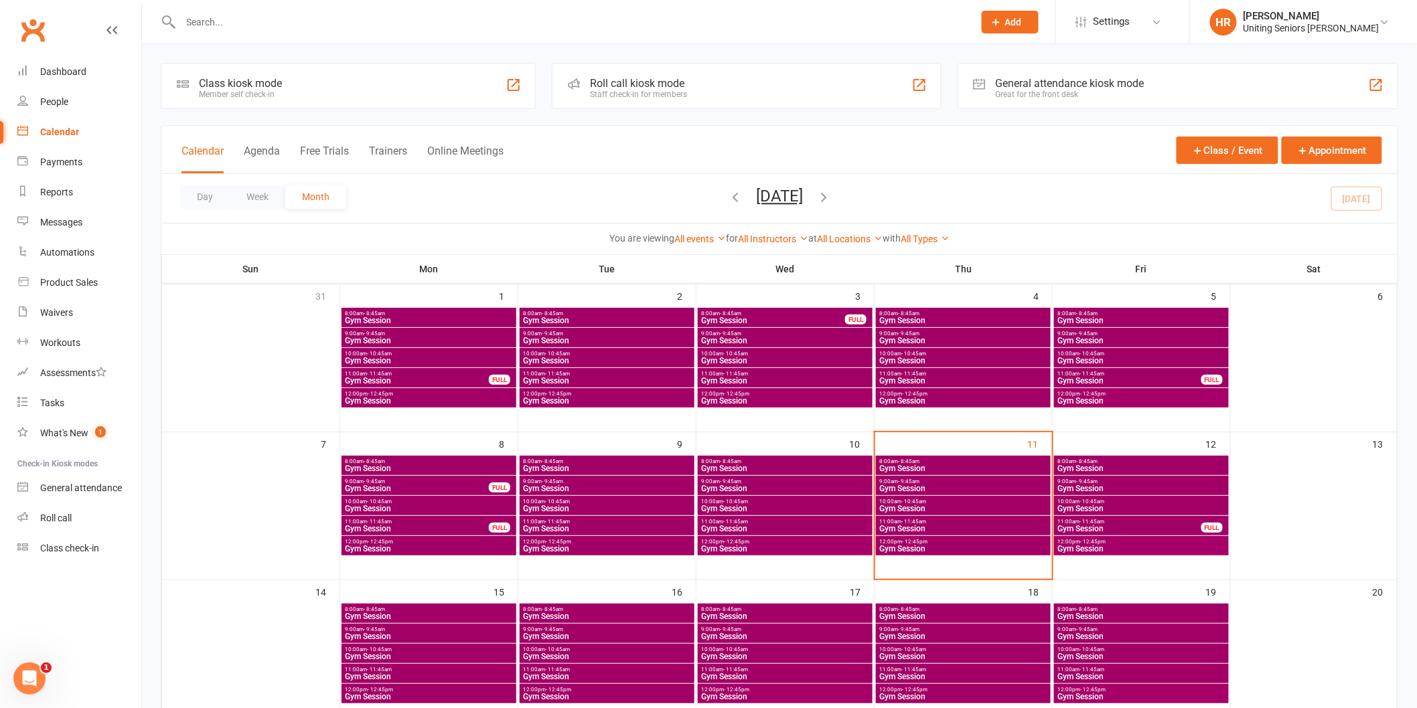
click at [965, 502] on span "10:00am - 10:45am" at bounding box center [962, 502] width 169 height 6
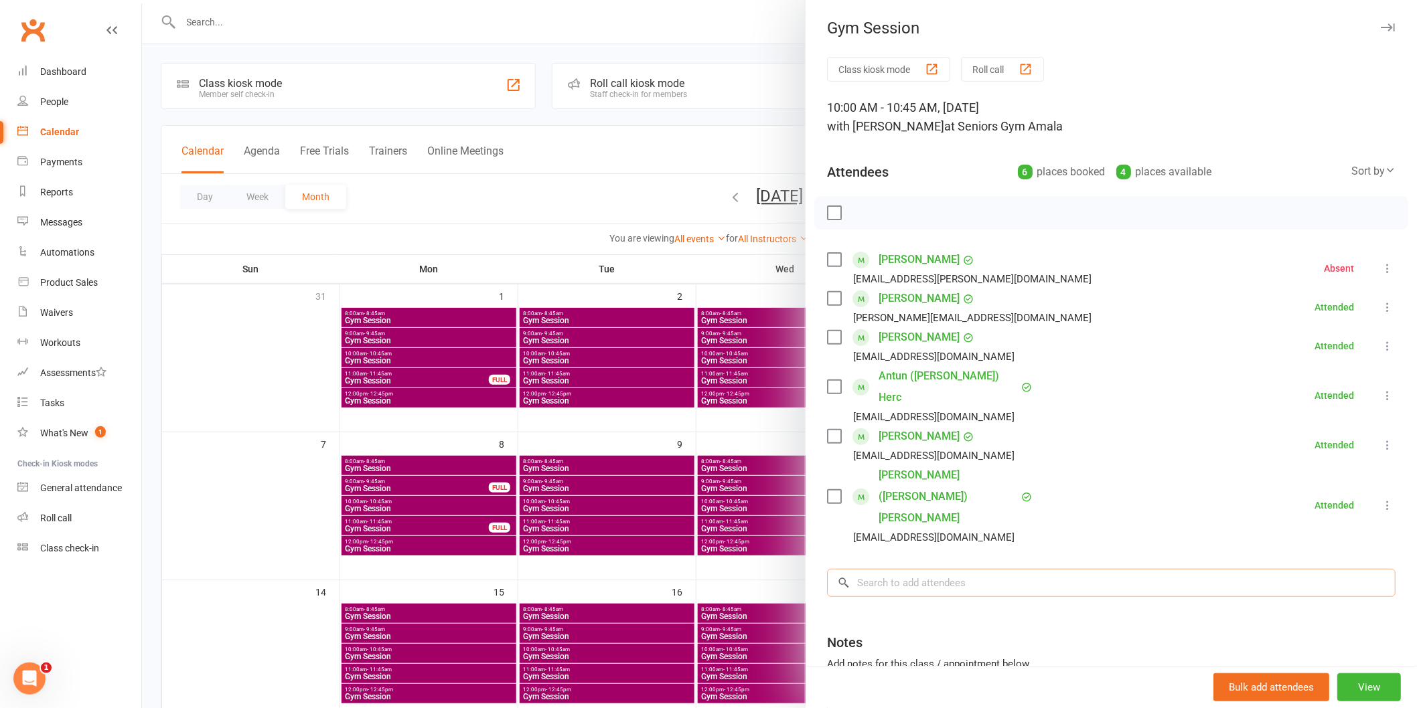
click at [951, 569] on input "search" at bounding box center [1111, 583] width 568 height 28
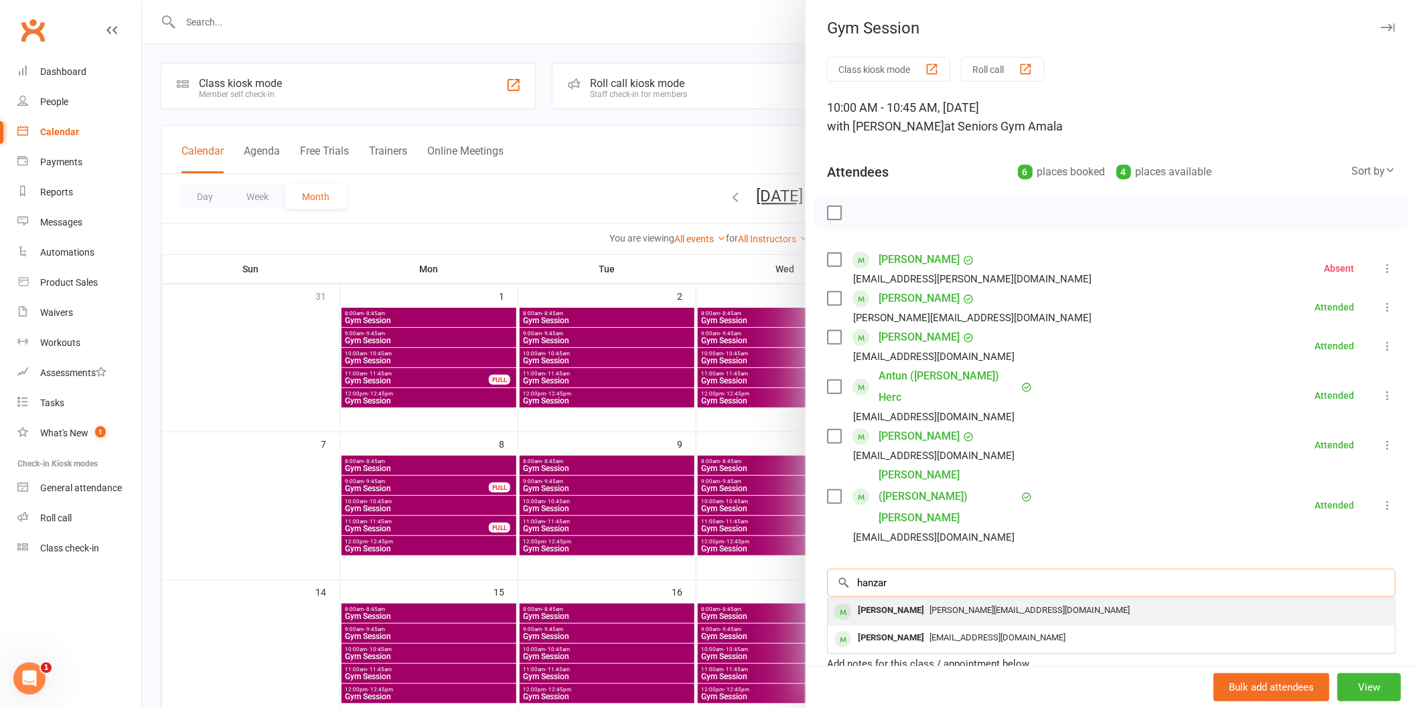
type input "hanzar"
click at [945, 605] on span "[PERSON_NAME][EMAIL_ADDRESS][DOMAIN_NAME]" at bounding box center [1029, 610] width 200 height 10
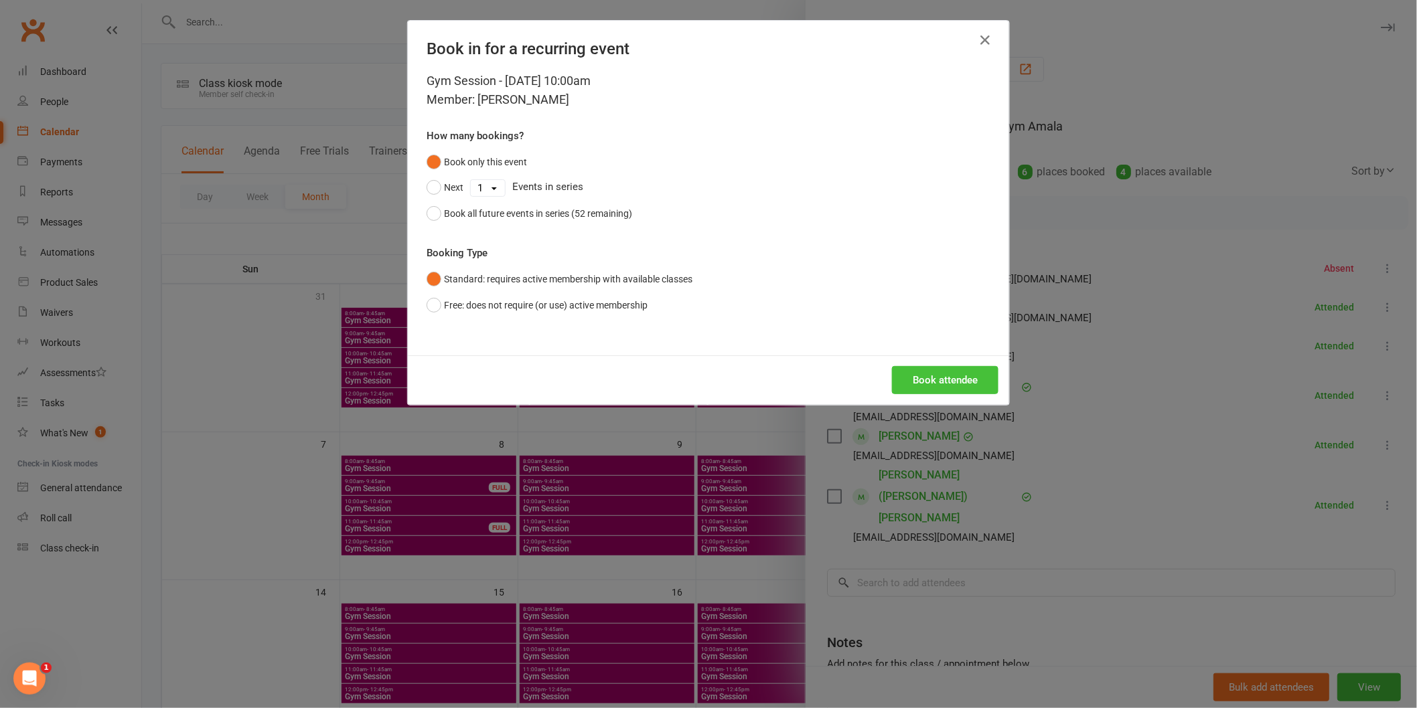
click at [922, 386] on button "Book attendee" at bounding box center [945, 380] width 106 height 28
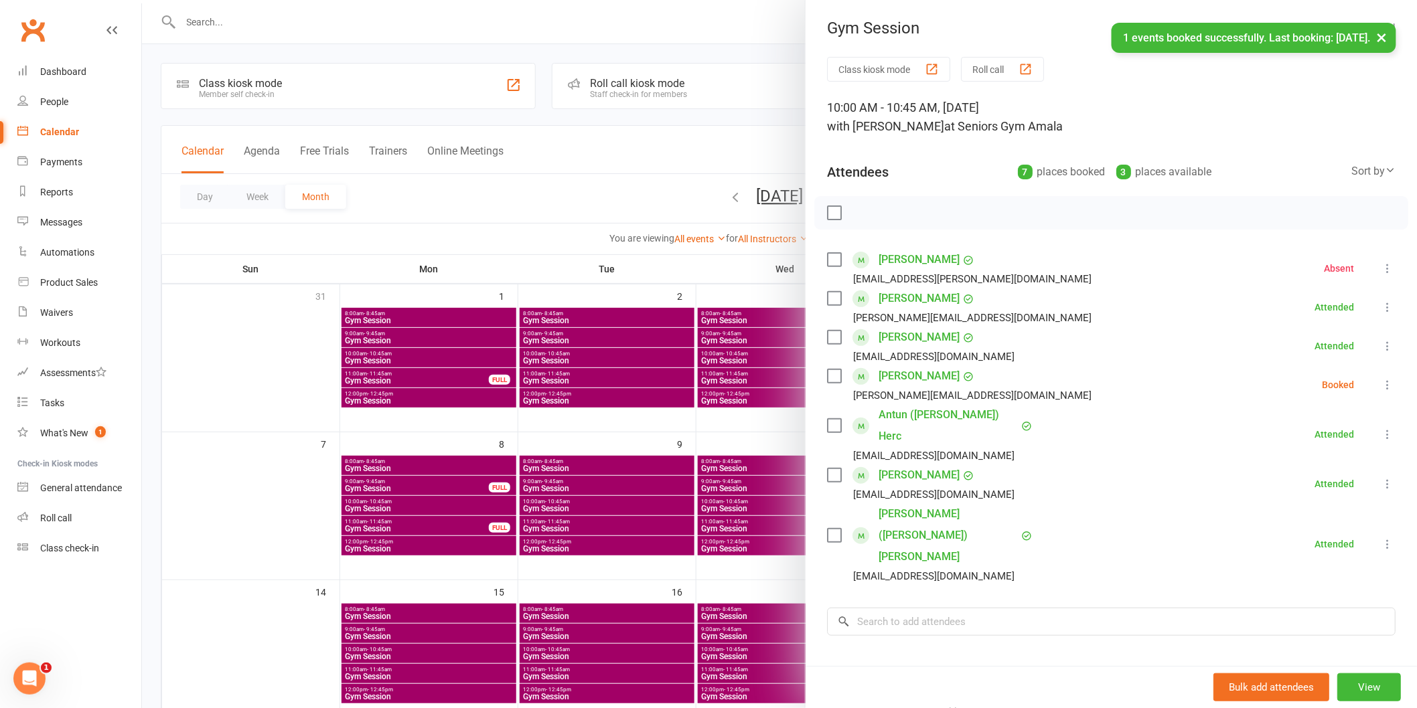
click at [1353, 380] on li "[PERSON_NAME] [PERSON_NAME][EMAIL_ADDRESS][DOMAIN_NAME] Booked More info Remove…" at bounding box center [1111, 385] width 568 height 39
drag, startPoint x: 1363, startPoint y: 392, endPoint x: 1360, endPoint y: 405, distance: 13.7
click at [1363, 394] on li "[PERSON_NAME] [PERSON_NAME][EMAIL_ADDRESS][DOMAIN_NAME] Booked More info Remove…" at bounding box center [1111, 385] width 568 height 39
drag, startPoint x: 1364, startPoint y: 390, endPoint x: 1346, endPoint y: 472, distance: 83.7
click at [1364, 394] on li "[PERSON_NAME] [PERSON_NAME][EMAIL_ADDRESS][DOMAIN_NAME] Booked More info Remove…" at bounding box center [1111, 385] width 568 height 39
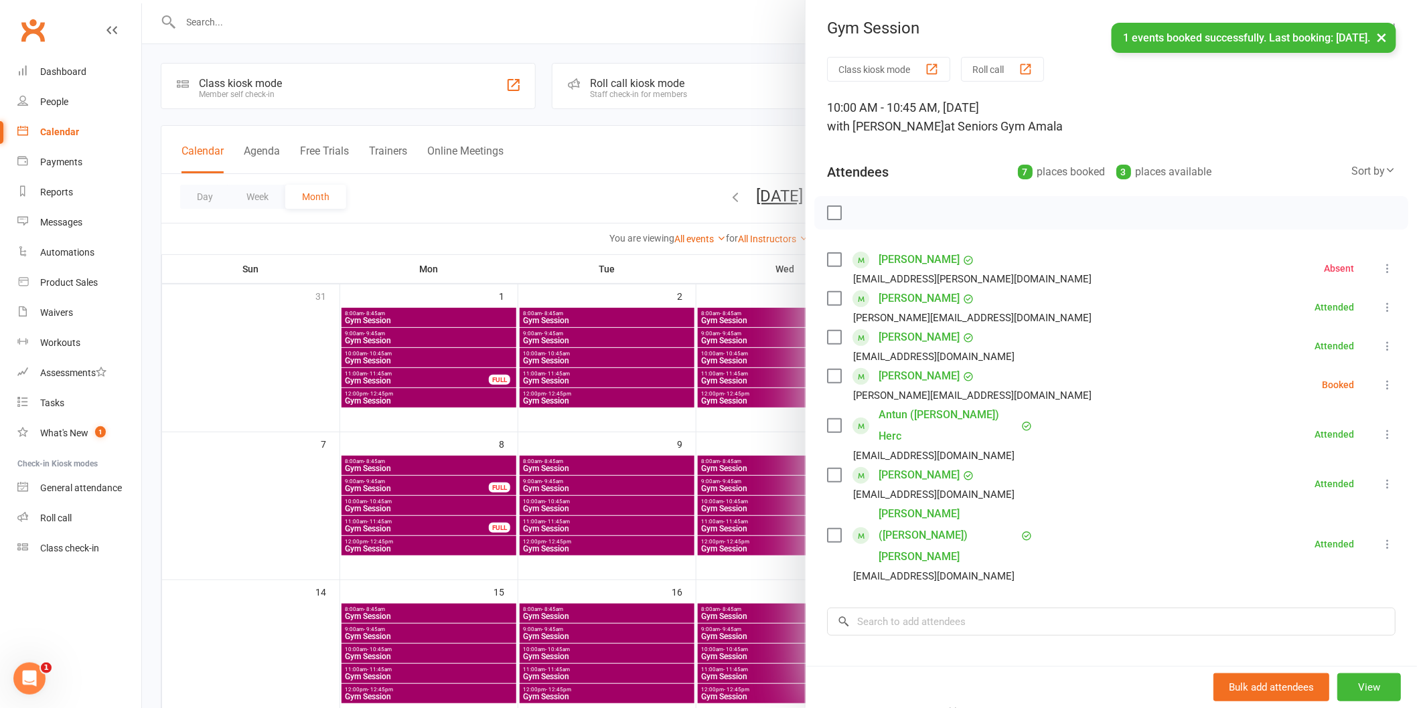
drag, startPoint x: 1364, startPoint y: 390, endPoint x: 1349, endPoint y: 463, distance: 75.1
click at [1364, 394] on li "[PERSON_NAME] [PERSON_NAME][EMAIL_ADDRESS][DOMAIN_NAME] Booked More info Remove…" at bounding box center [1111, 385] width 568 height 39
drag, startPoint x: 1364, startPoint y: 380, endPoint x: 1348, endPoint y: 447, distance: 68.2
click at [1380, 386] on icon at bounding box center [1386, 384] width 13 height 13
click at [1347, 458] on link "Check in" at bounding box center [1323, 464] width 144 height 27
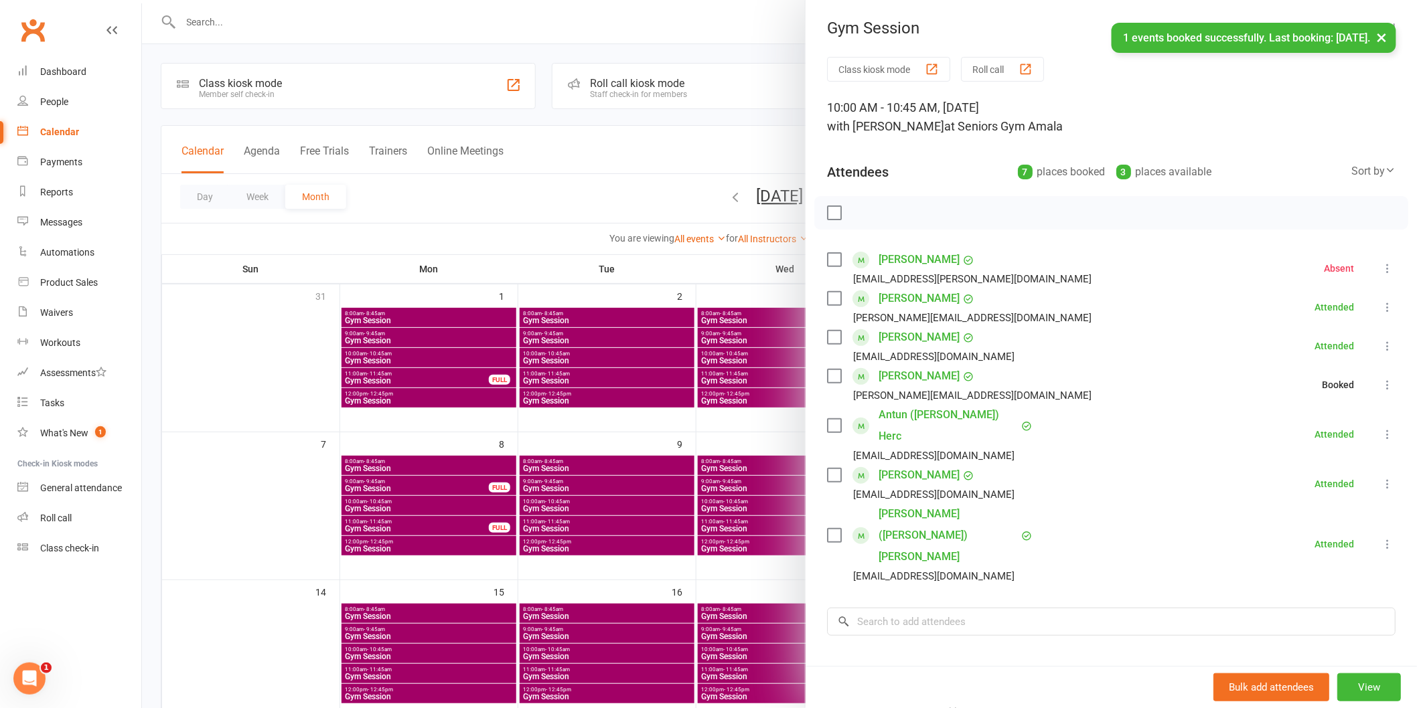
click at [661, 493] on div at bounding box center [779, 354] width 1275 height 708
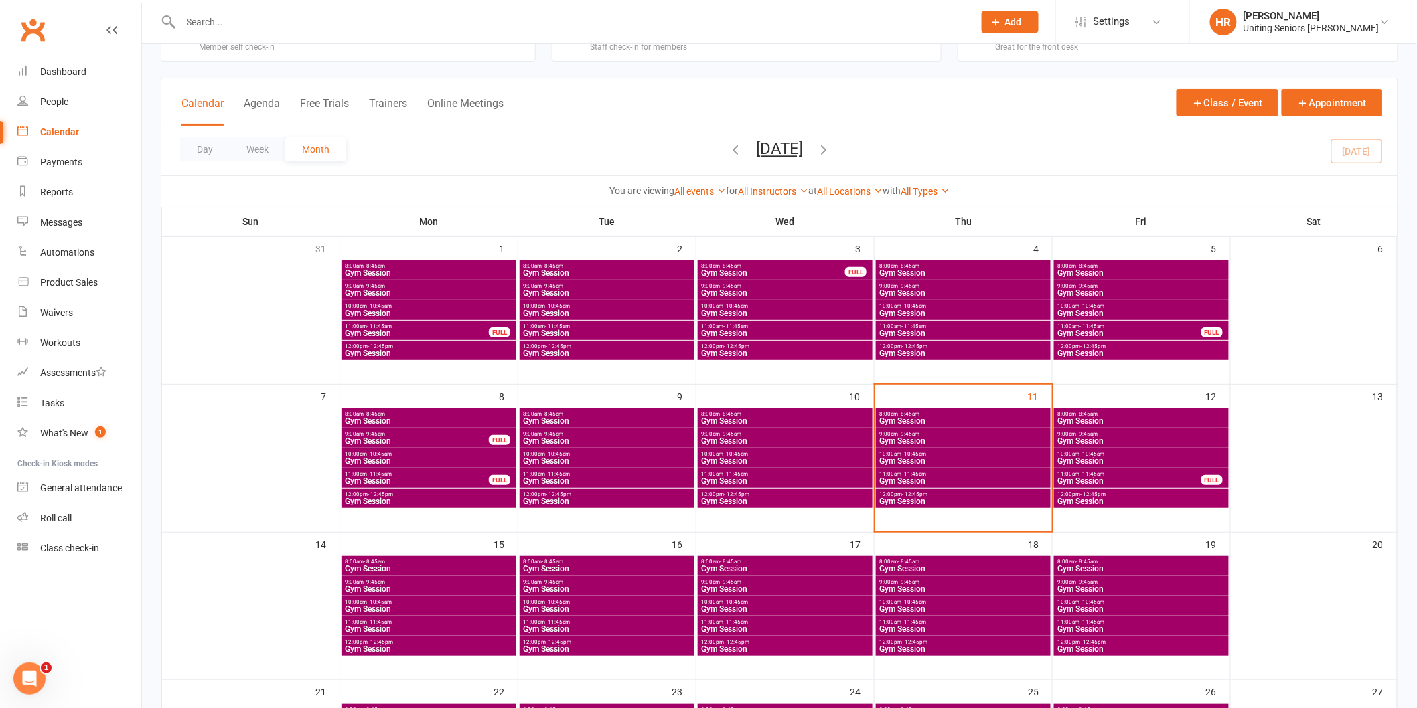
scroll to position [223, 0]
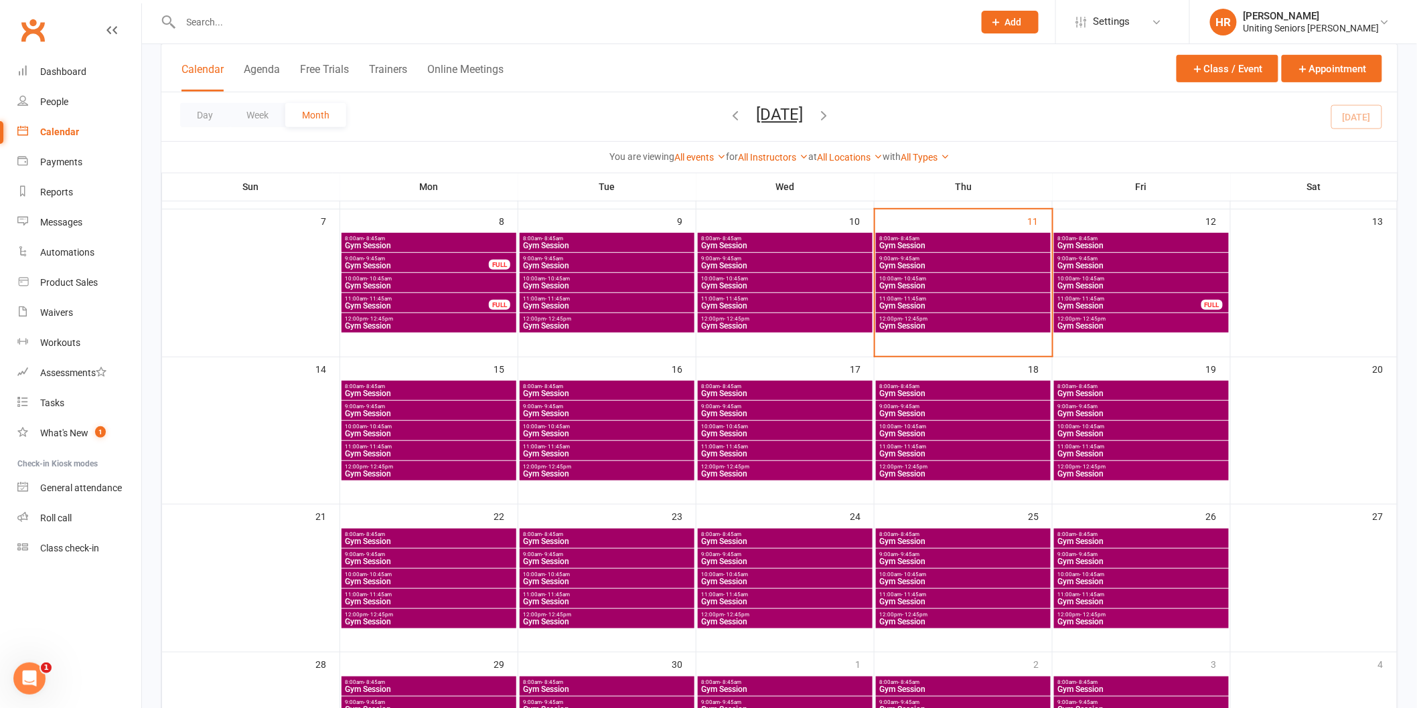
click at [586, 451] on span "Gym Session" at bounding box center [606, 454] width 169 height 8
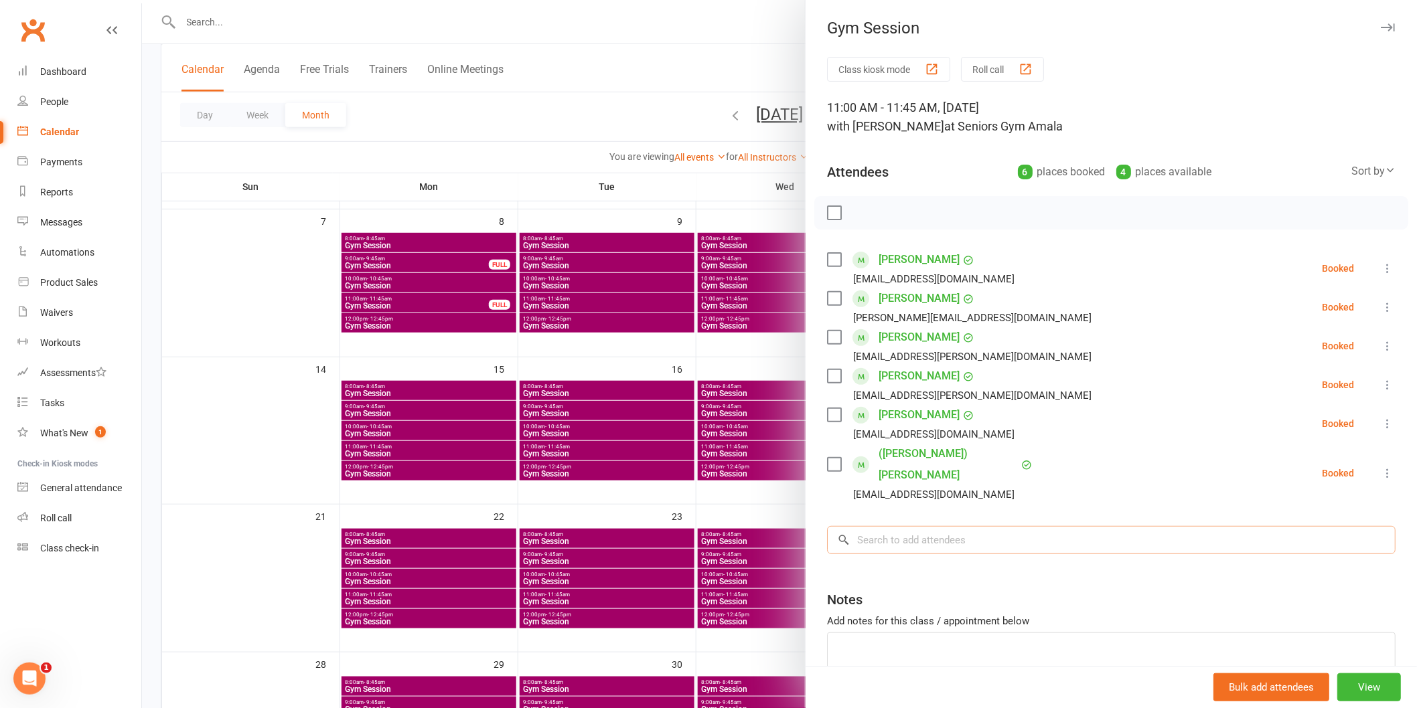
click at [938, 526] on input "search" at bounding box center [1111, 540] width 568 height 28
click at [262, 21] on div at bounding box center [779, 354] width 1275 height 708
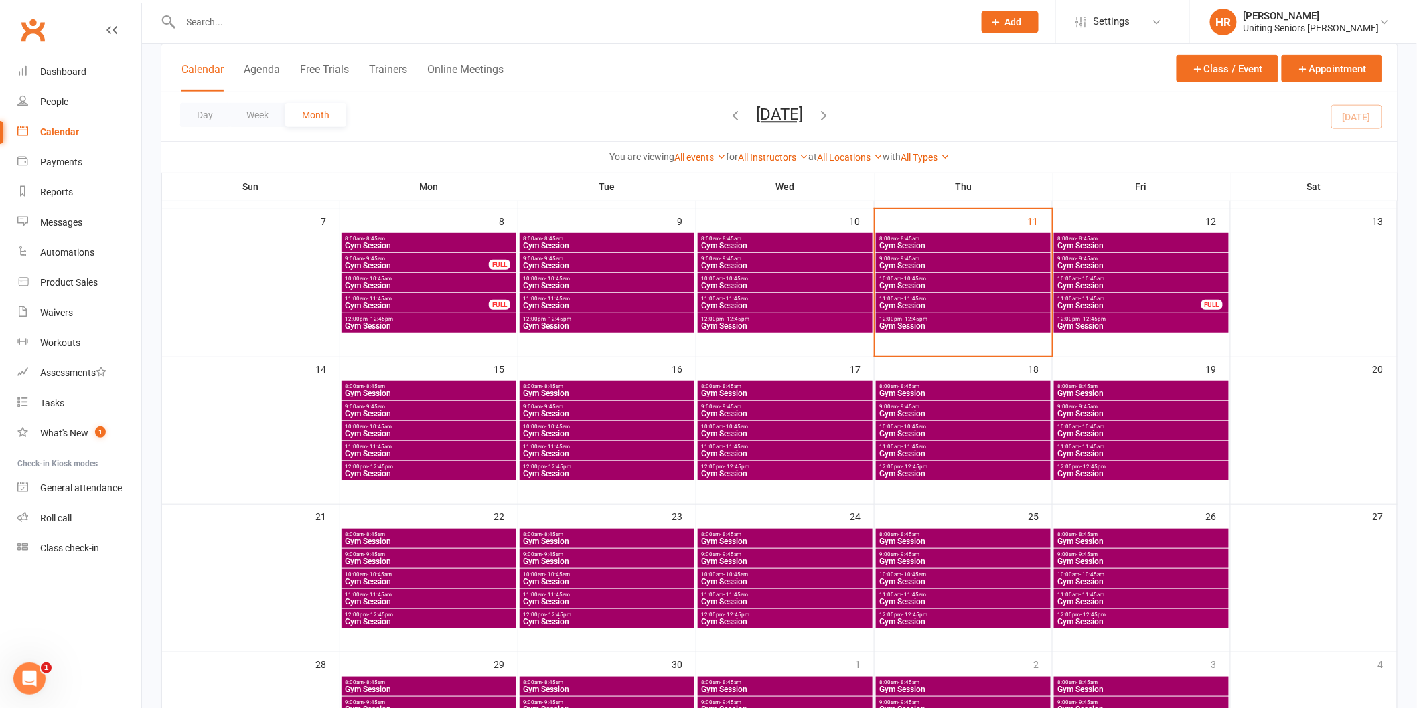
click at [262, 21] on input "text" at bounding box center [570, 22] width 787 height 19
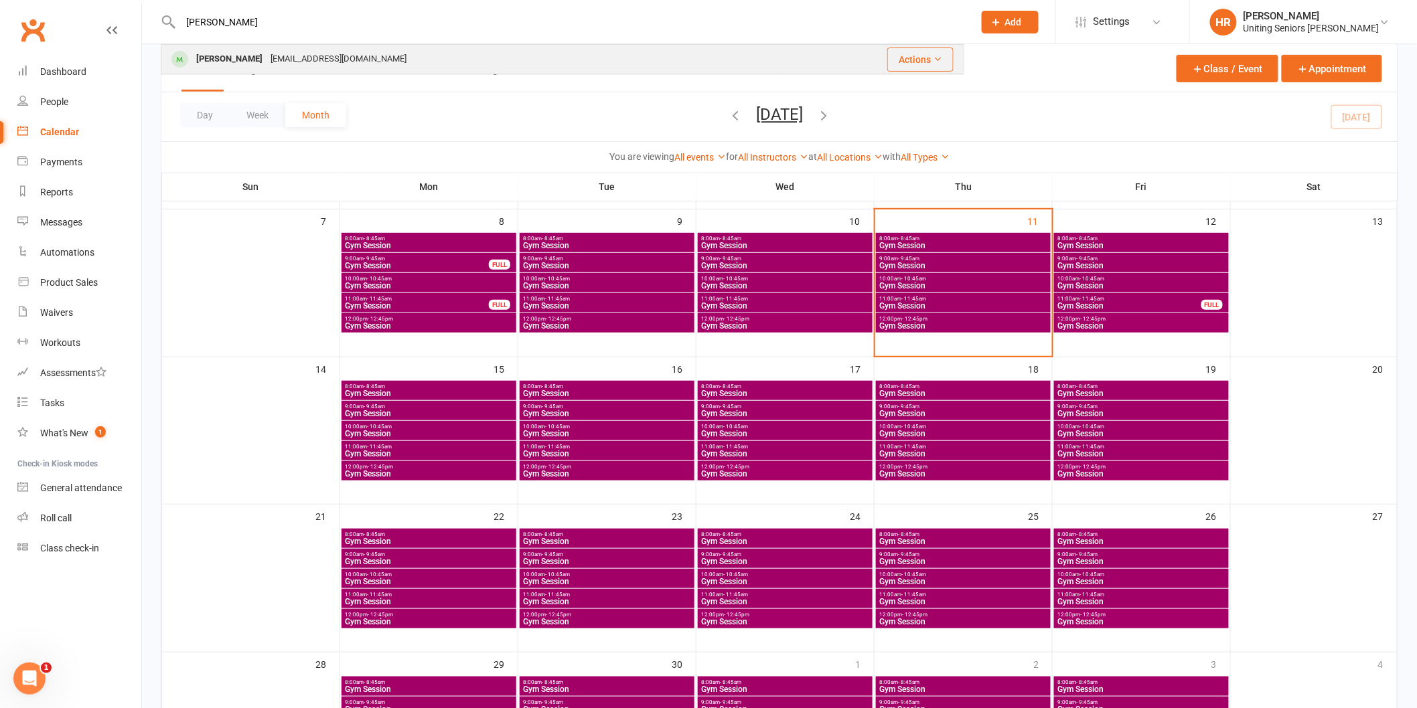
type input "[PERSON_NAME]"
click at [250, 58] on div "[PERSON_NAME]" at bounding box center [229, 59] width 74 height 19
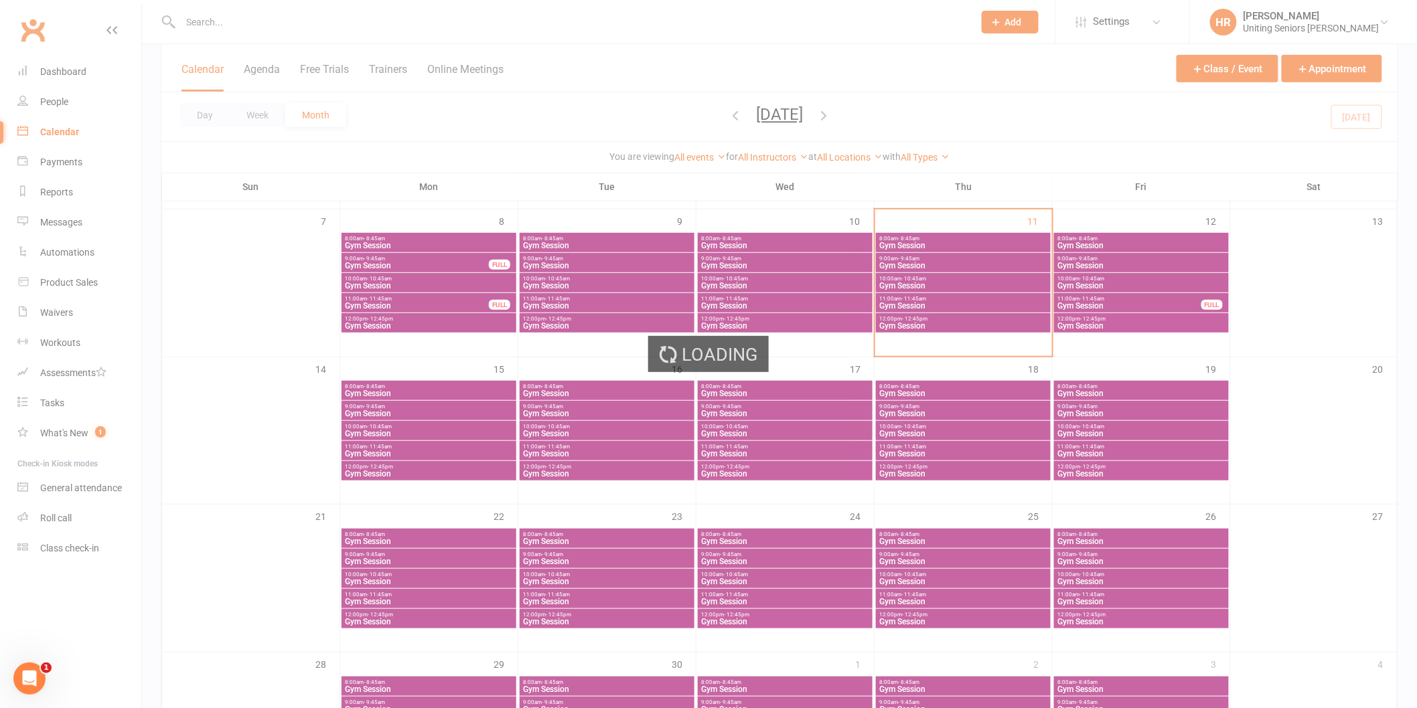
scroll to position [505, 0]
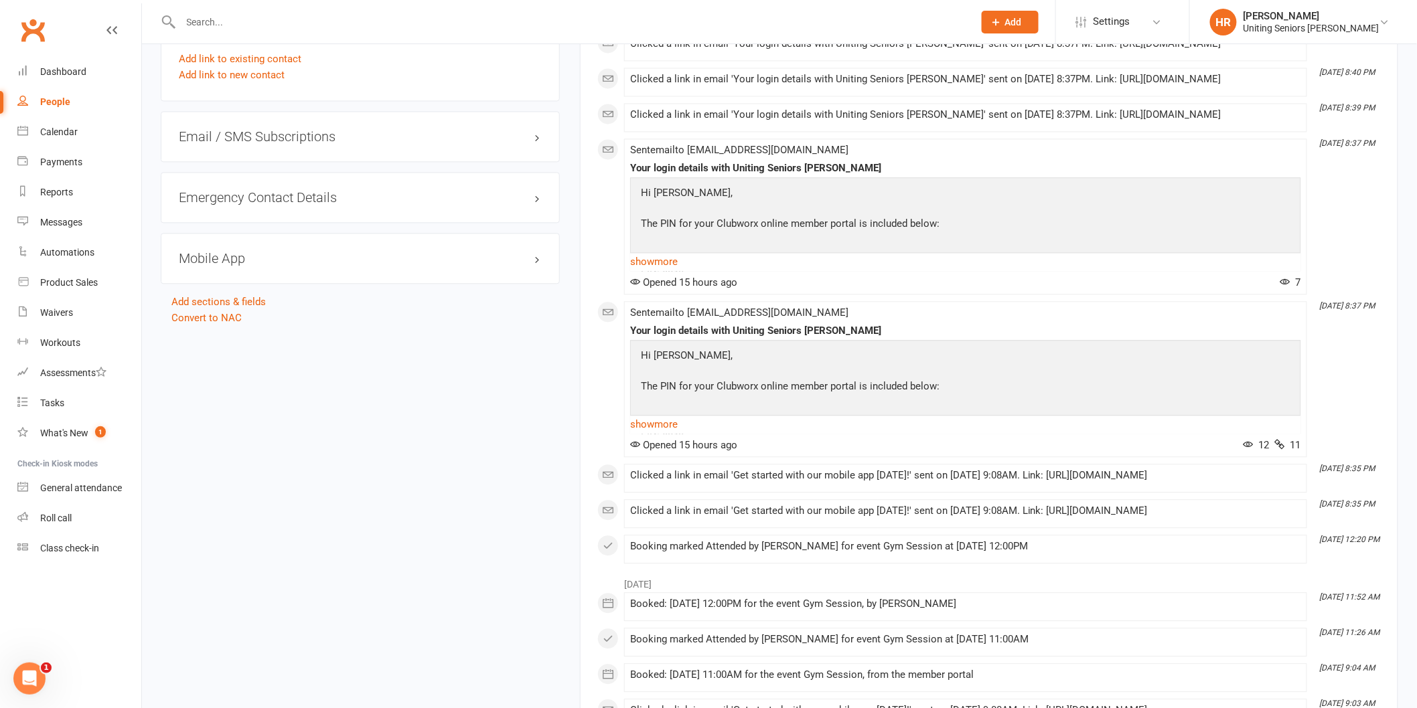
scroll to position [1059, 0]
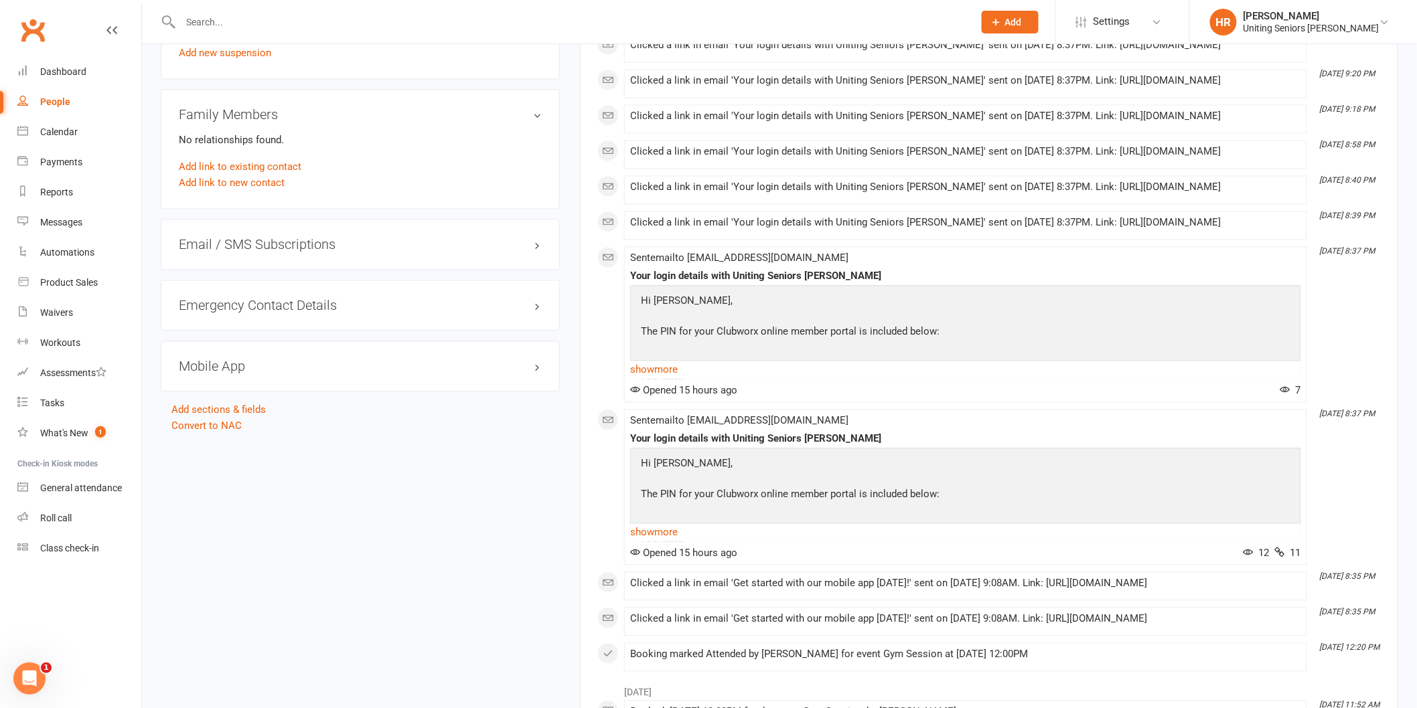
click at [204, 360] on h3 "Mobile App" at bounding box center [360, 367] width 363 height 15
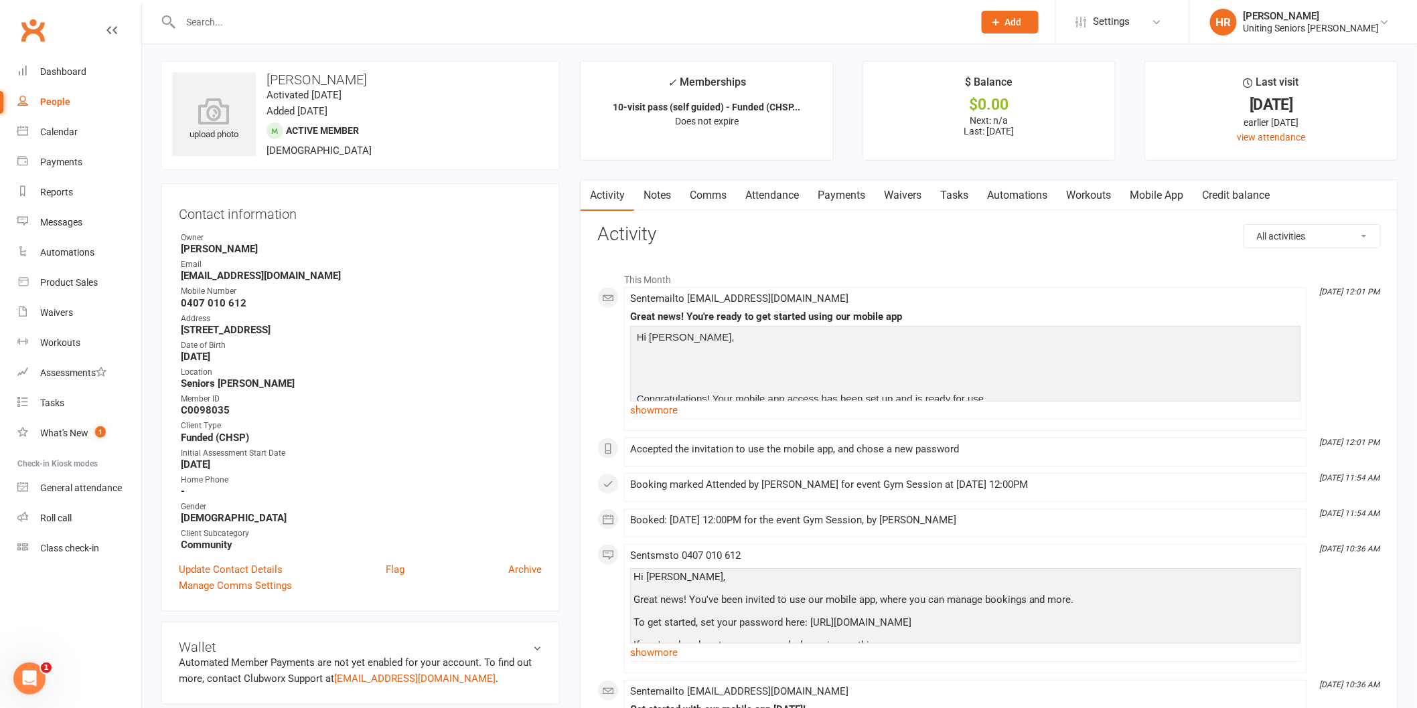
scroll to position [0, 0]
click at [1176, 183] on link "Mobile App" at bounding box center [1157, 197] width 72 height 31
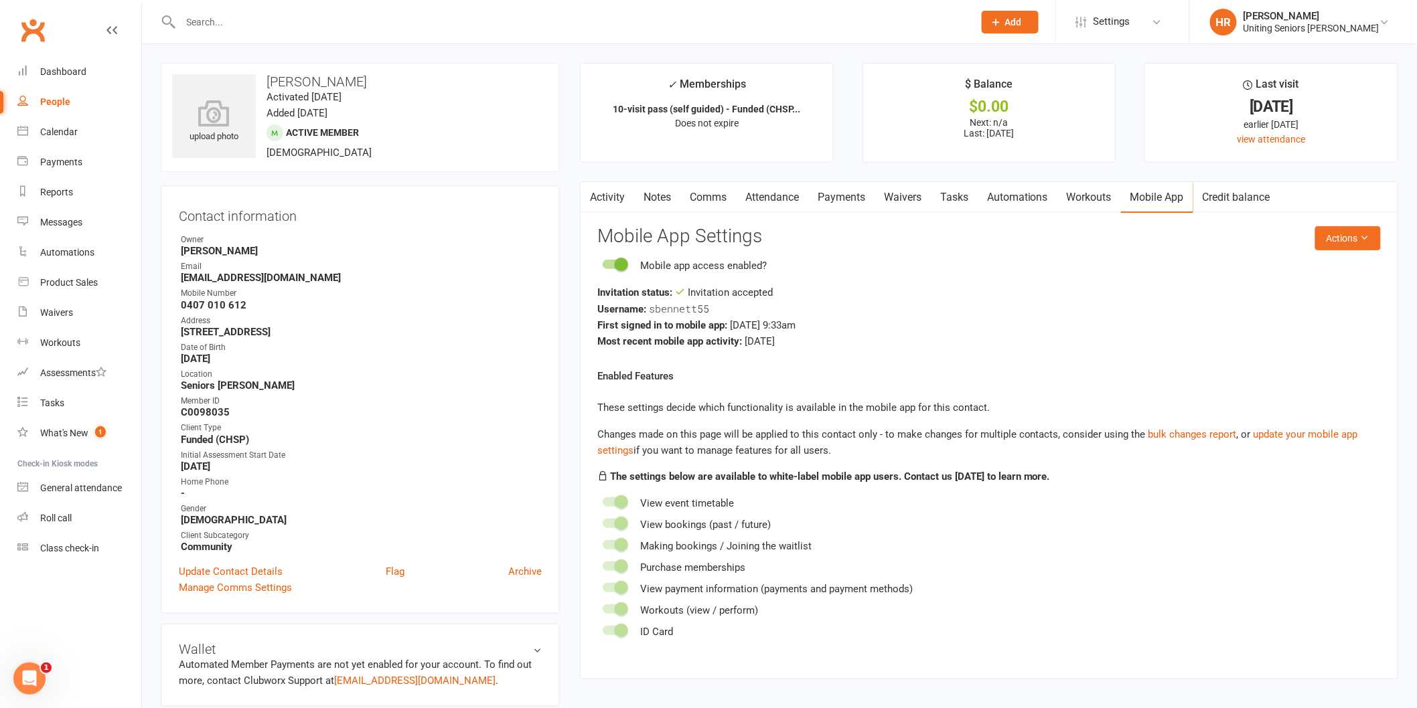
click at [1366, 221] on div "Activity Notes Comms Attendance Payments Waivers Tasks Automations Workouts Mob…" at bounding box center [989, 429] width 818 height 497
click at [1354, 231] on button "Actions" at bounding box center [1348, 238] width 66 height 24
click at [1323, 313] on link "Reset password" at bounding box center [1303, 322] width 133 height 27
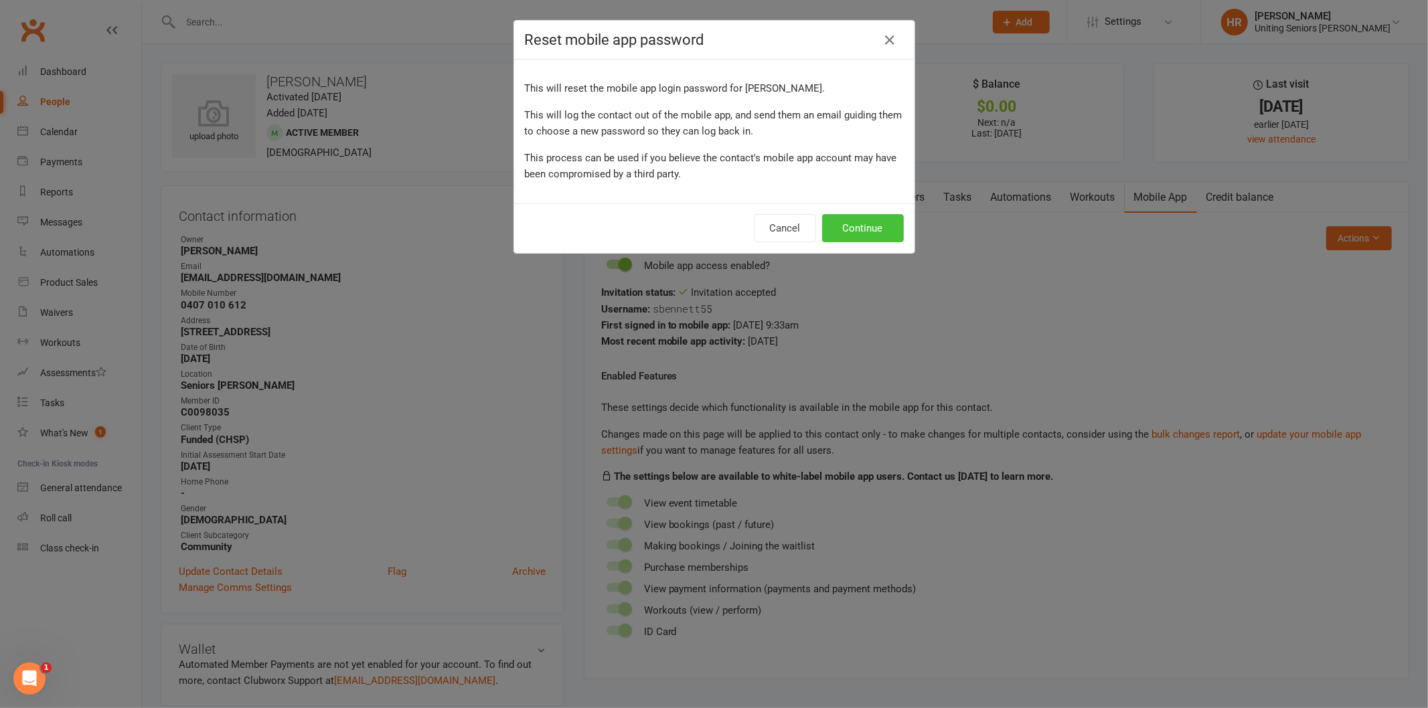
click at [873, 230] on button "Continue" at bounding box center [863, 228] width 82 height 28
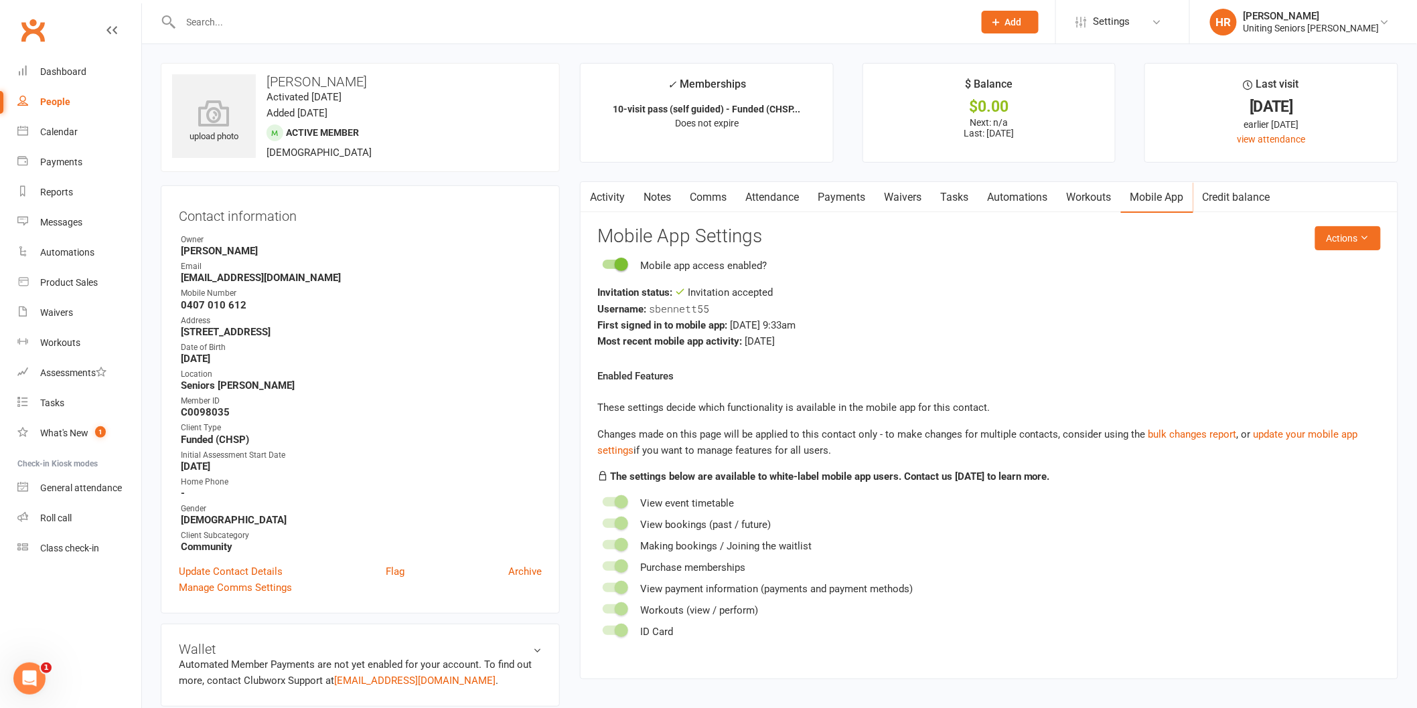
click at [631, 186] on link "Activity" at bounding box center [607, 197] width 54 height 31
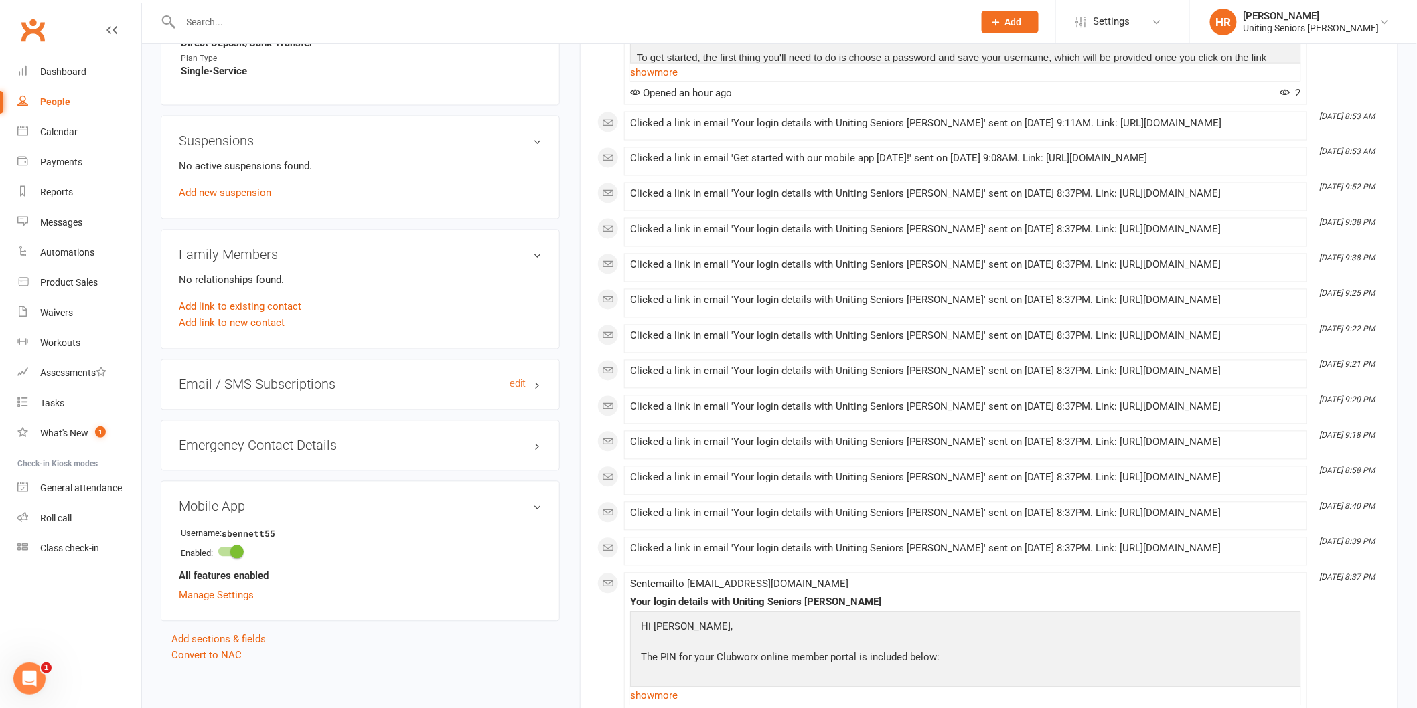
scroll to position [967, 0]
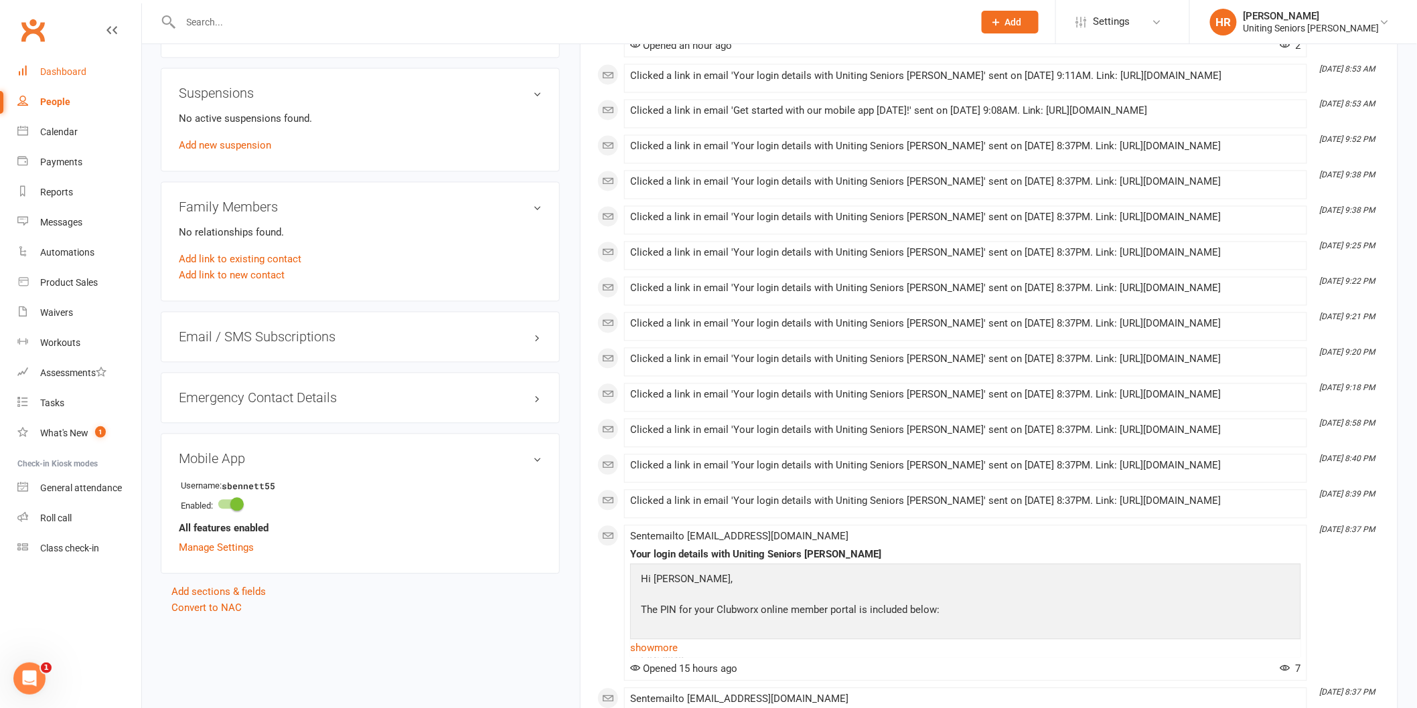
click at [84, 76] on div "Dashboard" at bounding box center [63, 71] width 46 height 11
